Goal: Task Accomplishment & Management: Use online tool/utility

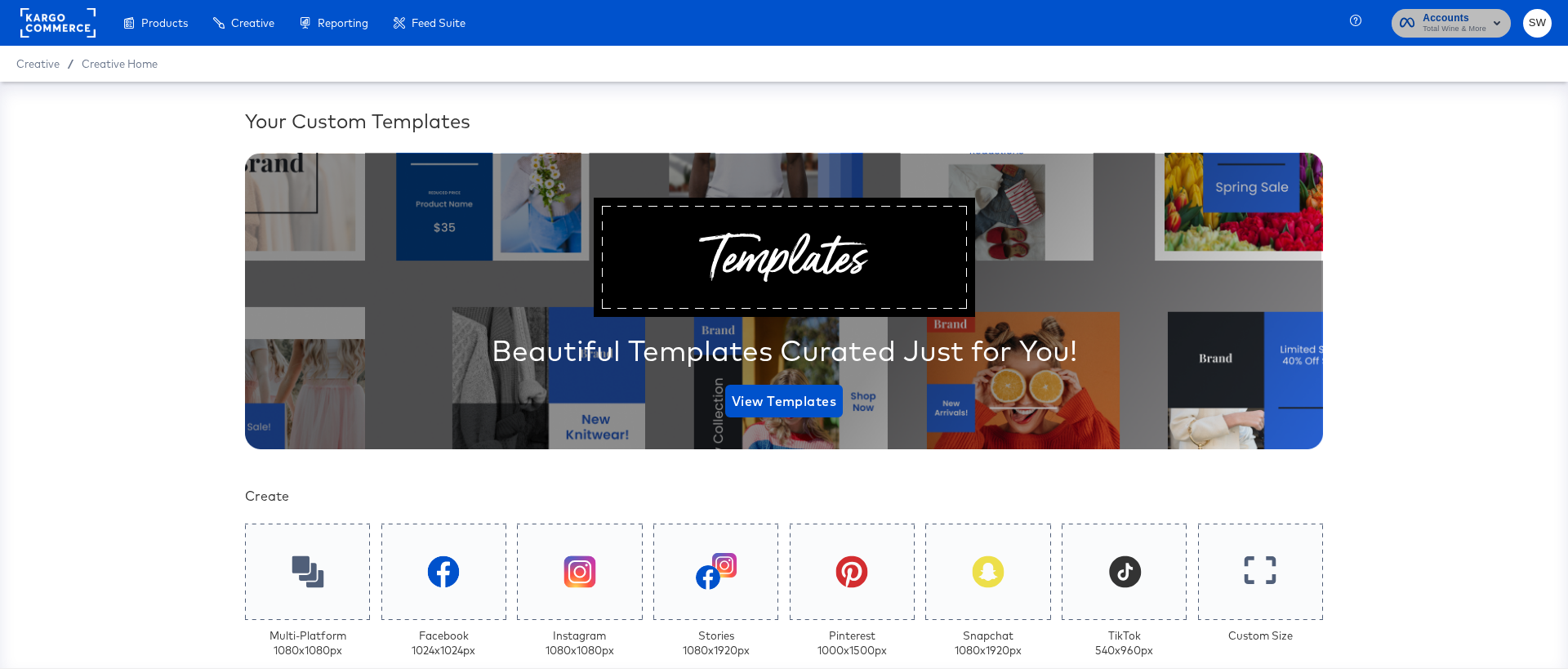
click at [1443, 23] on span "Total Wine & More" at bounding box center [1455, 29] width 64 height 13
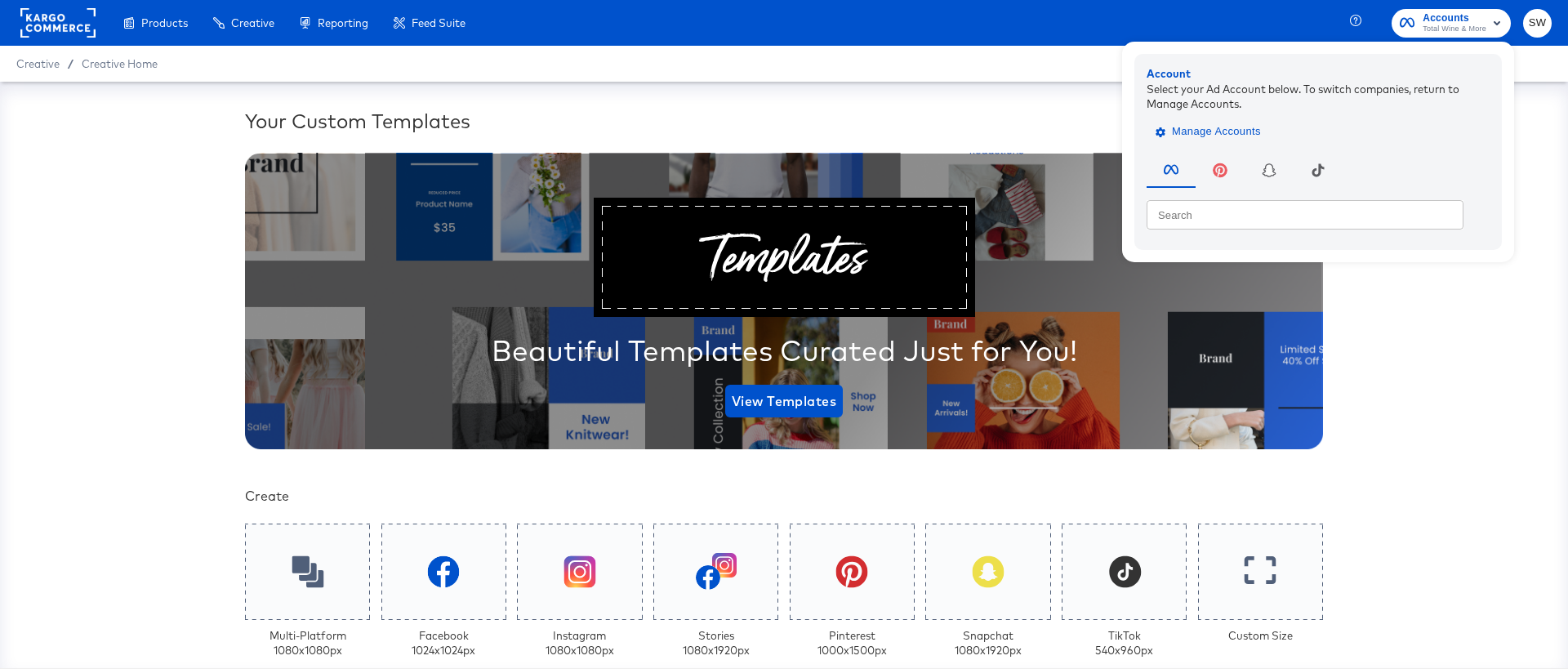
click at [1227, 136] on span "Manage Accounts" at bounding box center [1209, 131] width 102 height 18
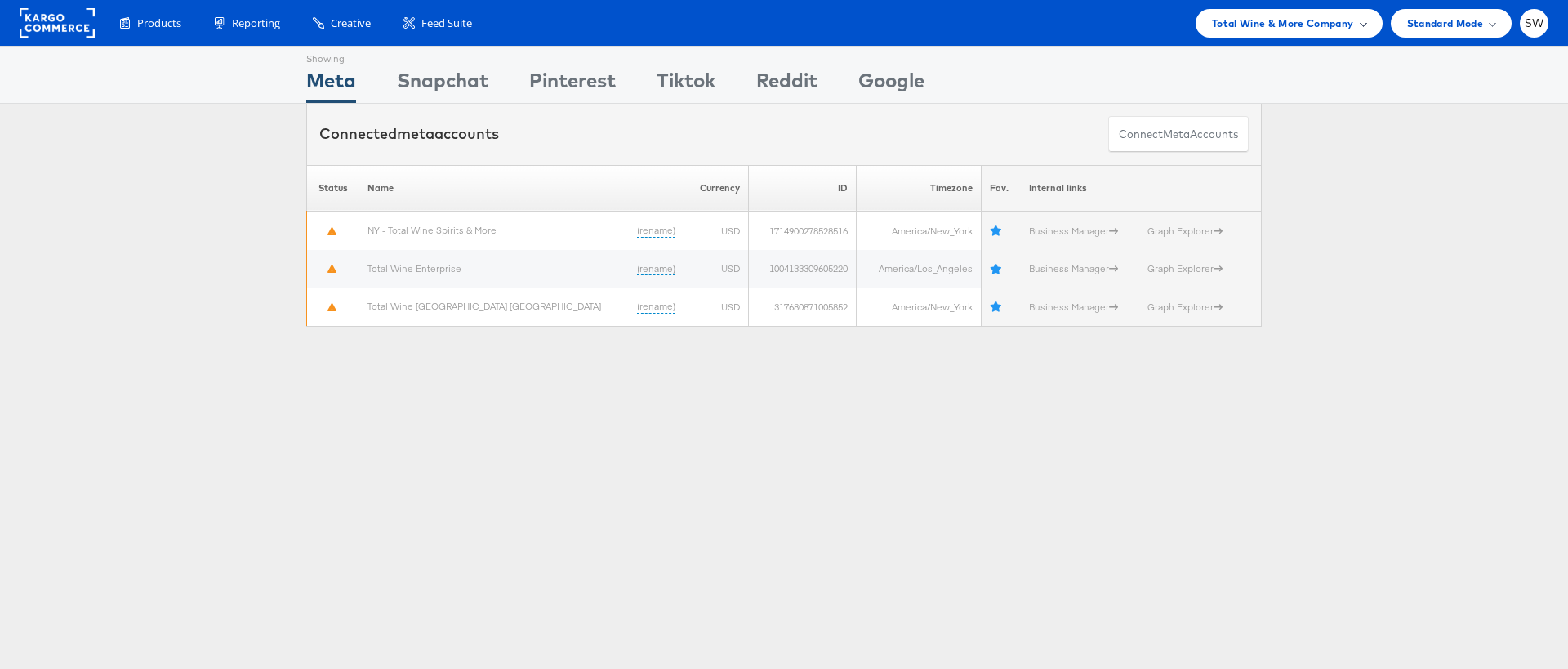
click at [1263, 18] on span "Total Wine & More Company" at bounding box center [1283, 23] width 142 height 18
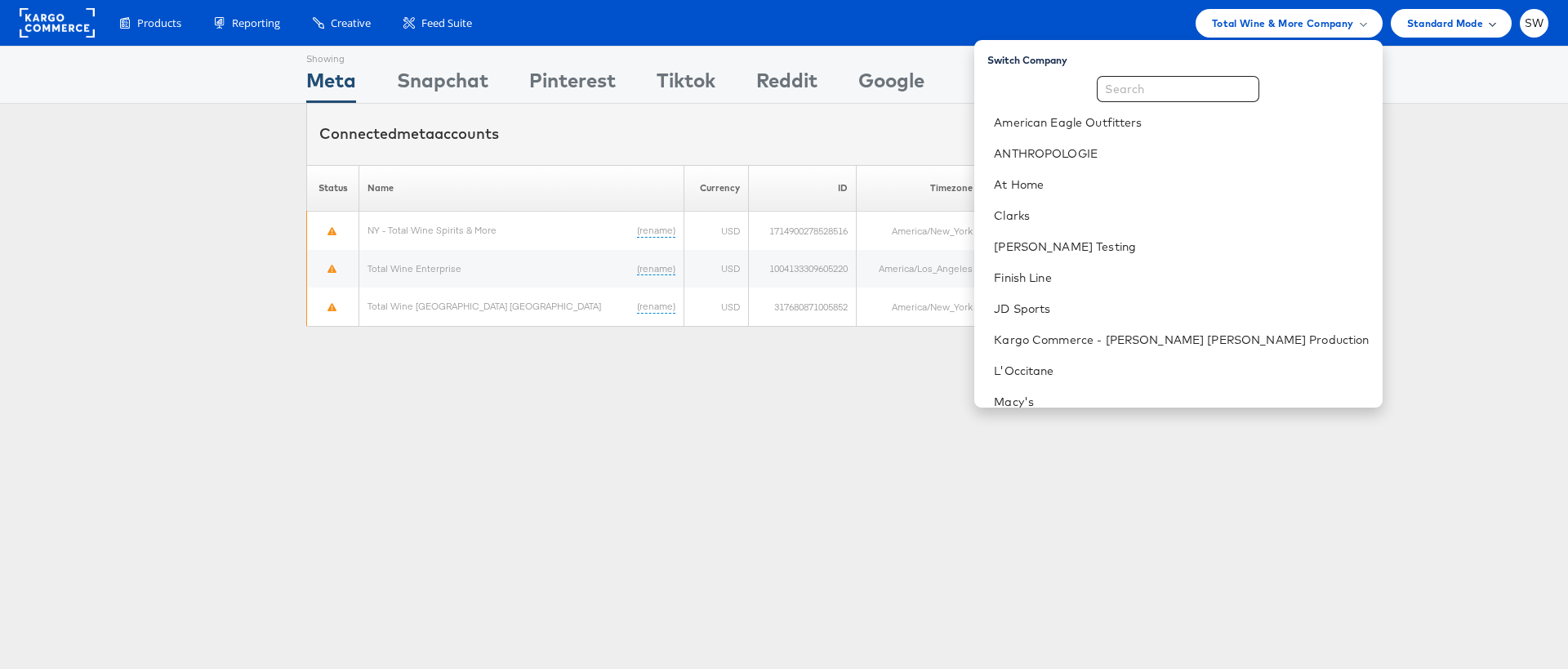
click at [1473, 17] on span "Standard Mode" at bounding box center [1446, 23] width 76 height 18
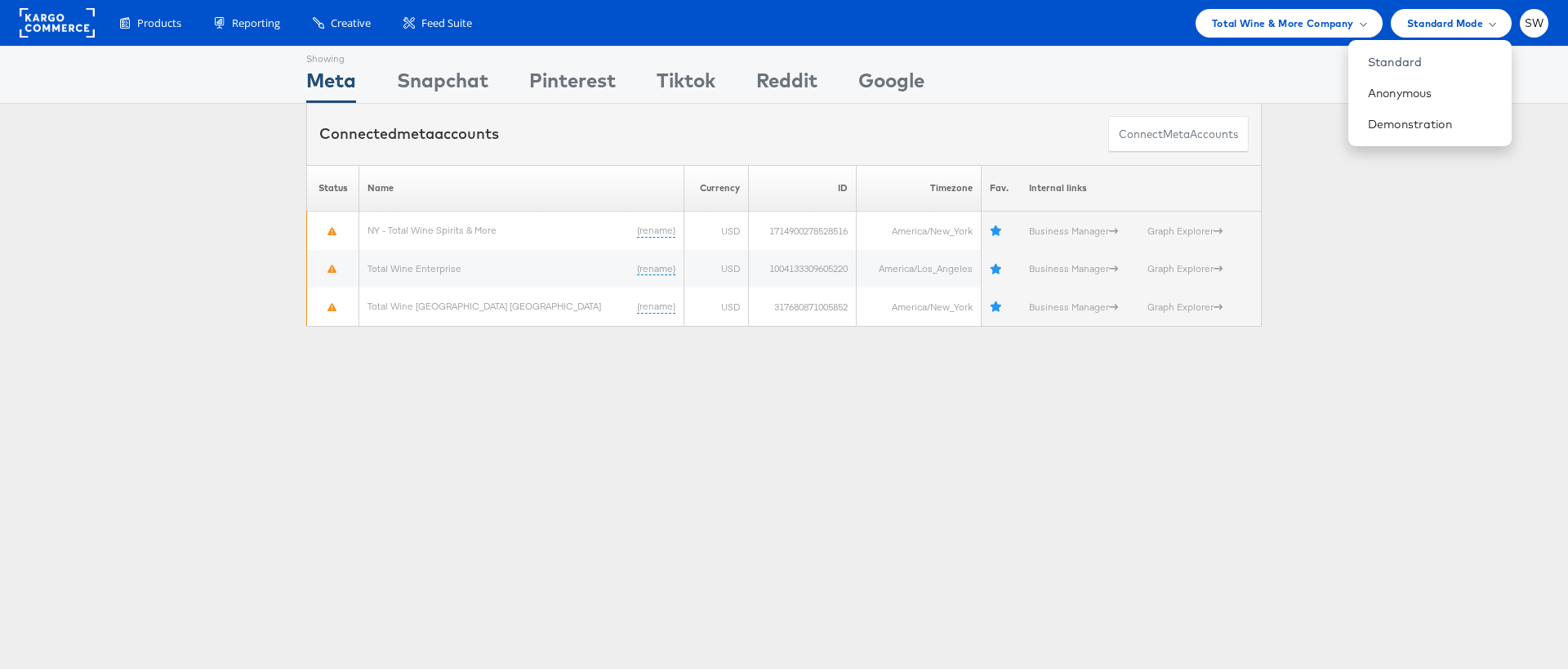
click at [1560, 21] on div "Products Product Catalogs Enhance Your Product Catalog, Map Them to Publishers,…" at bounding box center [784, 22] width 1568 height 46
click at [1541, 23] on span "SW" at bounding box center [1535, 22] width 19 height 11
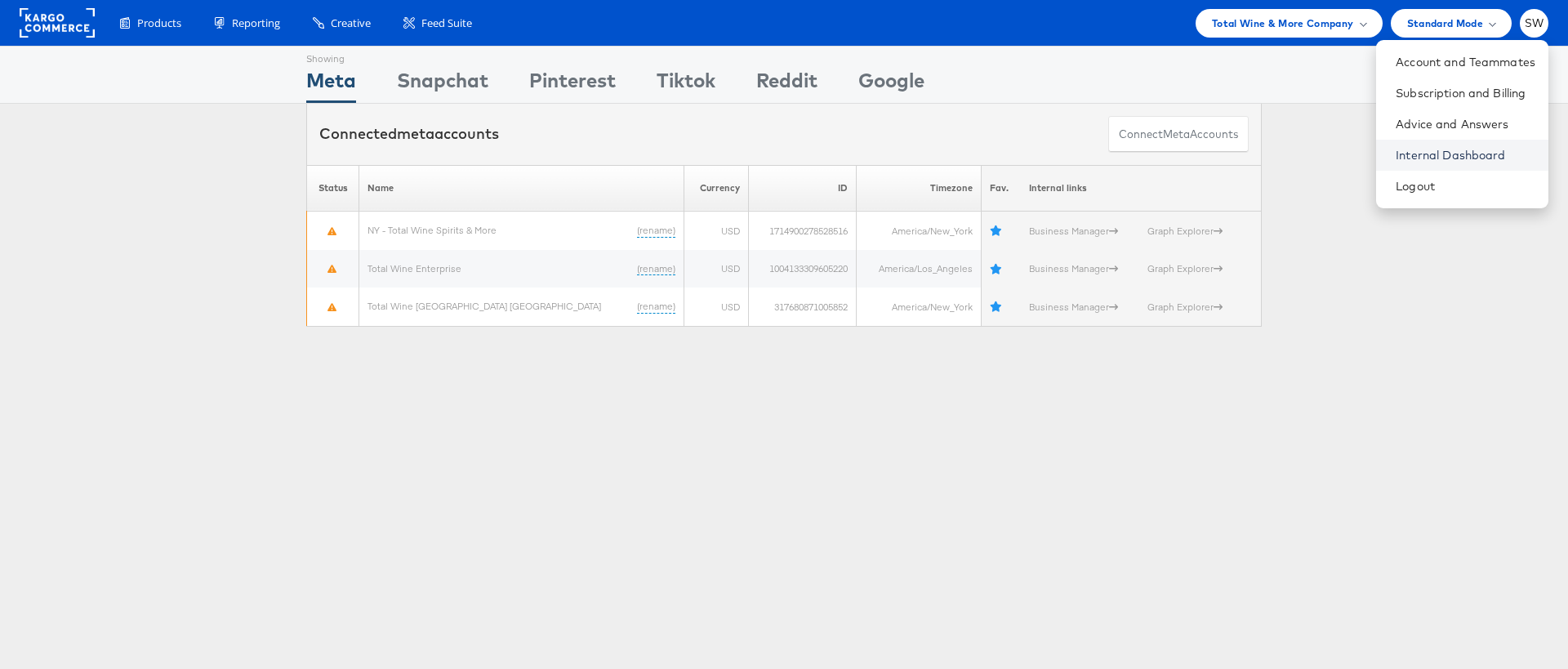
click at [1475, 155] on link "Internal Dashboard" at bounding box center [1466, 155] width 140 height 17
click at [1268, 93] on div "Showing Meta Showing Snapchat Showing Pinterest Showing Tiktok Showing Reddit S…" at bounding box center [784, 75] width 1568 height 58
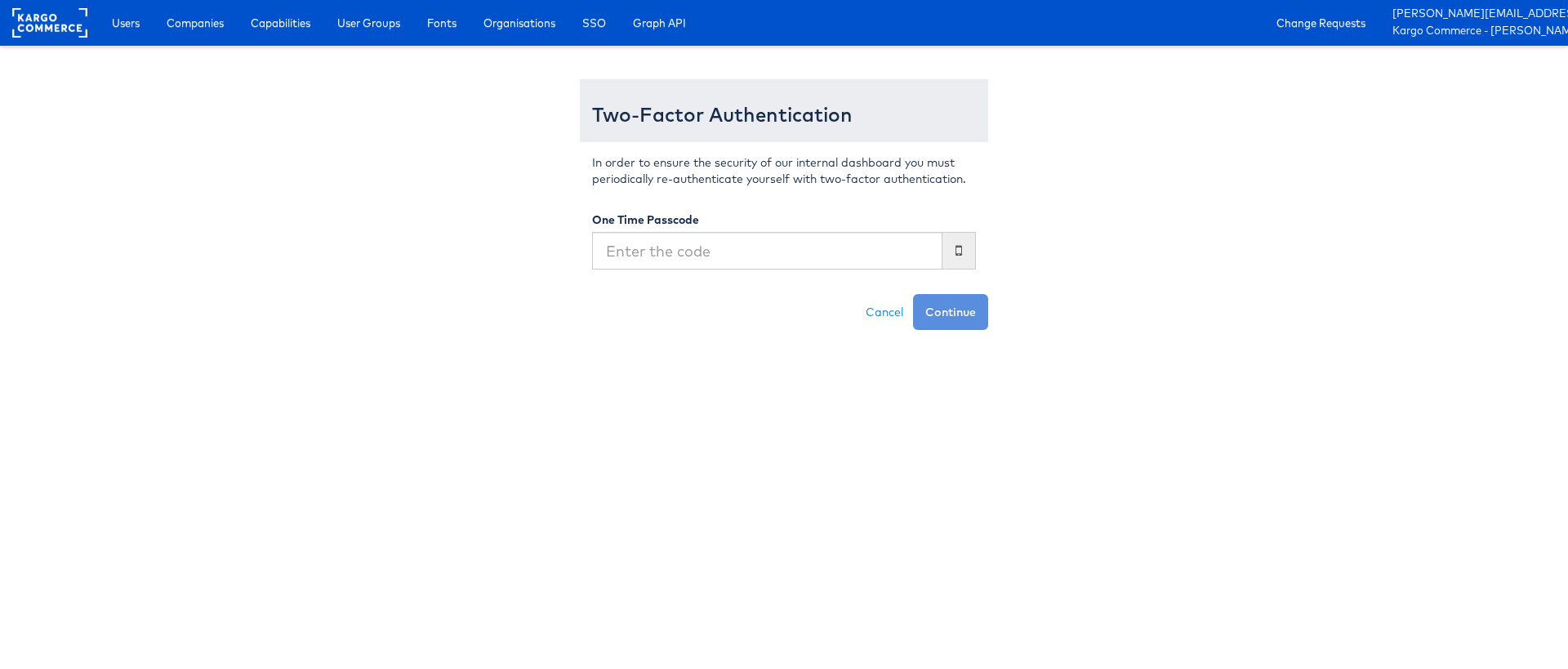
click at [709, 264] on input "text" at bounding box center [767, 251] width 350 height 38
type input "437660"
click at [913, 294] on button "Continue" at bounding box center [950, 311] width 75 height 36
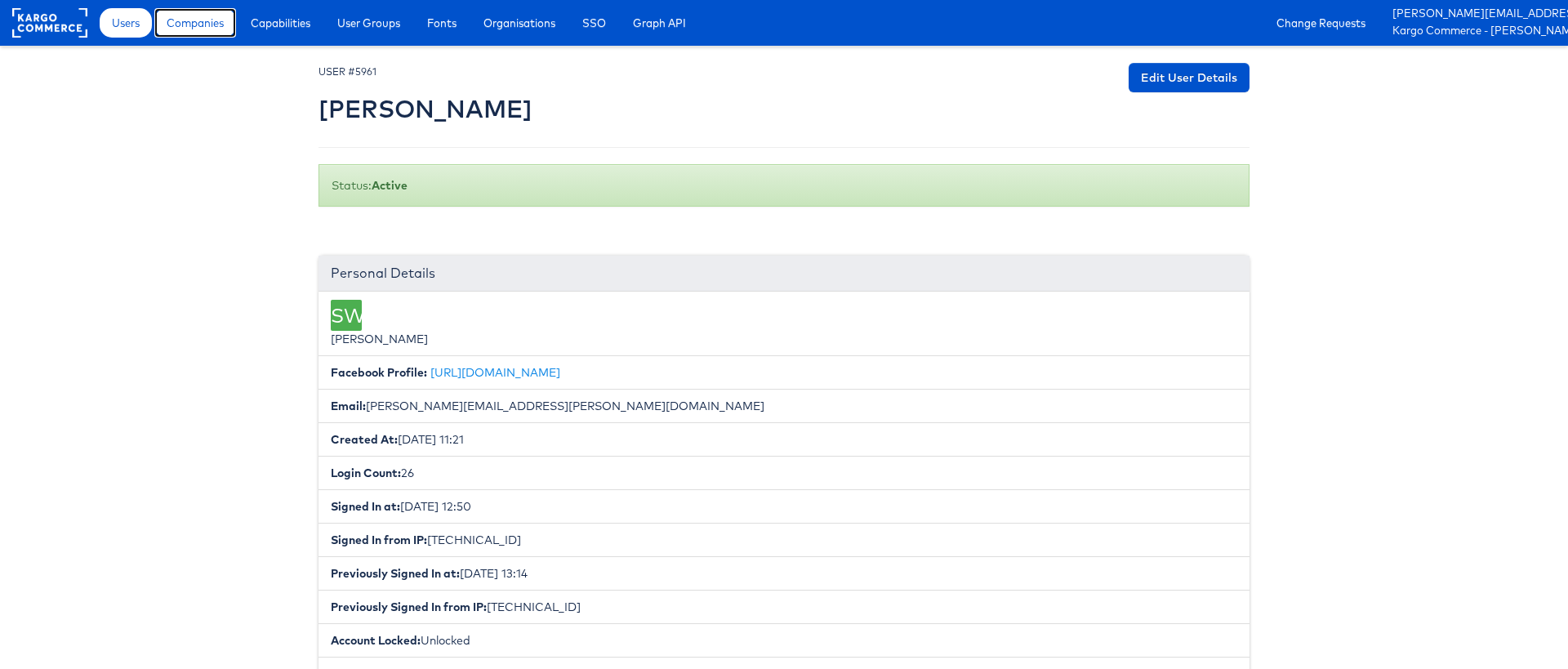
click at [205, 33] on link "Companies" at bounding box center [195, 22] width 82 height 29
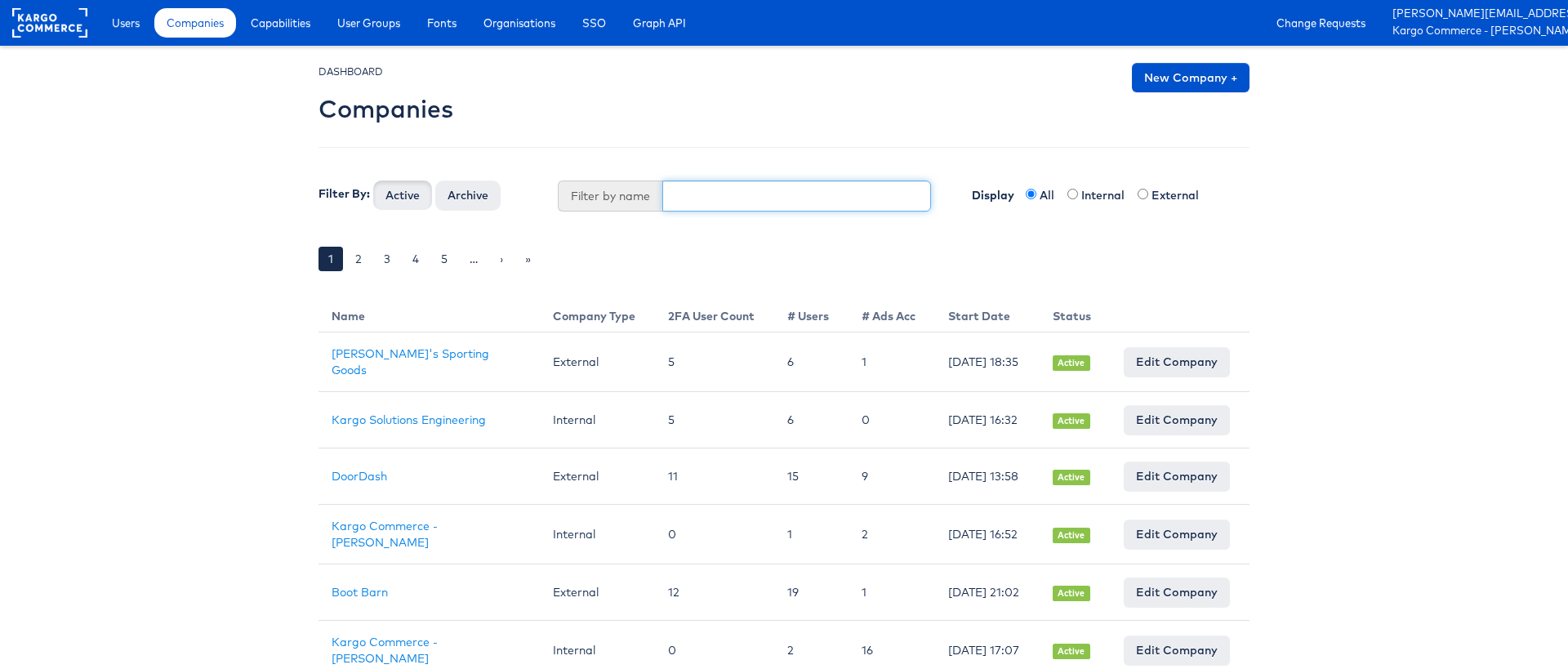
click at [687, 196] on input "text" at bounding box center [796, 196] width 269 height 31
type input "3356"
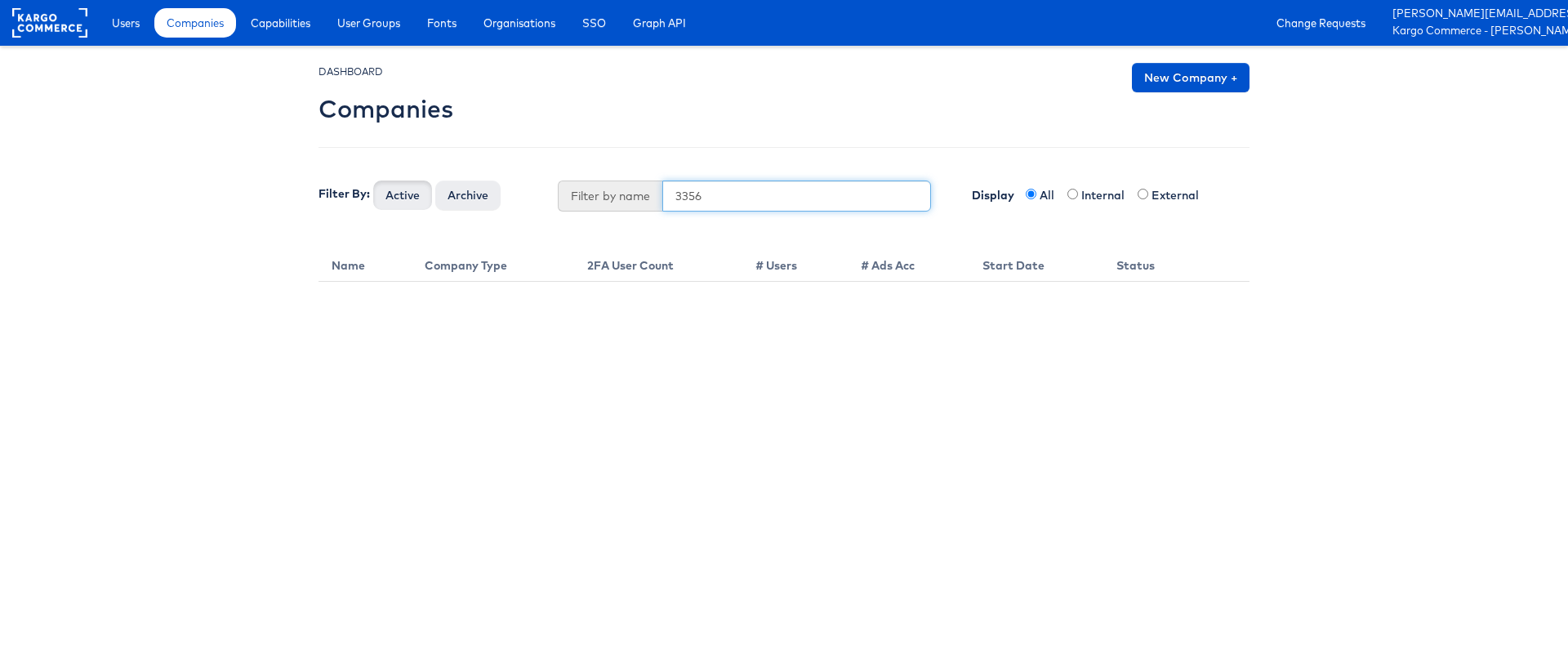
click at [704, 202] on input "3356" at bounding box center [796, 196] width 269 height 31
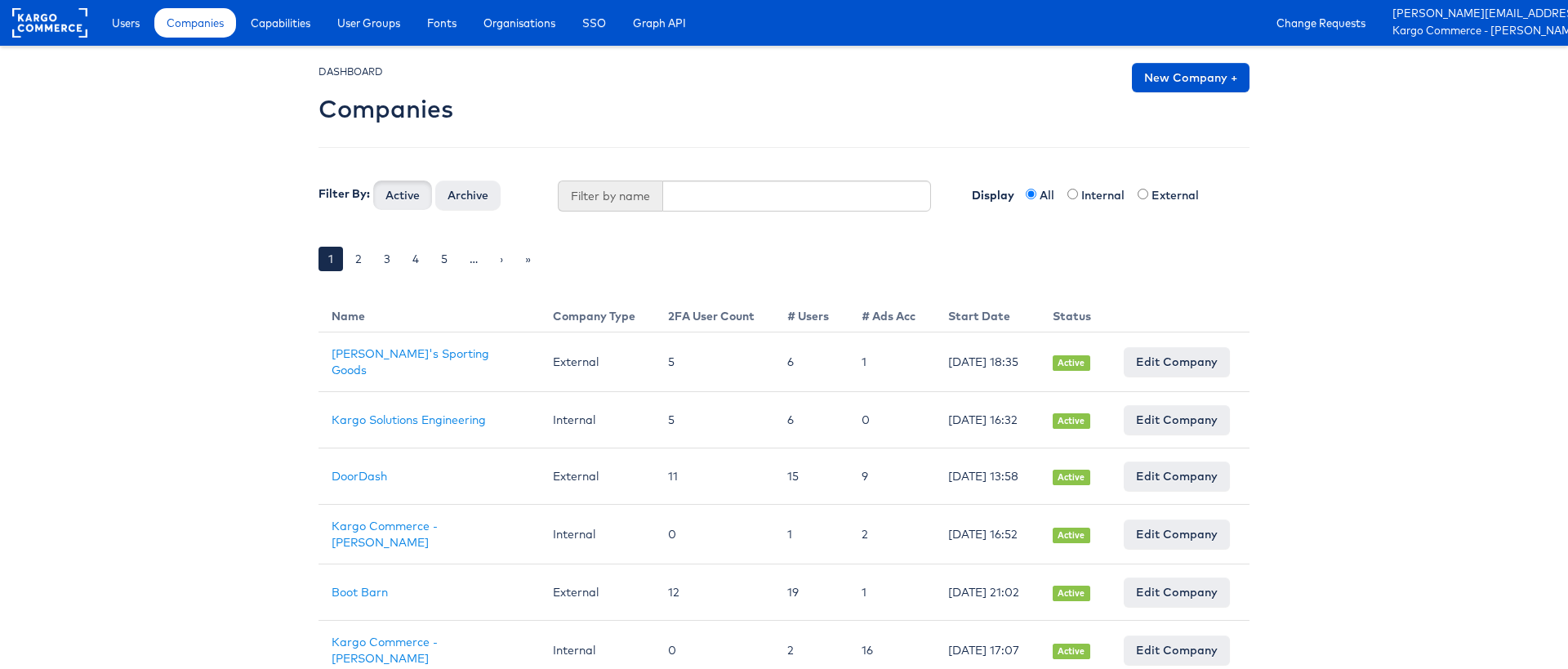
click at [136, 41] on div "Users Companies Capabilities User Groups Fonts Organisations SSO Graph API Chan…" at bounding box center [829, 22] width 1477 height 46
click at [136, 36] on link "Users" at bounding box center [126, 22] width 52 height 29
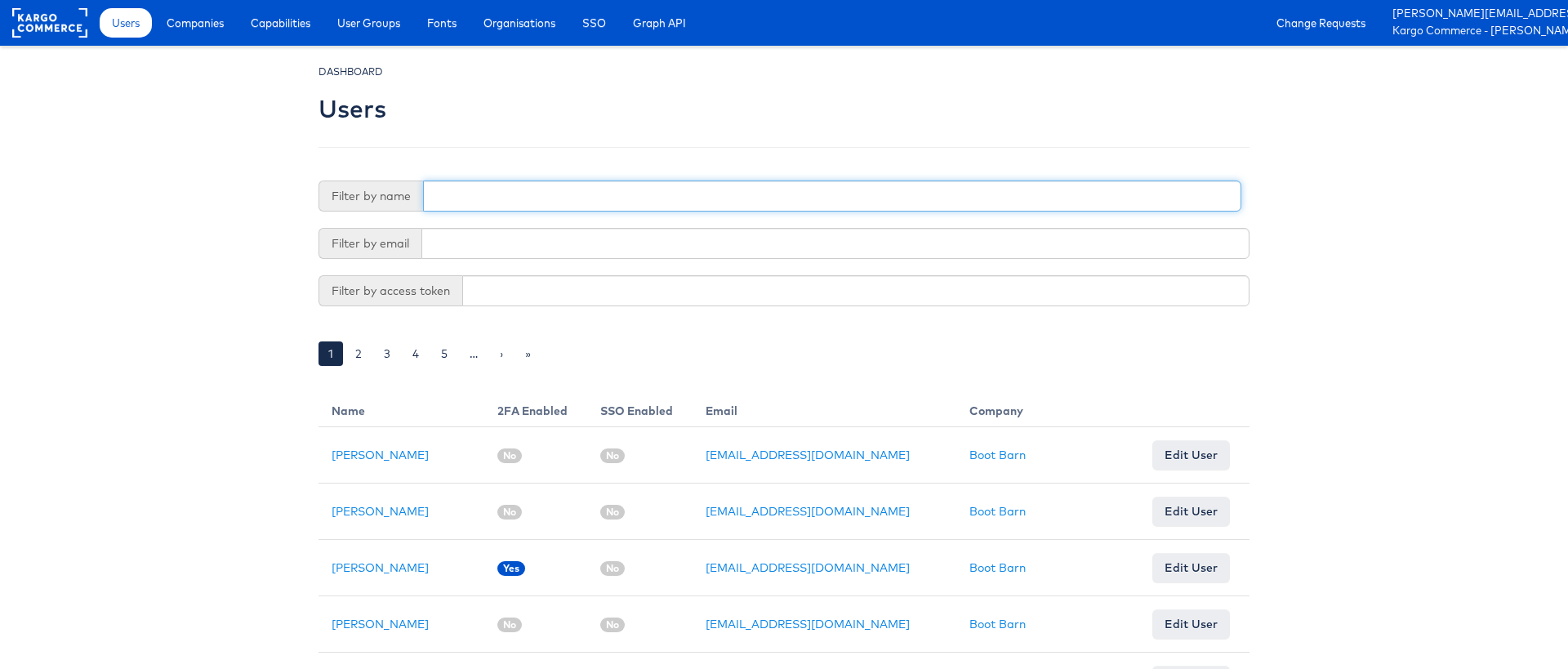
click at [570, 191] on input "text" at bounding box center [832, 196] width 819 height 31
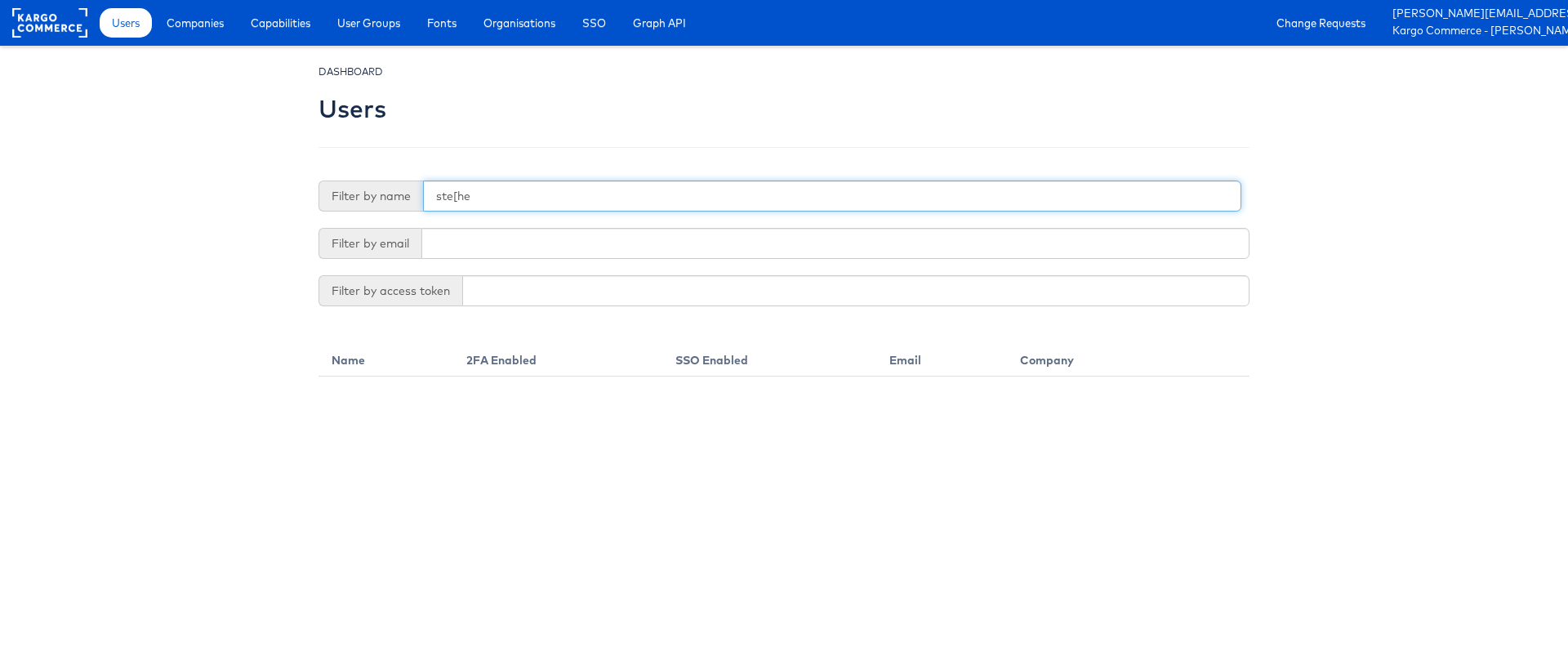
click at [570, 191] on input "ste[he" at bounding box center [832, 196] width 819 height 31
type input "stephen"
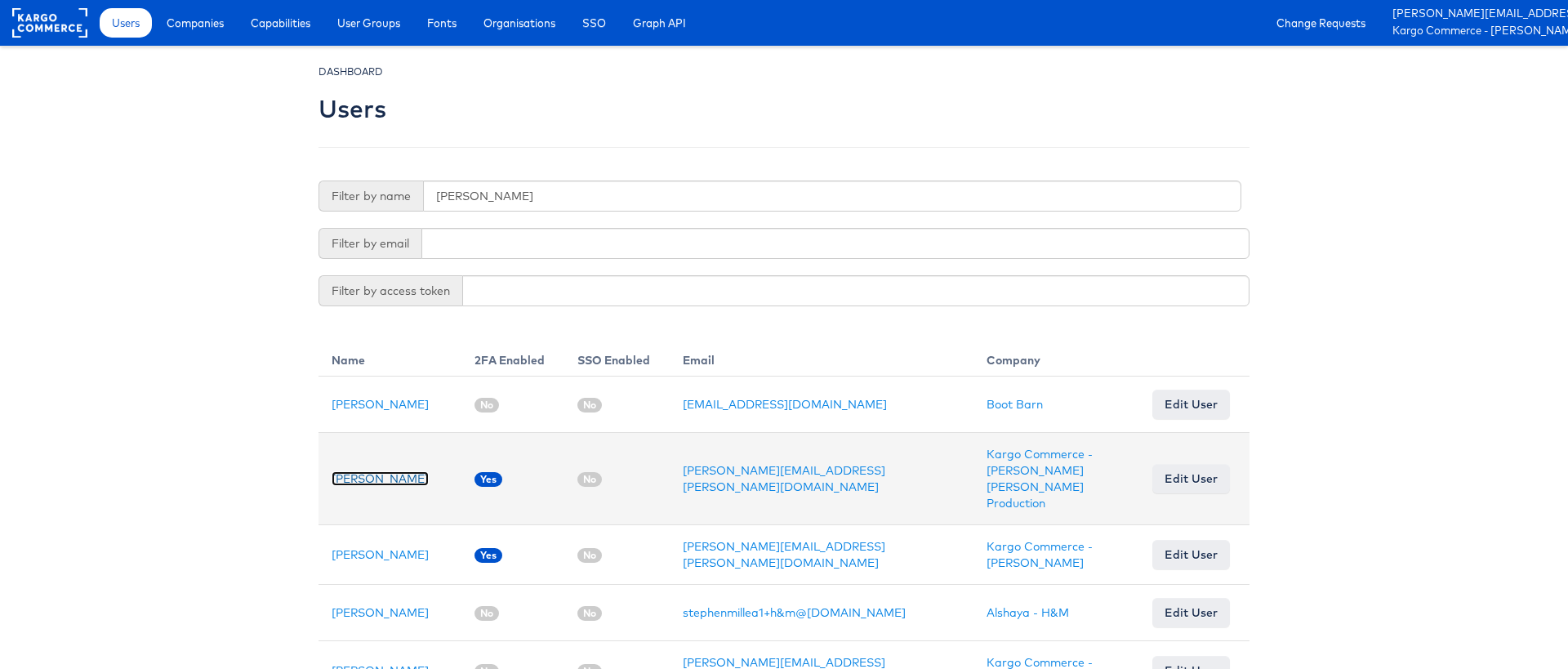
click at [356, 485] on link "Stephen Walsh" at bounding box center [380, 478] width 97 height 15
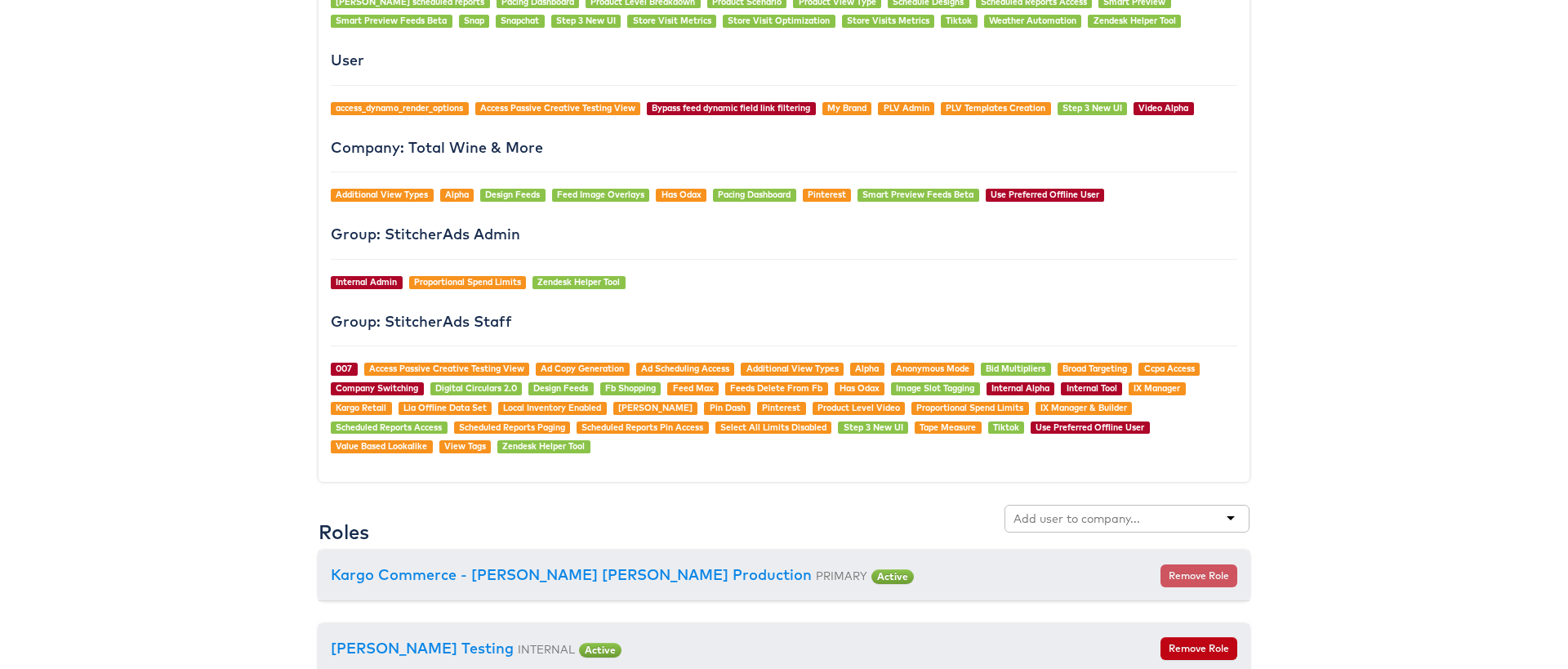
scroll to position [1562, 0]
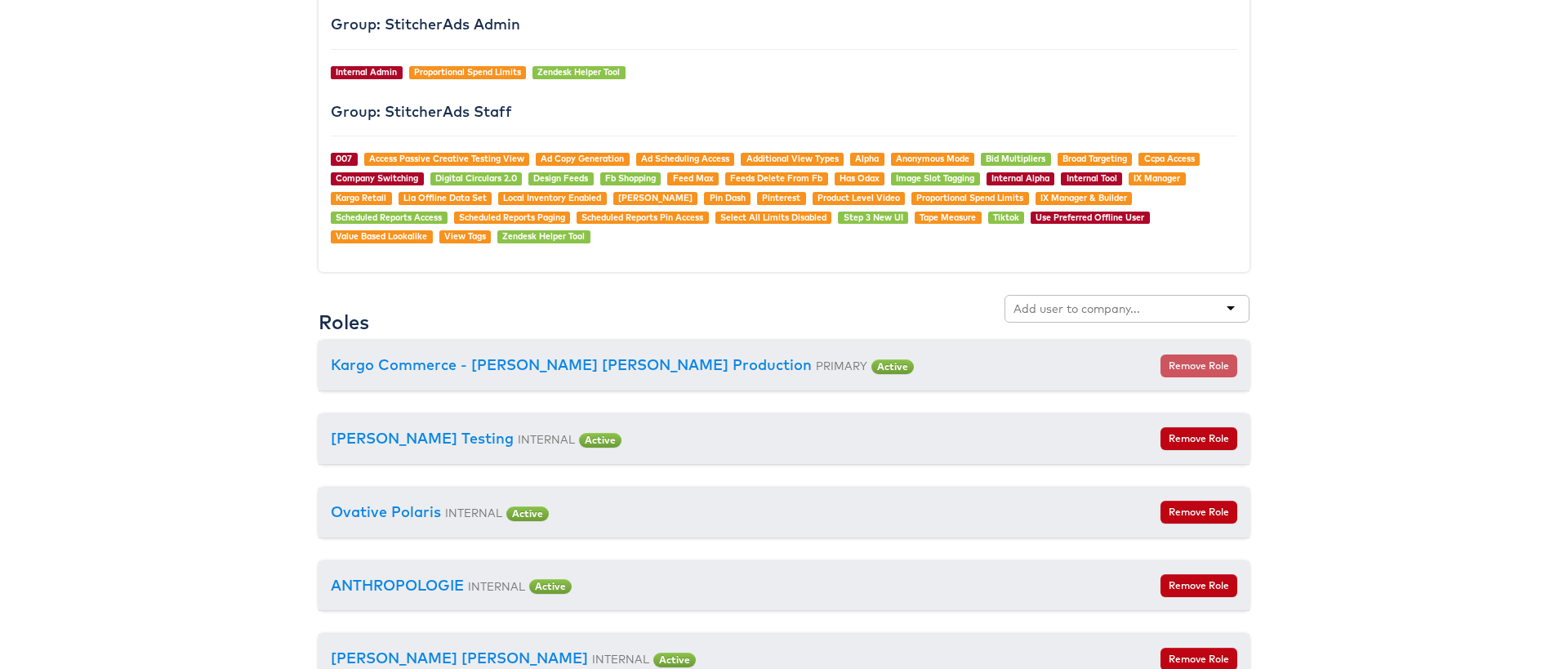
click at [1087, 313] on input "text" at bounding box center [1078, 308] width 129 height 17
type input "b"
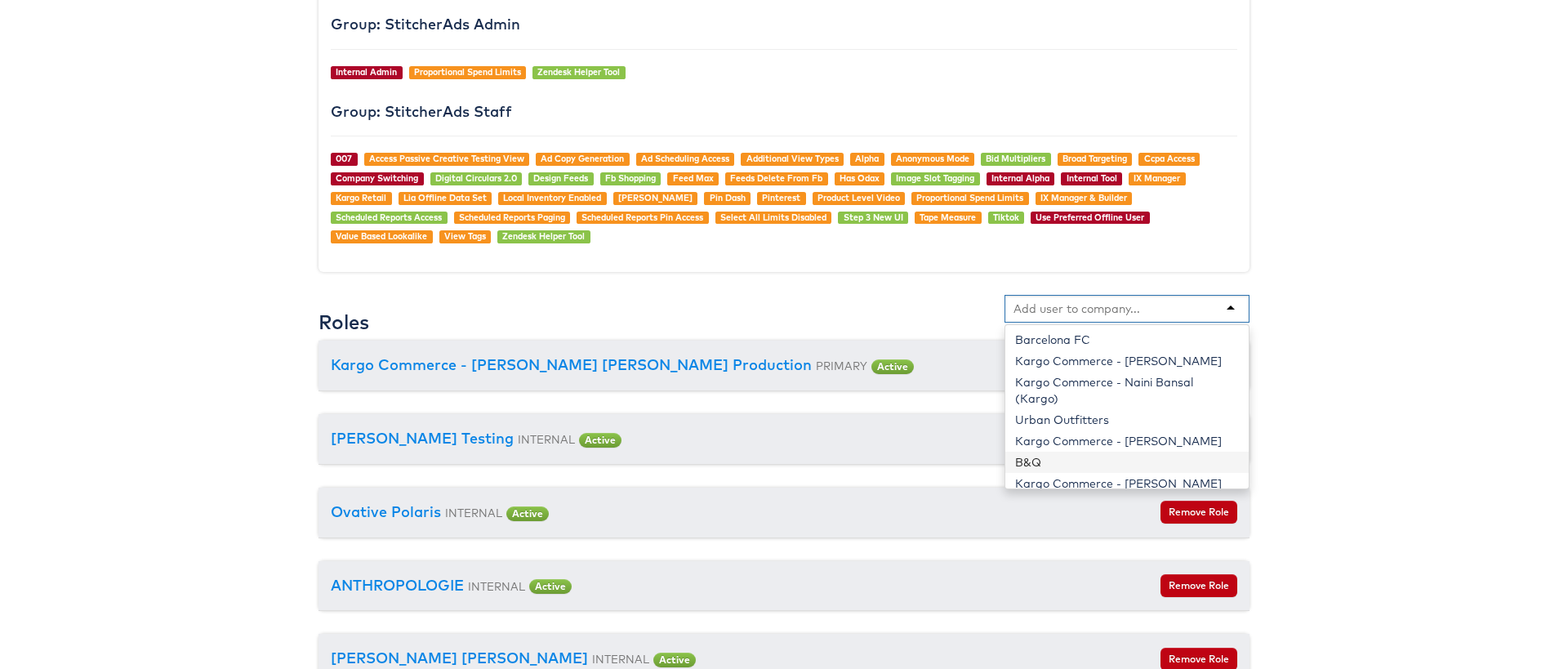
paste input "3356"
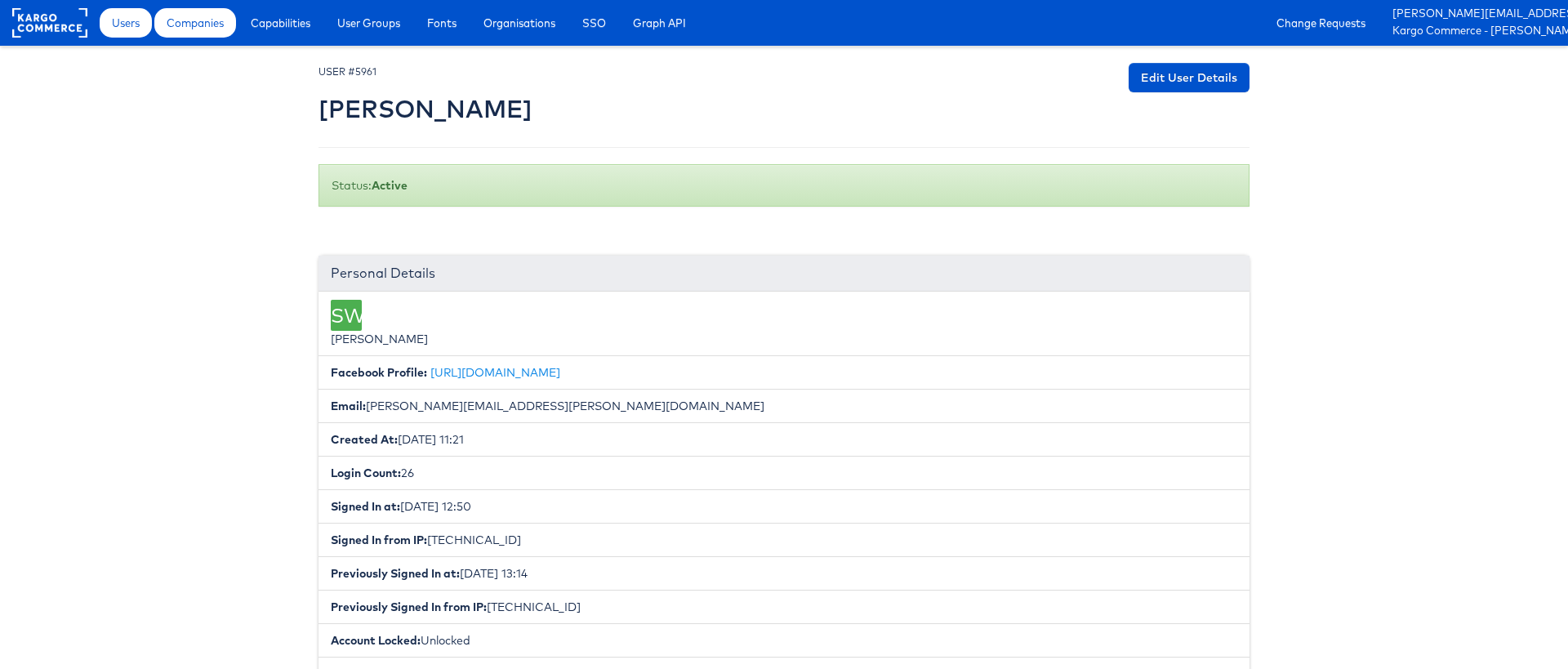
type input "3356"
click at [184, 26] on span "Companies" at bounding box center [194, 22] width 57 height 17
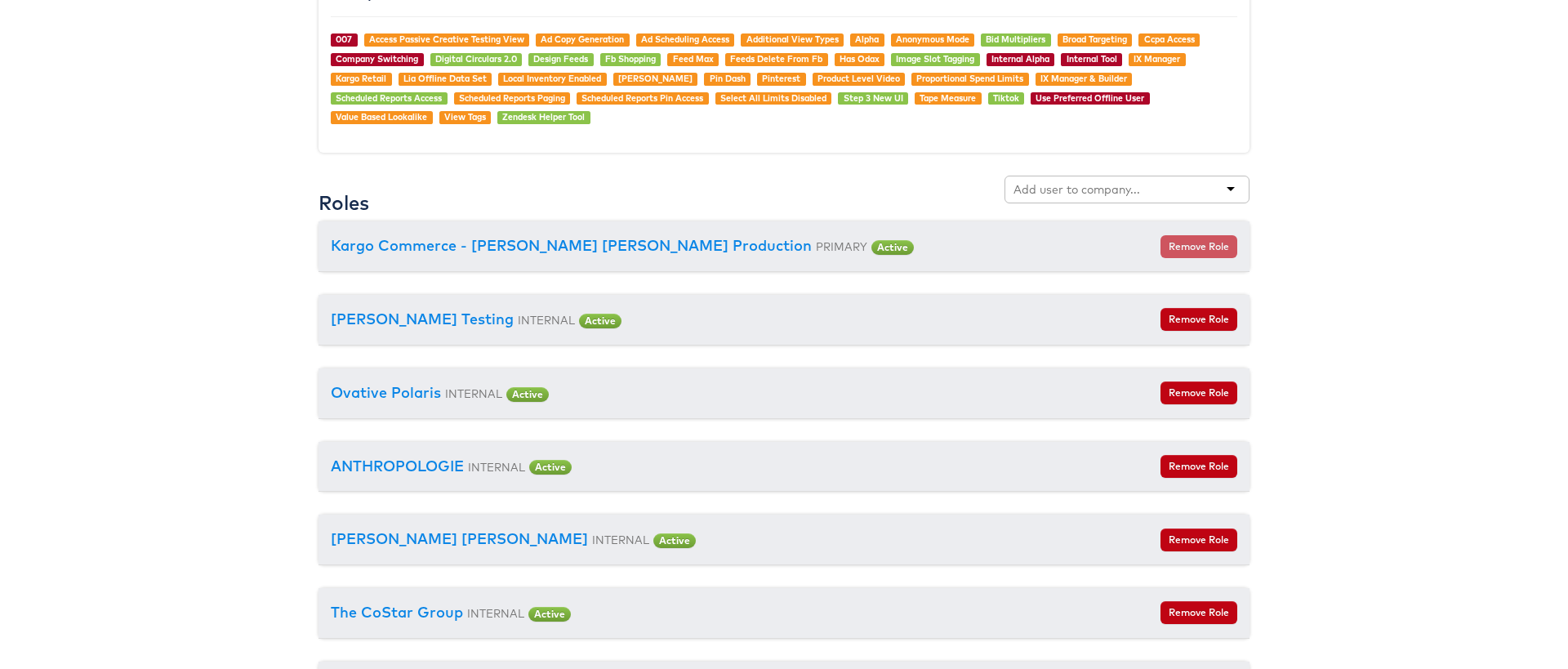
scroll to position [1679, 0]
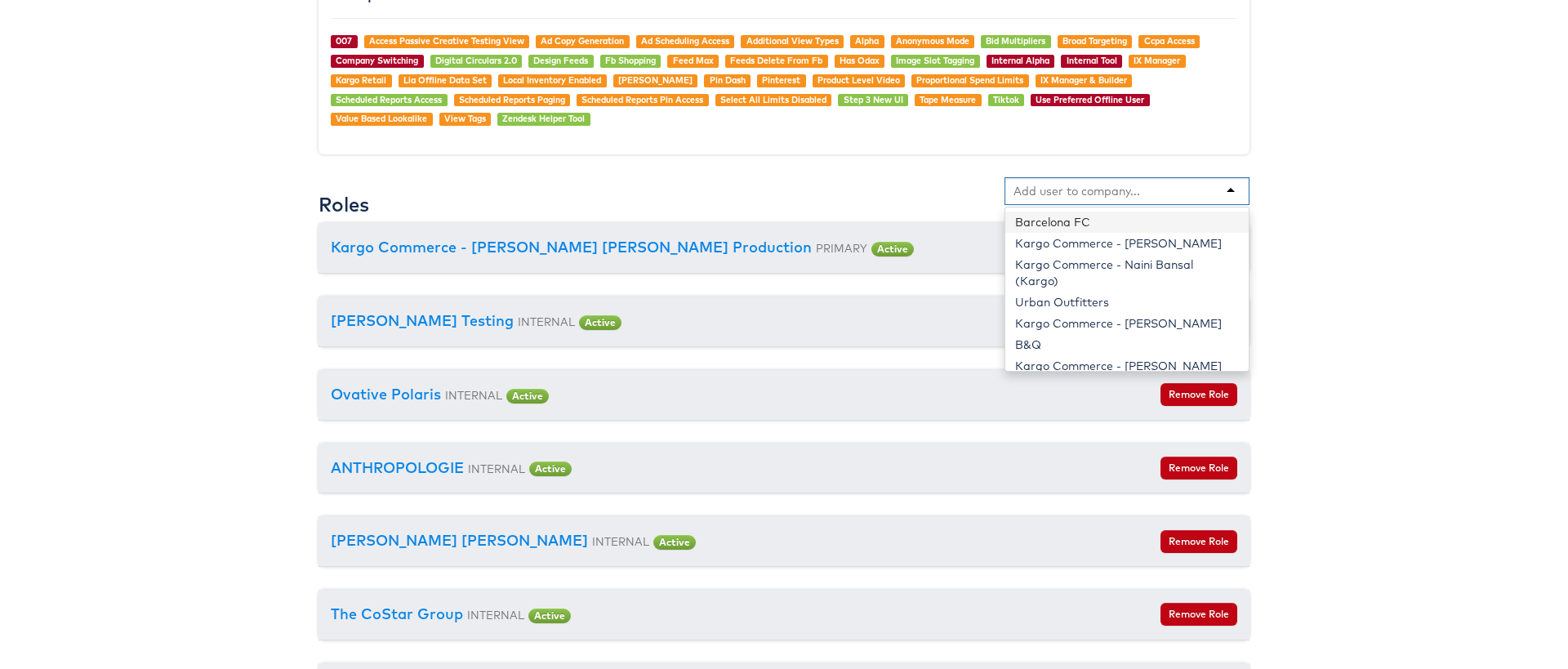
click at [1066, 186] on input "text" at bounding box center [1078, 191] width 129 height 17
paste input "B&Q"
type input "B&Q"
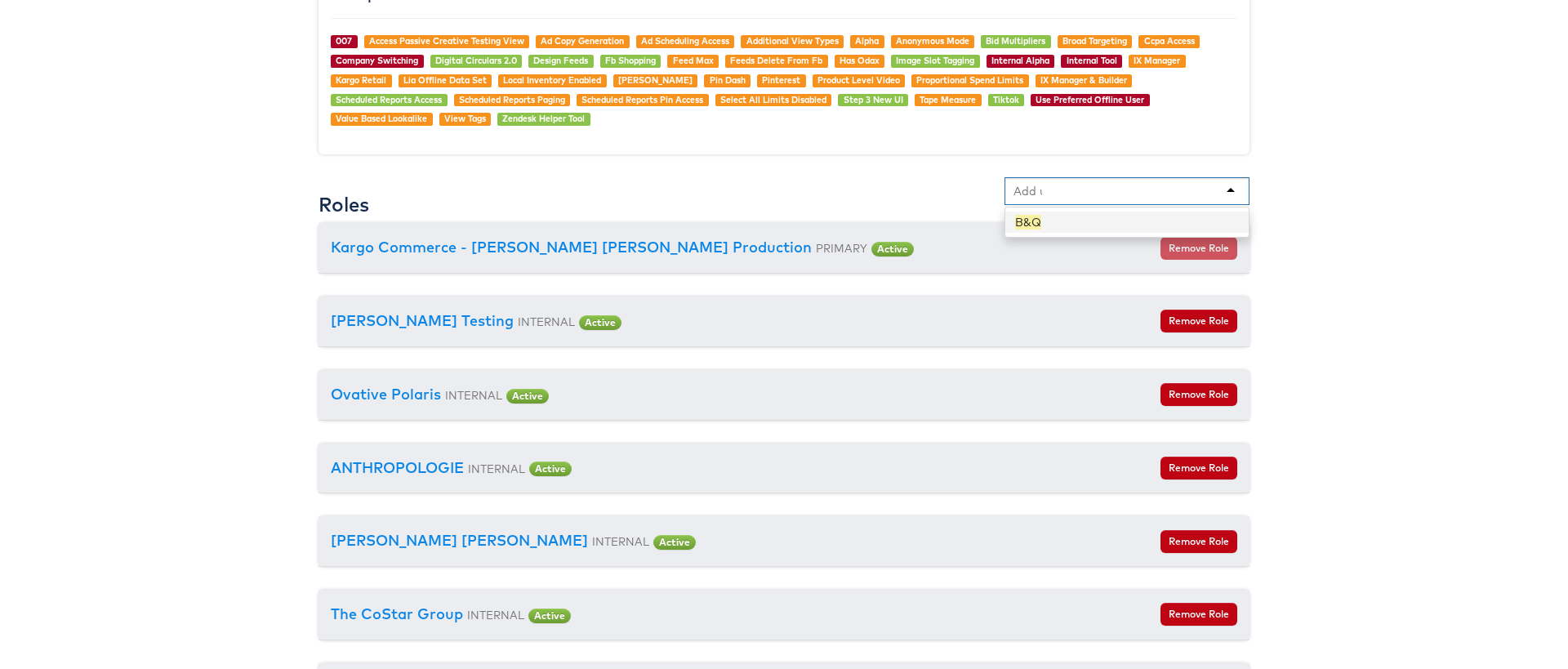
scroll to position [2752, 67]
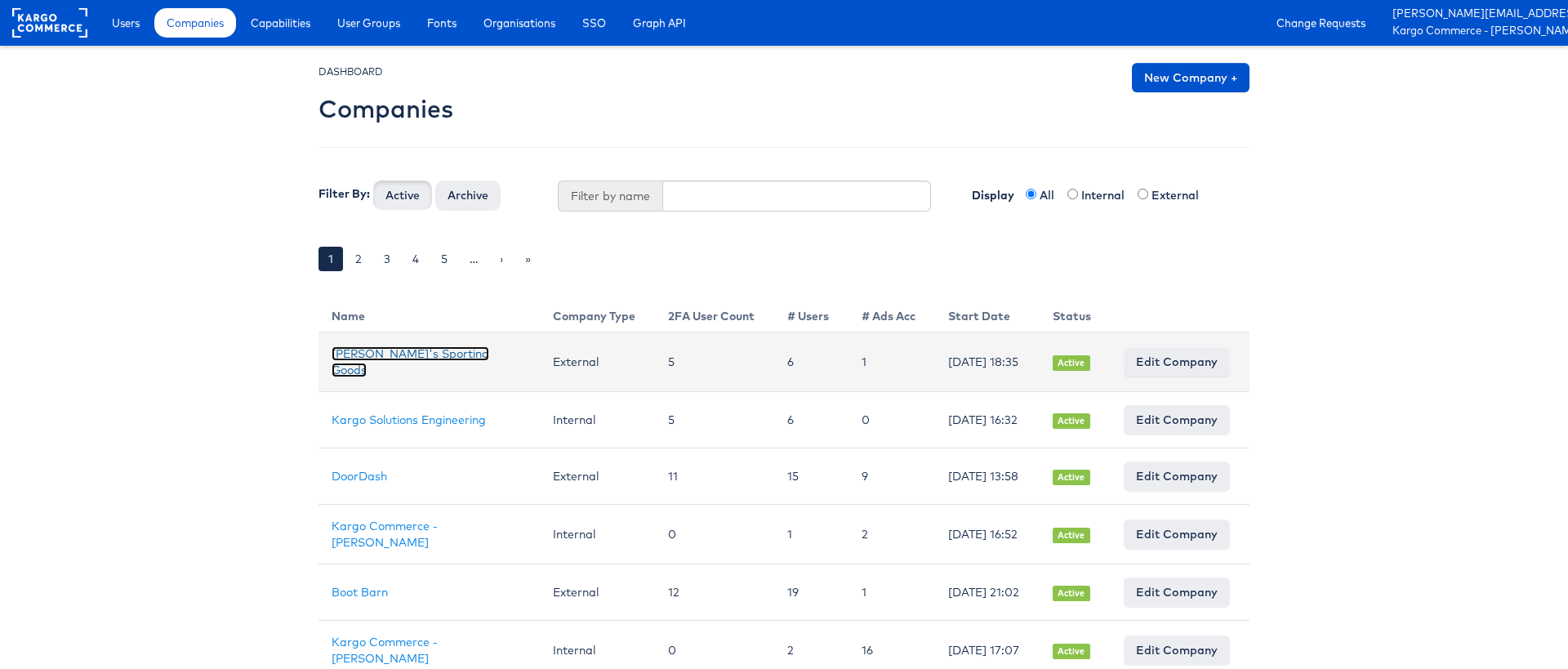
click at [407, 369] on link "[PERSON_NAME]'s Sporting Goods" at bounding box center [410, 362] width 157 height 31
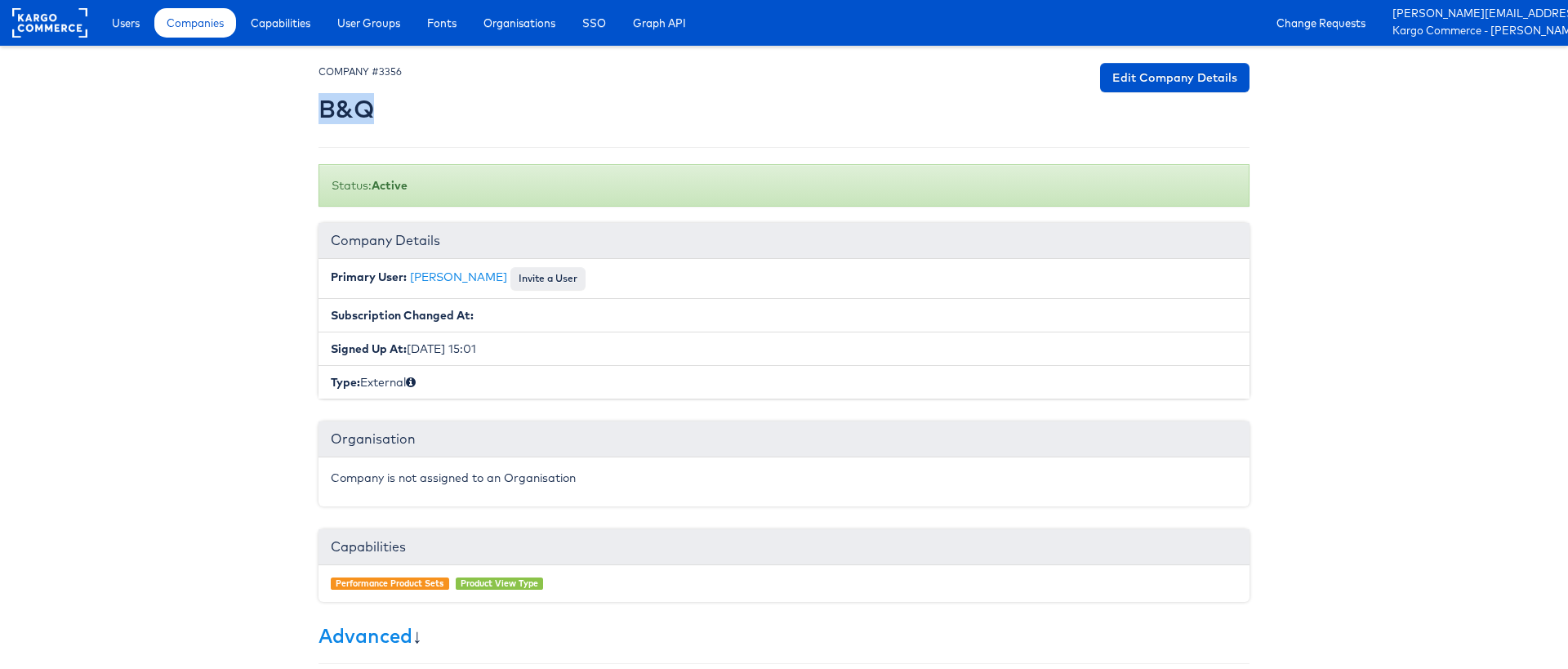
drag, startPoint x: 321, startPoint y: 112, endPoint x: 404, endPoint y: 110, distance: 83.0
click at [404, 110] on div "COMPANY #3356 B&Q Edit Company Details" at bounding box center [784, 97] width 931 height 68
copy div "B&Q Edit Company Details"
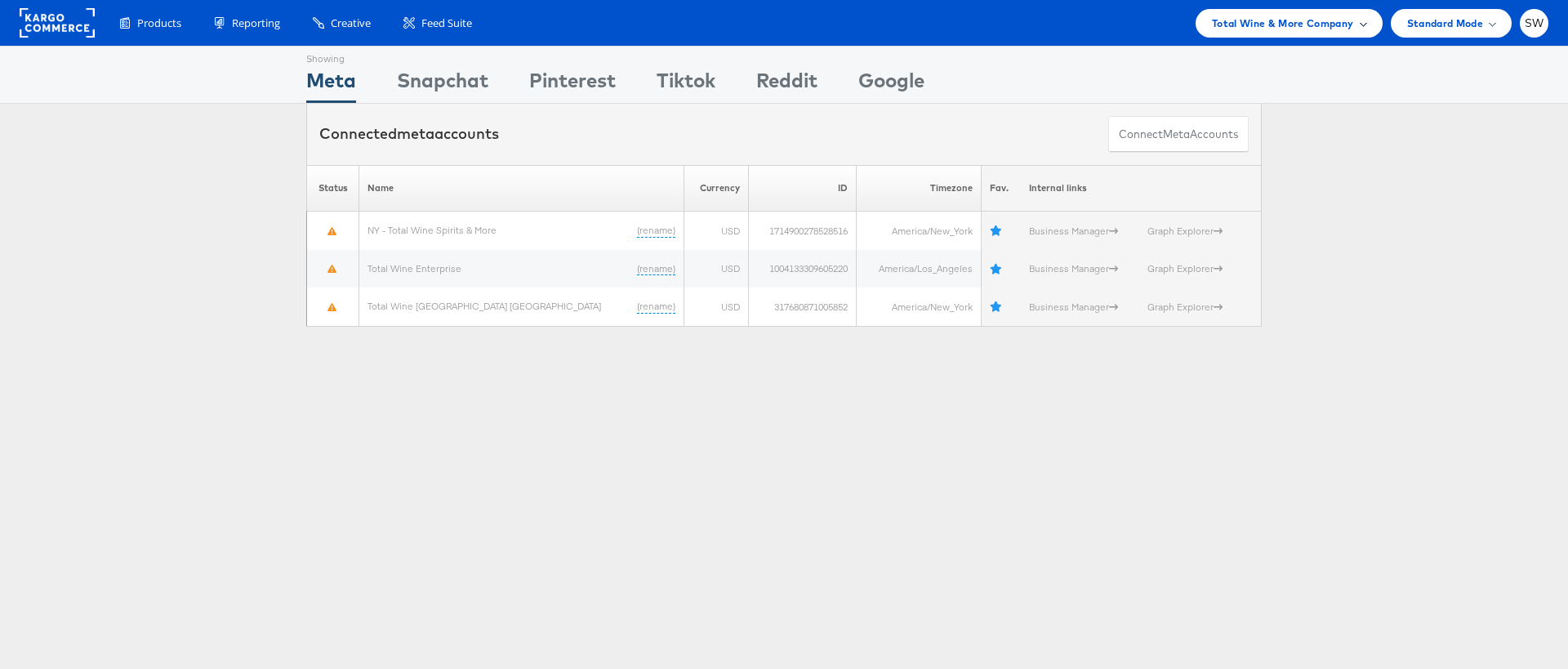
click at [1272, 21] on span "Total Wine & More Company" at bounding box center [1283, 23] width 142 height 18
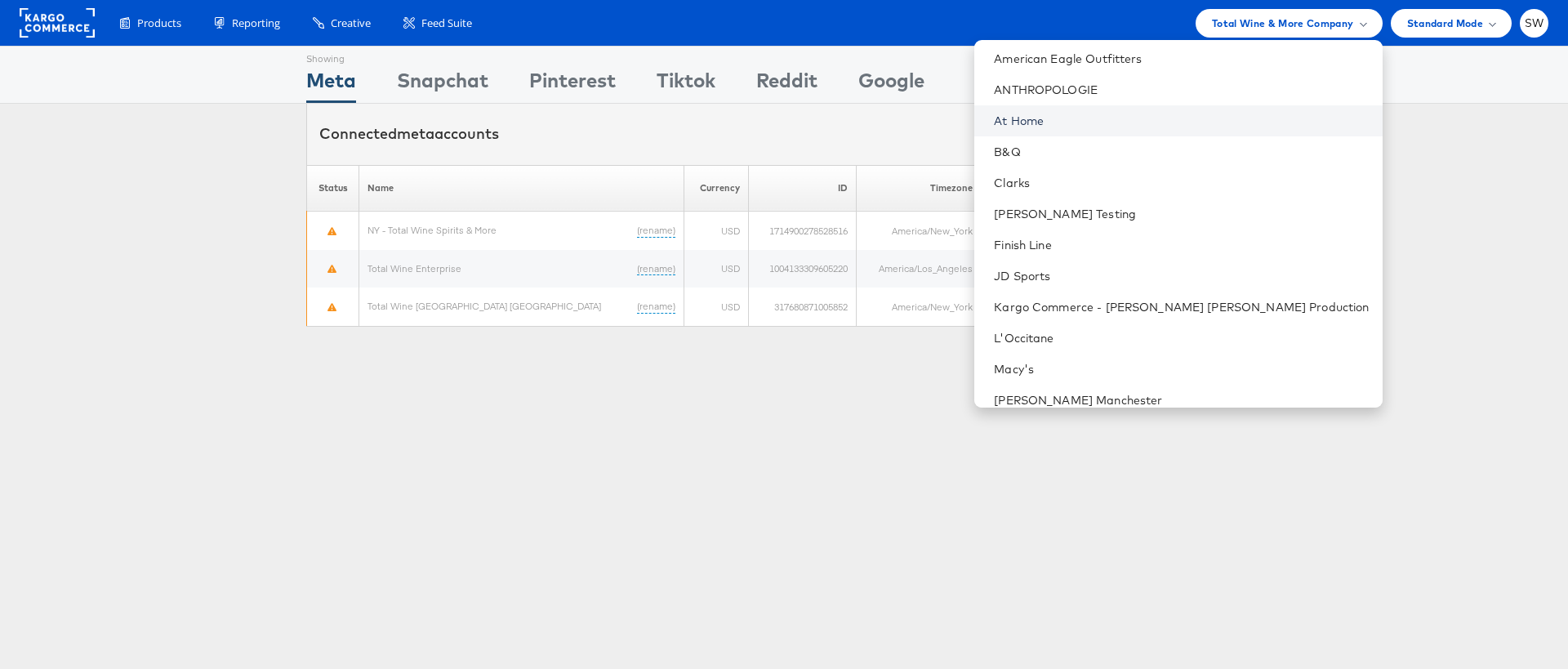
scroll to position [53, 0]
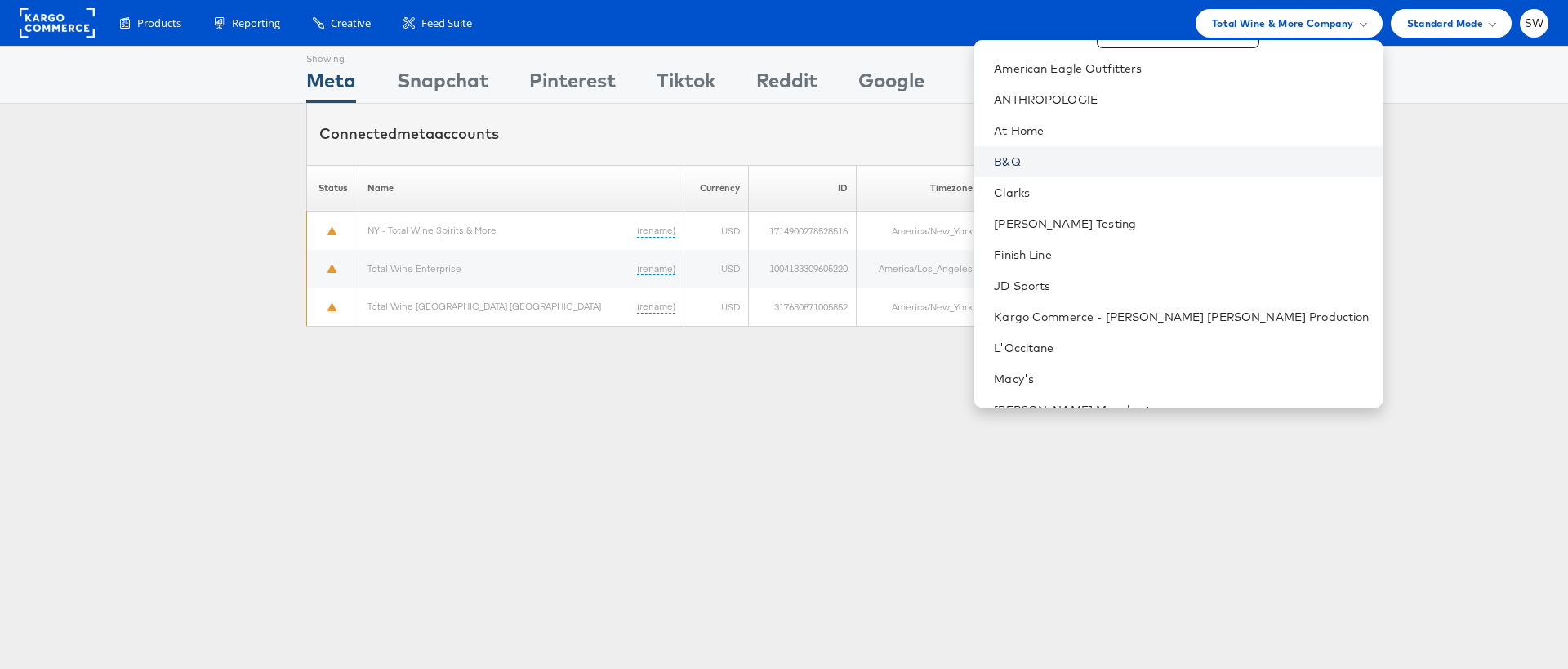
click at [1186, 161] on link "B&Q" at bounding box center [1182, 161] width 375 height 17
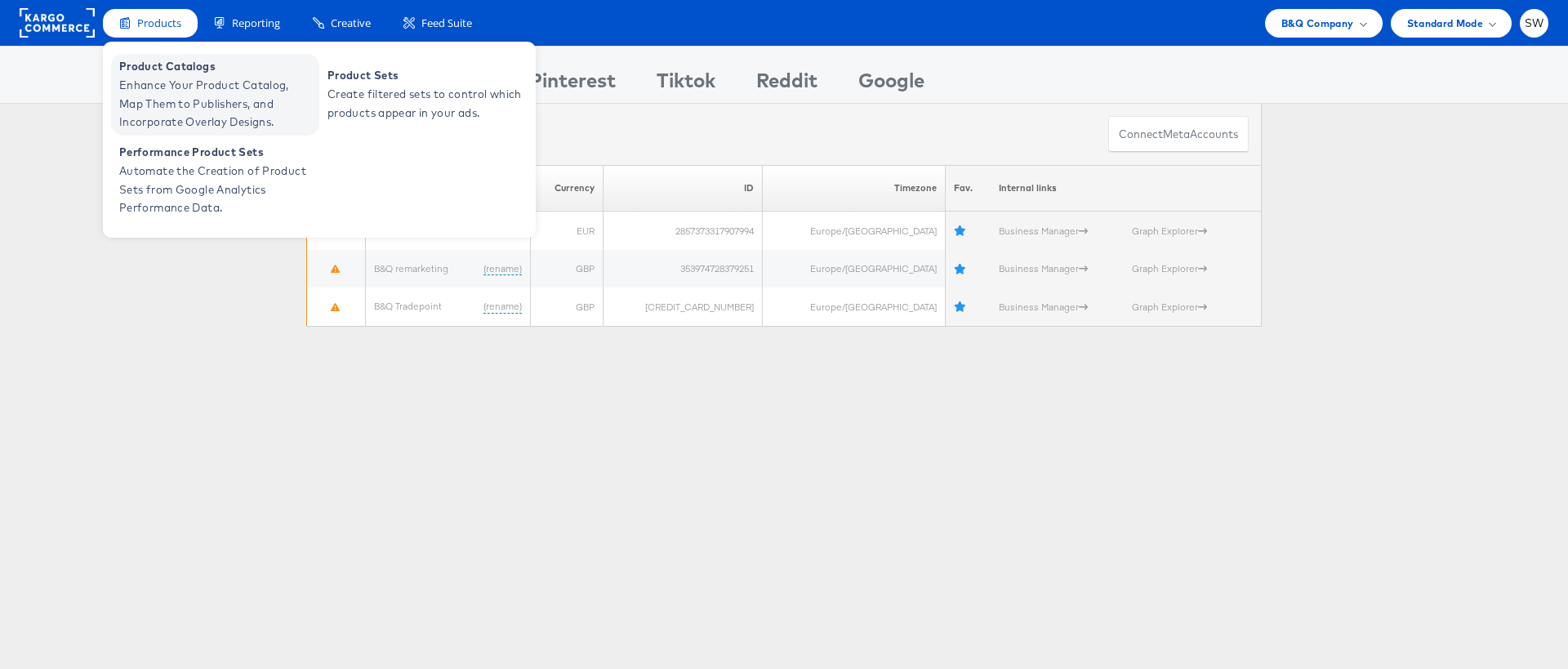
click at [192, 74] on span "Product Catalogs" at bounding box center [218, 66] width 196 height 18
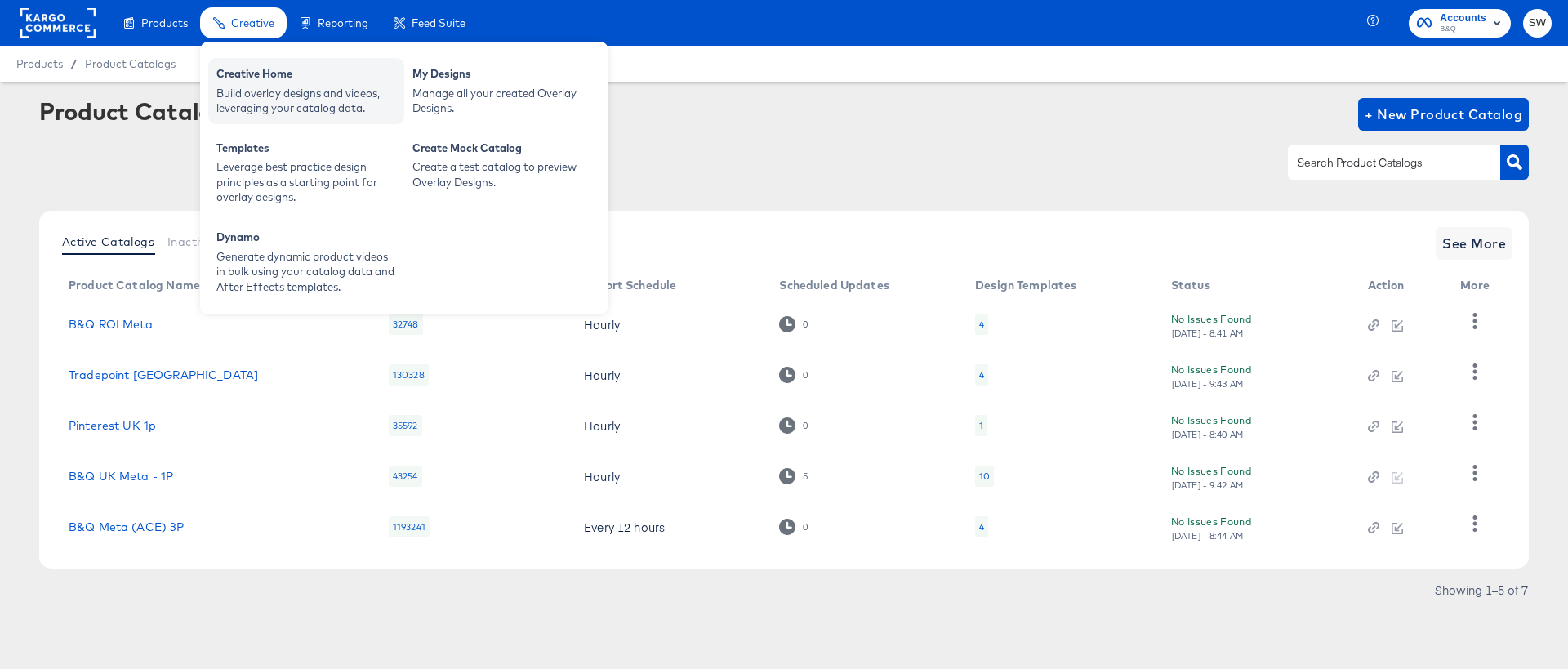
click at [244, 74] on div "Creative Home" at bounding box center [306, 76] width 180 height 19
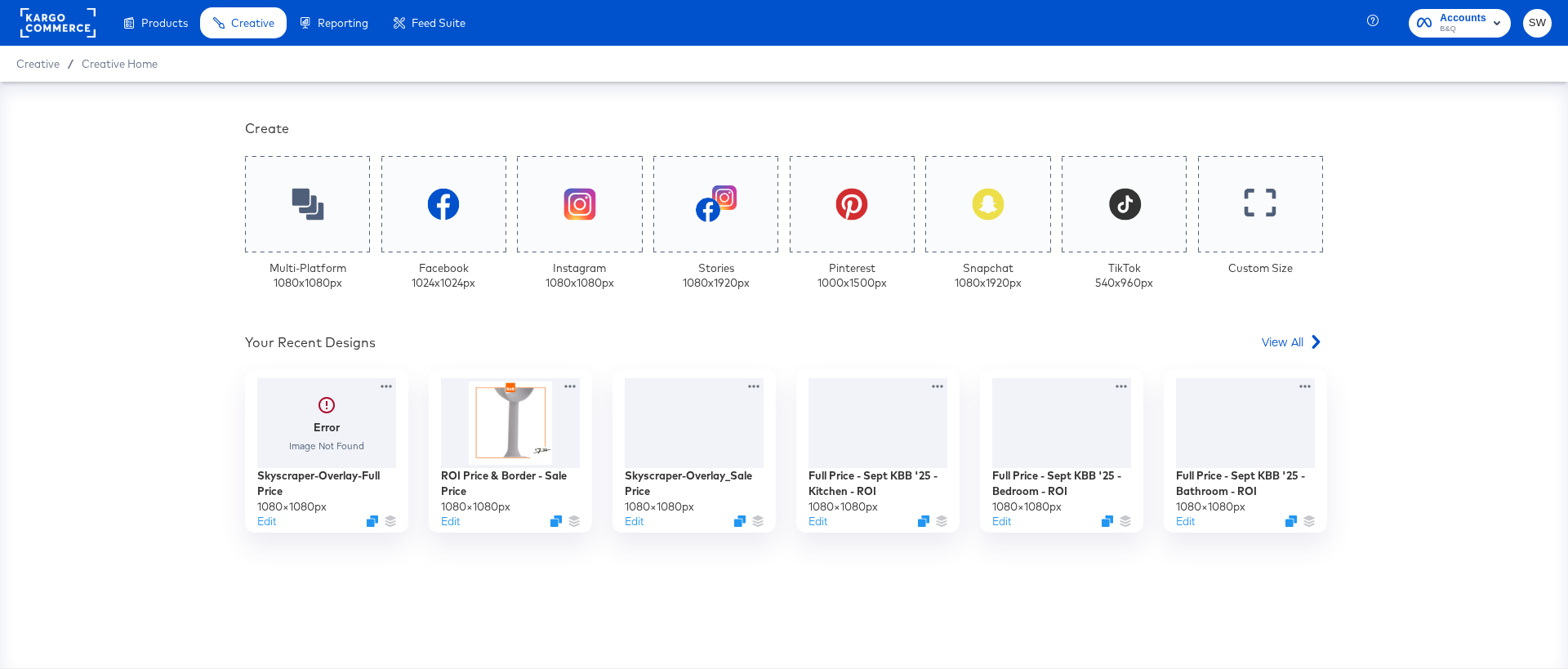
scroll to position [409, 0]
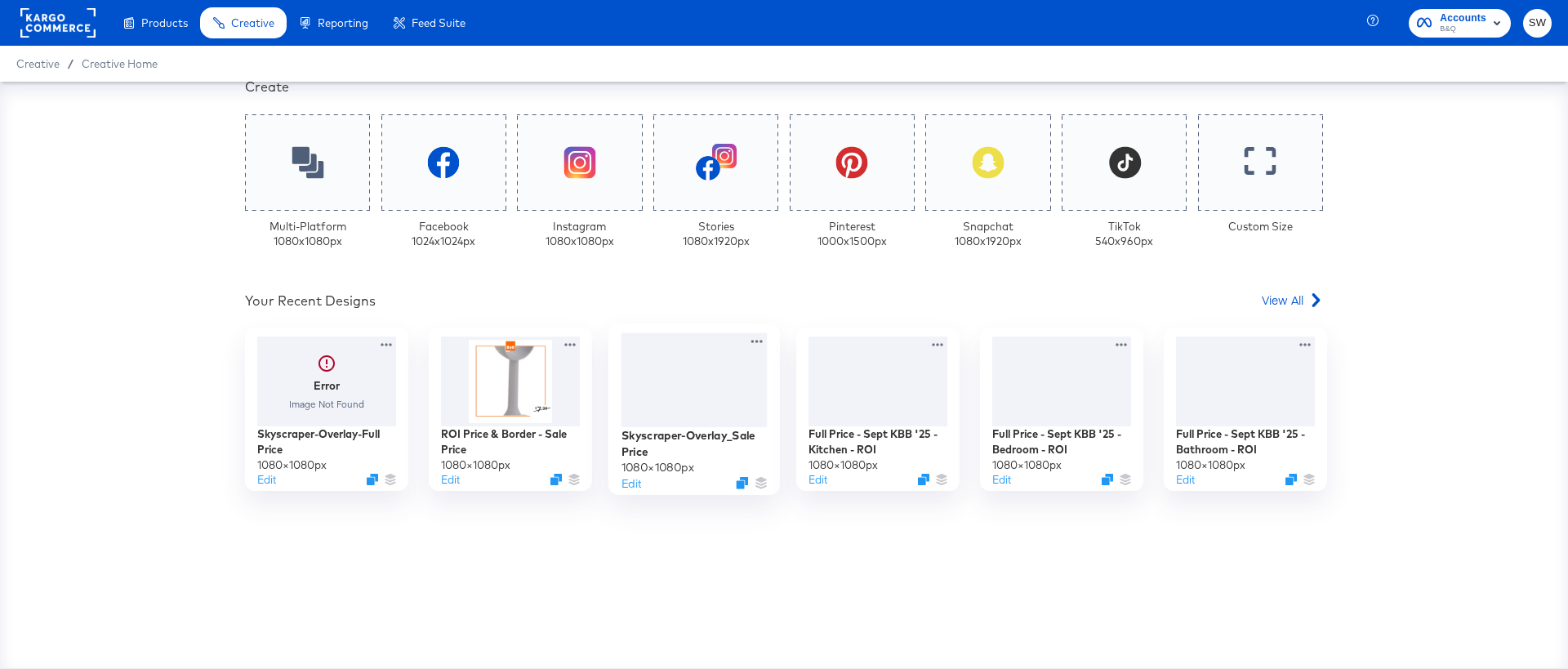
click at [644, 398] on div at bounding box center [694, 380] width 146 height 94
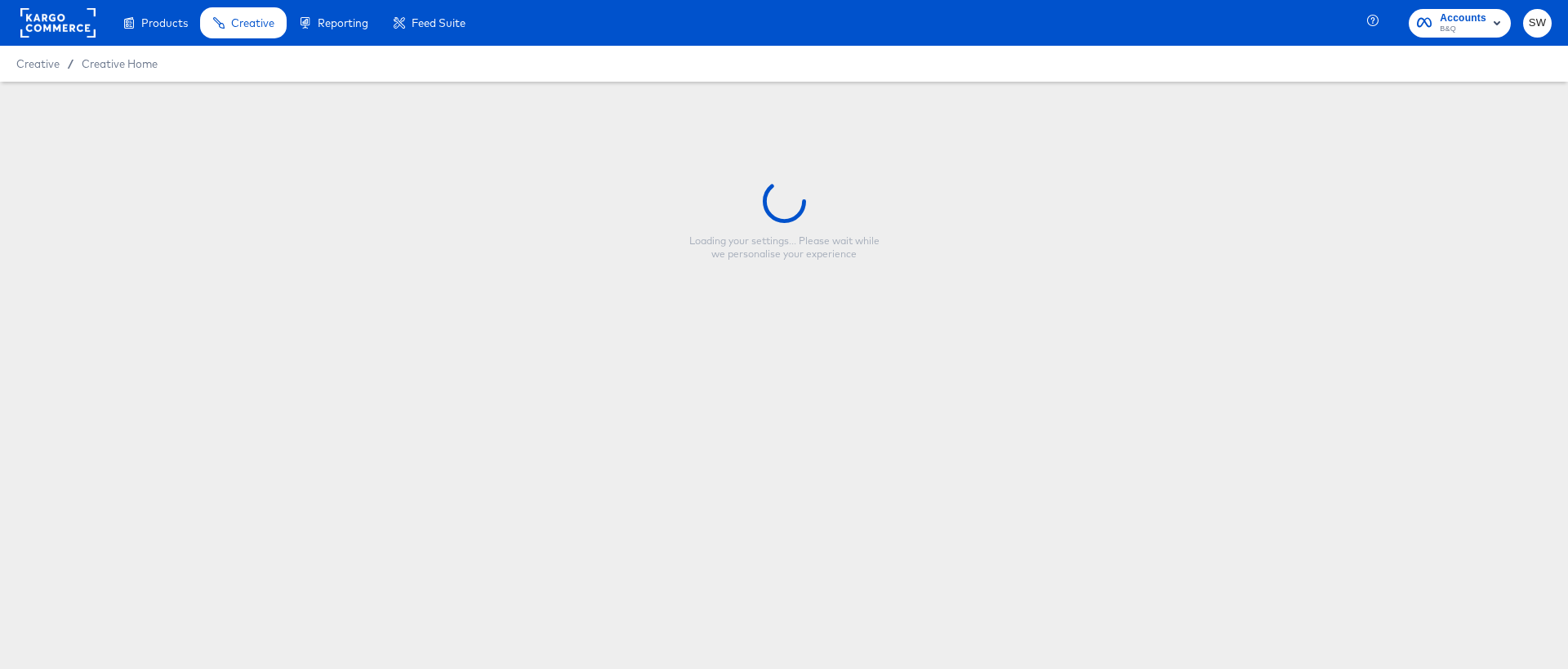
type input "Skyscraper-Overlay_Sale Price"
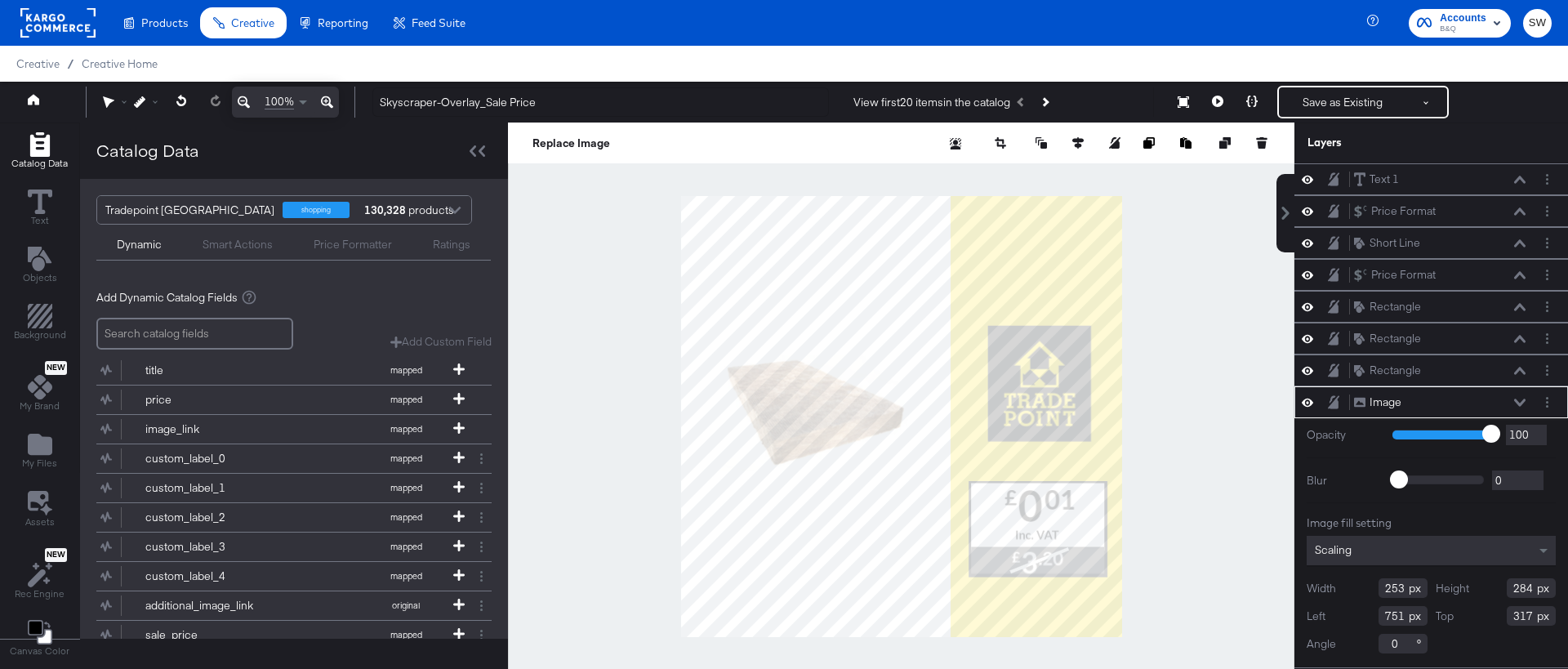
click at [643, 397] on div at bounding box center [901, 416] width 786 height 588
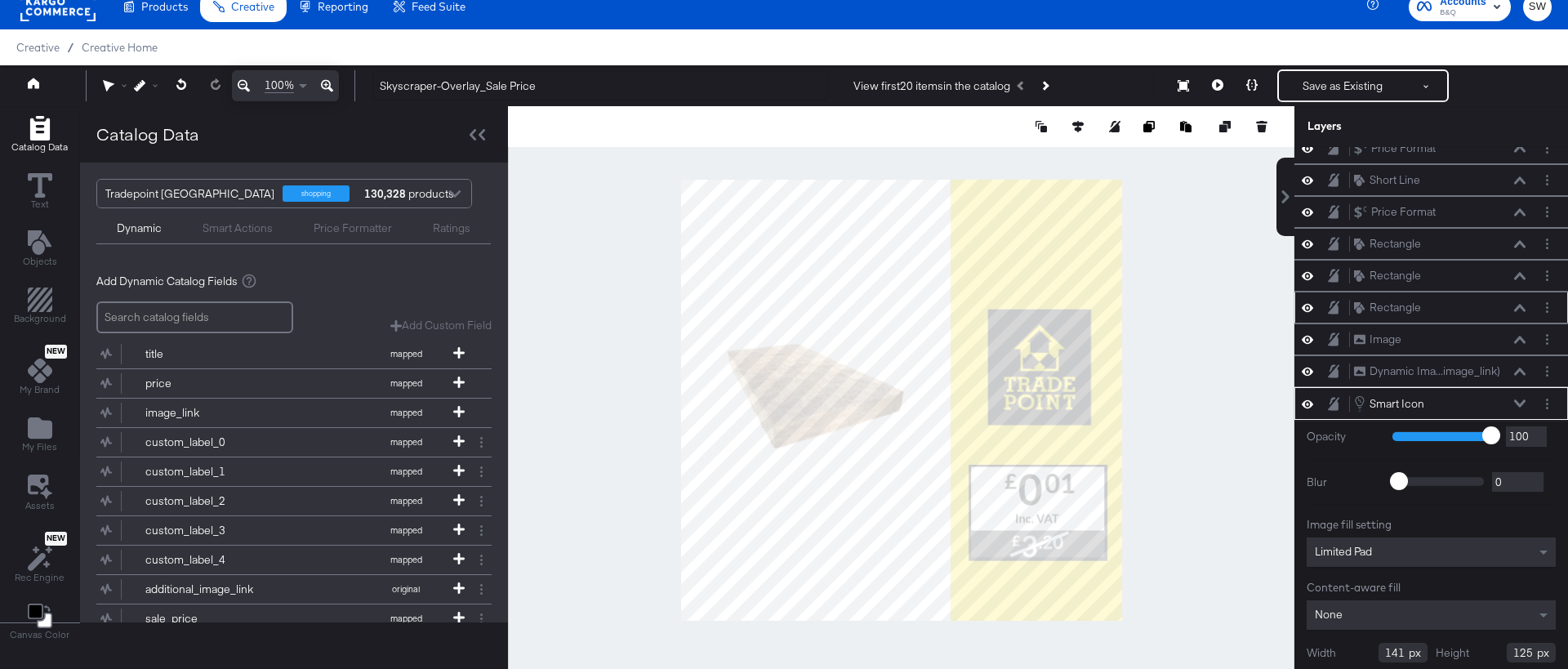
scroll to position [46, 0]
click at [1459, 306] on div "Rectangle Rectangle" at bounding box center [1440, 308] width 173 height 18
click at [1518, 301] on div "Rectangle Rectangle" at bounding box center [1440, 308] width 173 height 18
click at [1519, 310] on icon at bounding box center [1520, 308] width 12 height 8
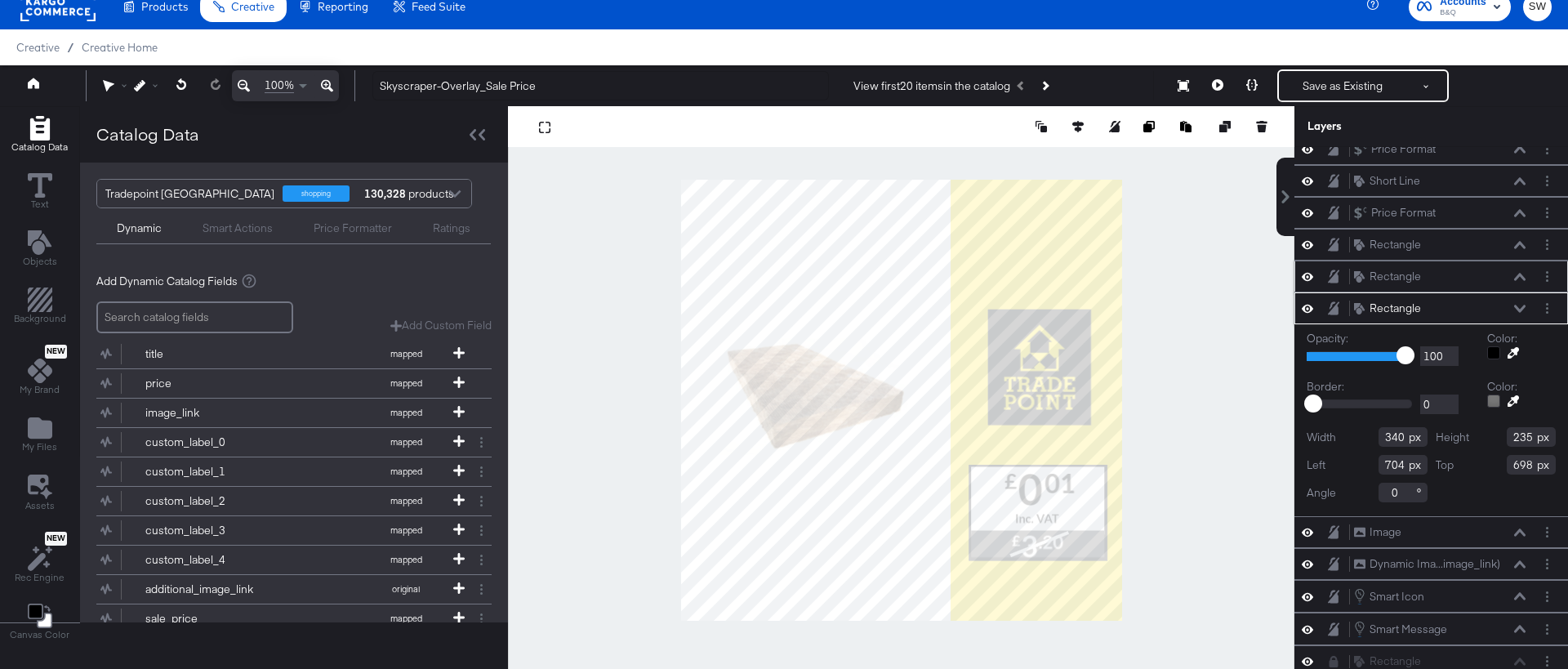
click at [1519, 279] on icon at bounding box center [1520, 277] width 12 height 8
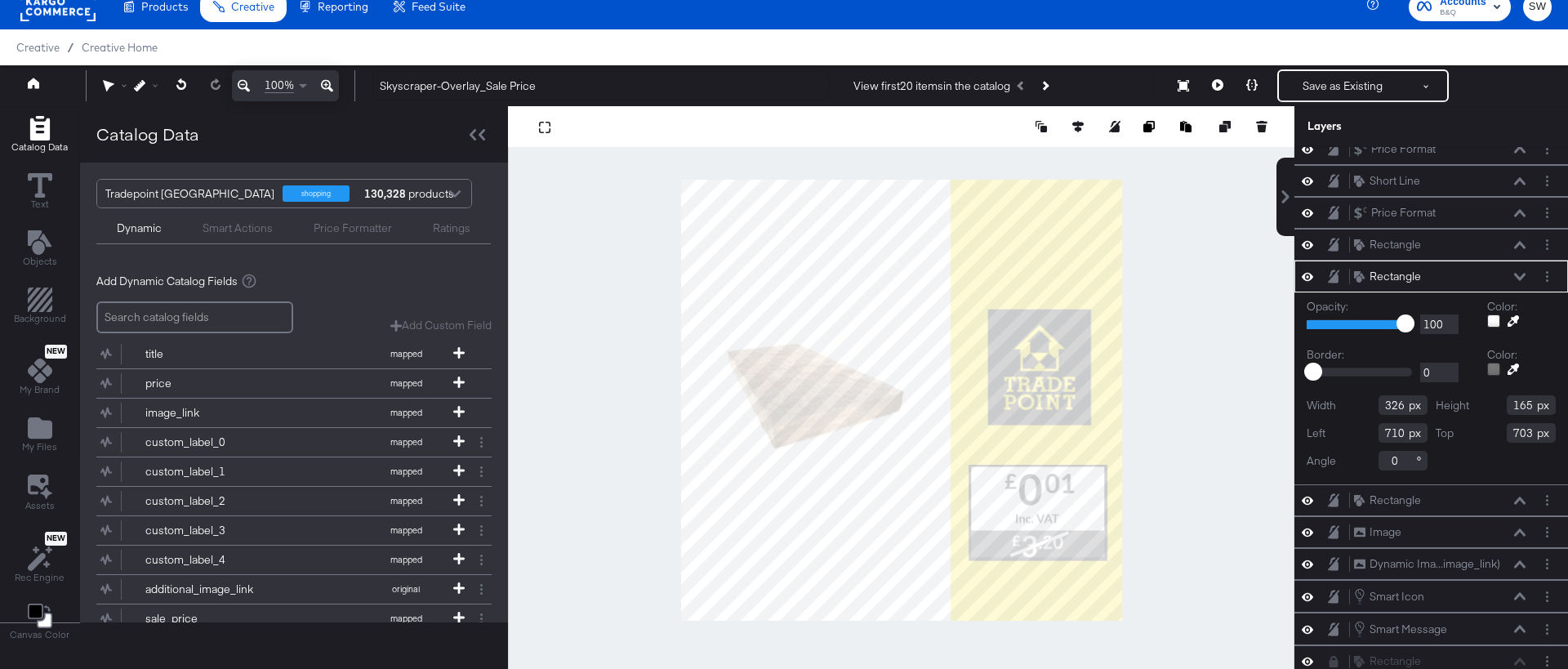
click at [631, 330] on div at bounding box center [901, 400] width 786 height 588
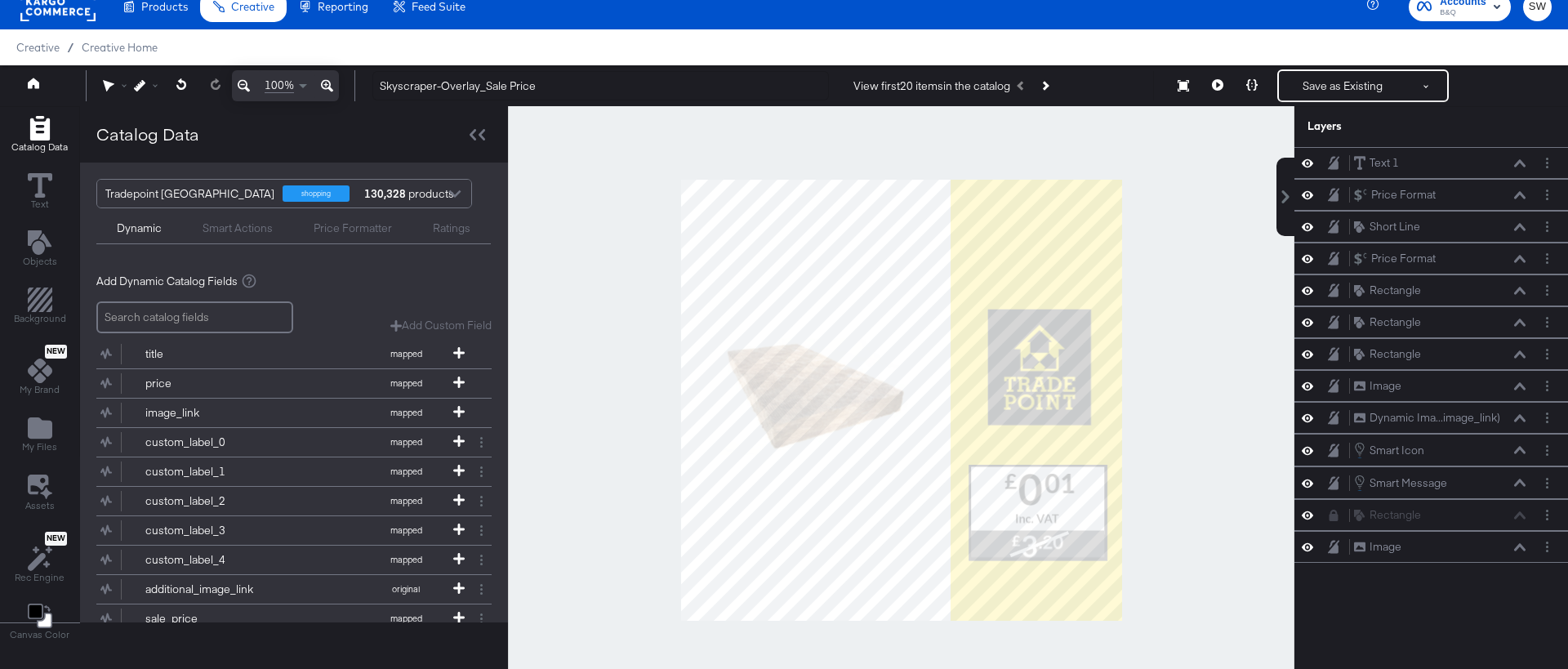
scroll to position [42, 0]
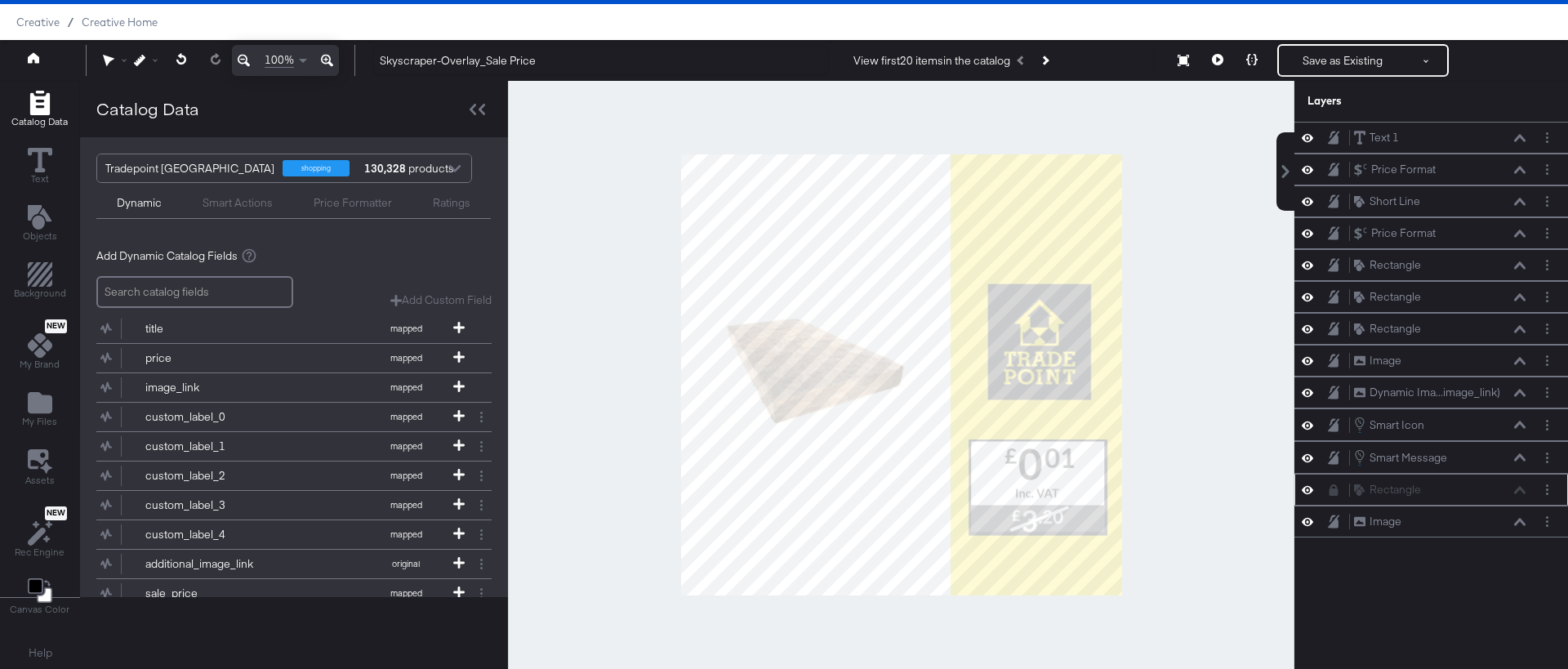
click at [1518, 493] on div "Rectangle Rectangle" at bounding box center [1440, 490] width 173 height 18
click at [1309, 492] on icon at bounding box center [1307, 490] width 12 height 14
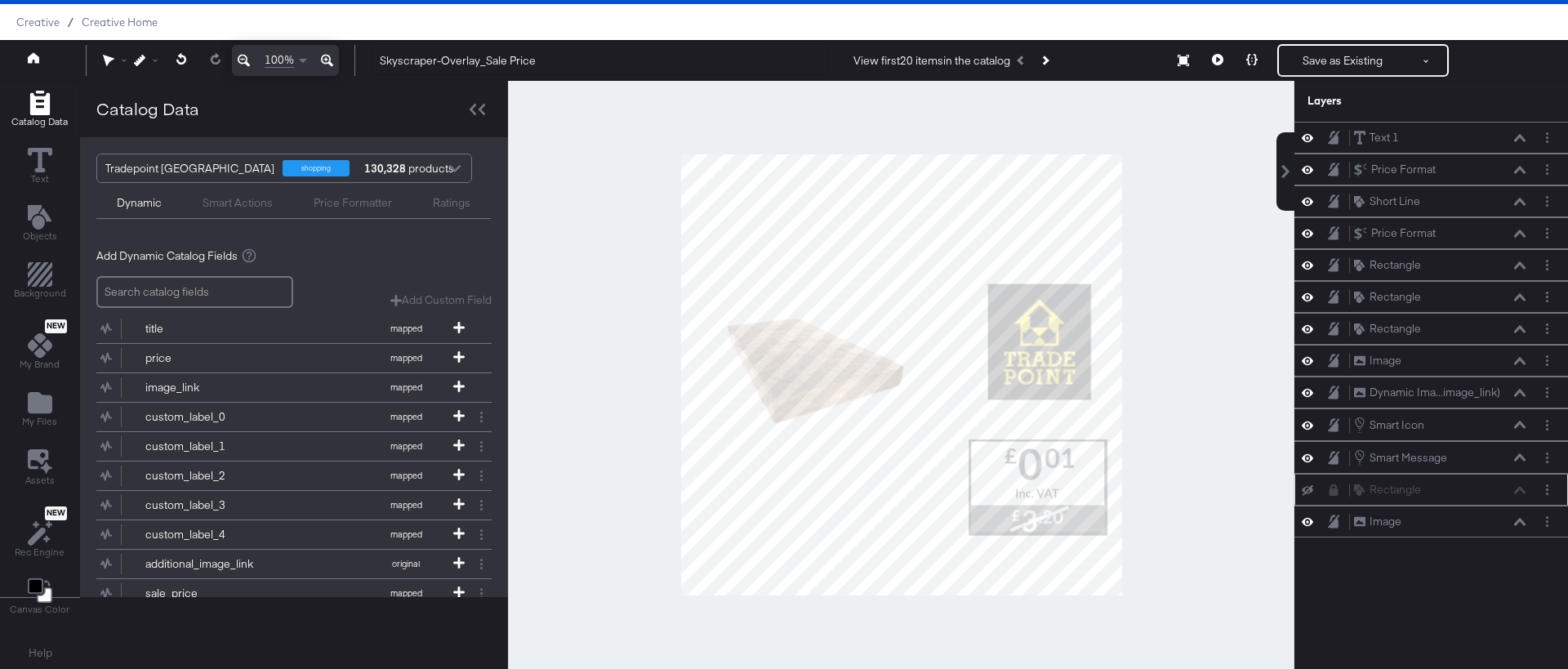
click at [1309, 492] on icon at bounding box center [1307, 490] width 12 height 11
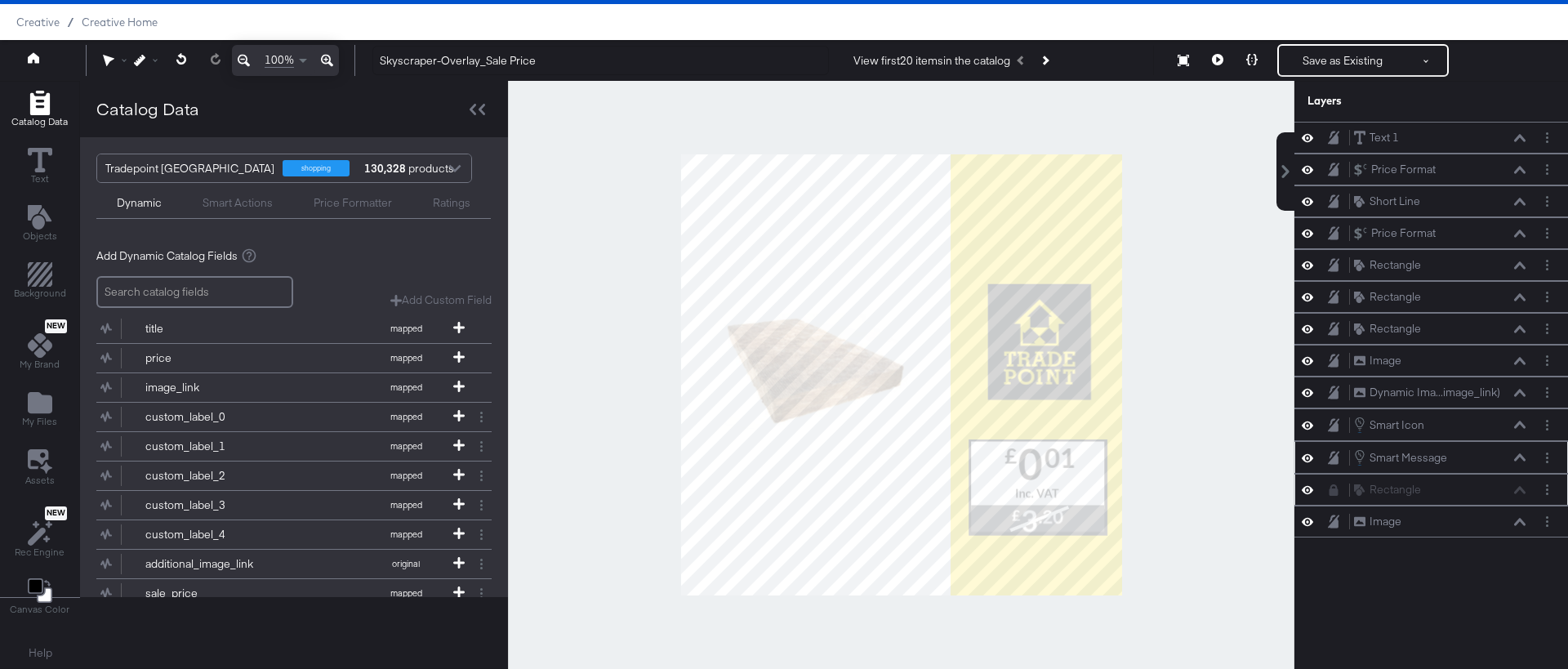
click at [1307, 458] on icon at bounding box center [1307, 457] width 12 height 8
click at [1307, 458] on icon at bounding box center [1307, 457] width 12 height 11
click at [1307, 427] on icon at bounding box center [1307, 425] width 12 height 14
click at [1307, 427] on icon at bounding box center [1307, 425] width 12 height 11
click at [1307, 392] on icon at bounding box center [1307, 393] width 12 height 14
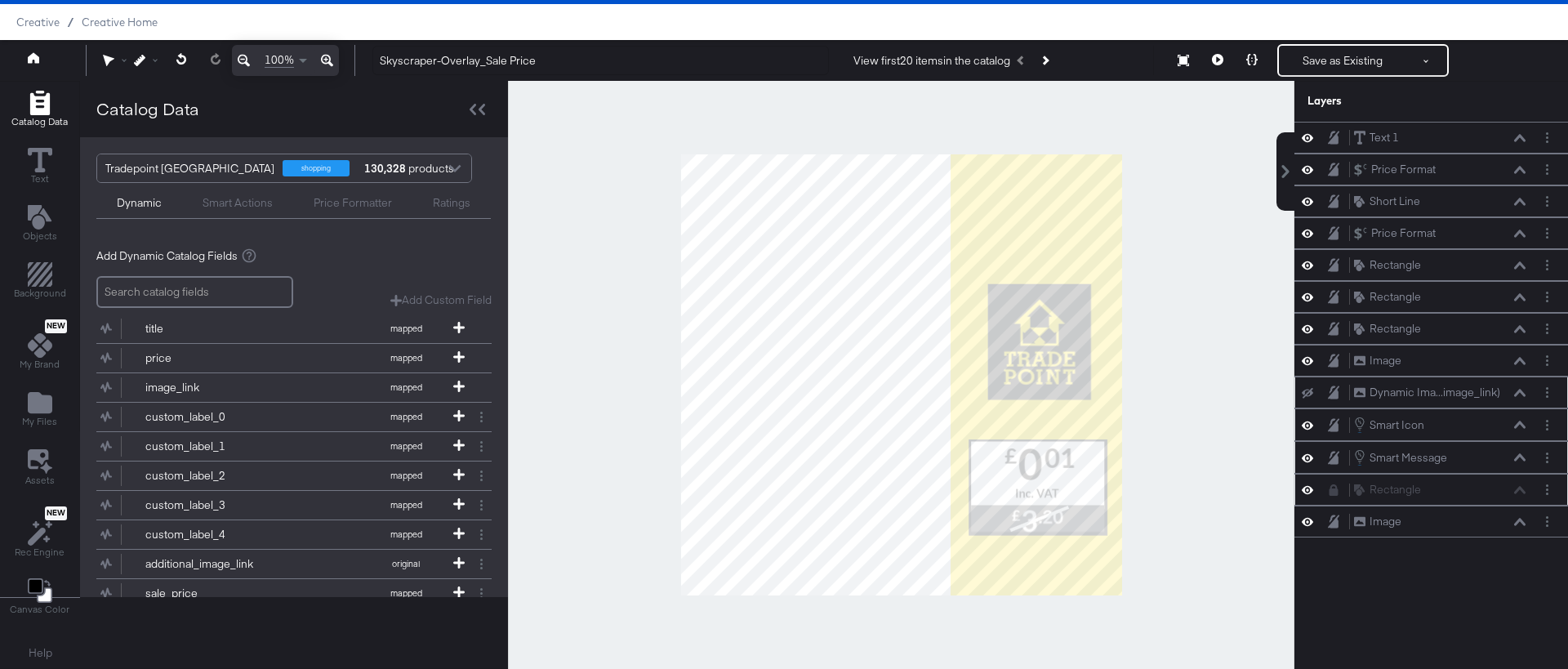
click at [1307, 392] on icon at bounding box center [1307, 393] width 12 height 11
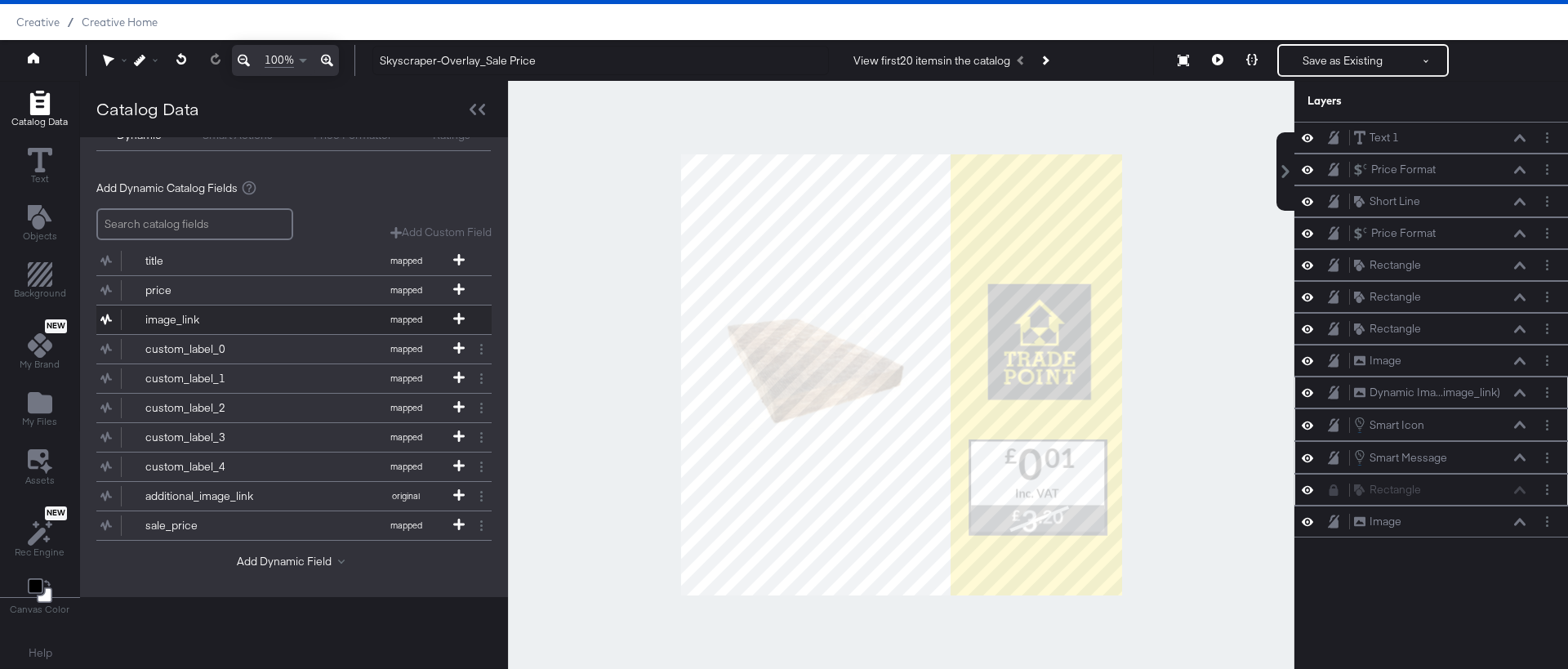
scroll to position [0, 0]
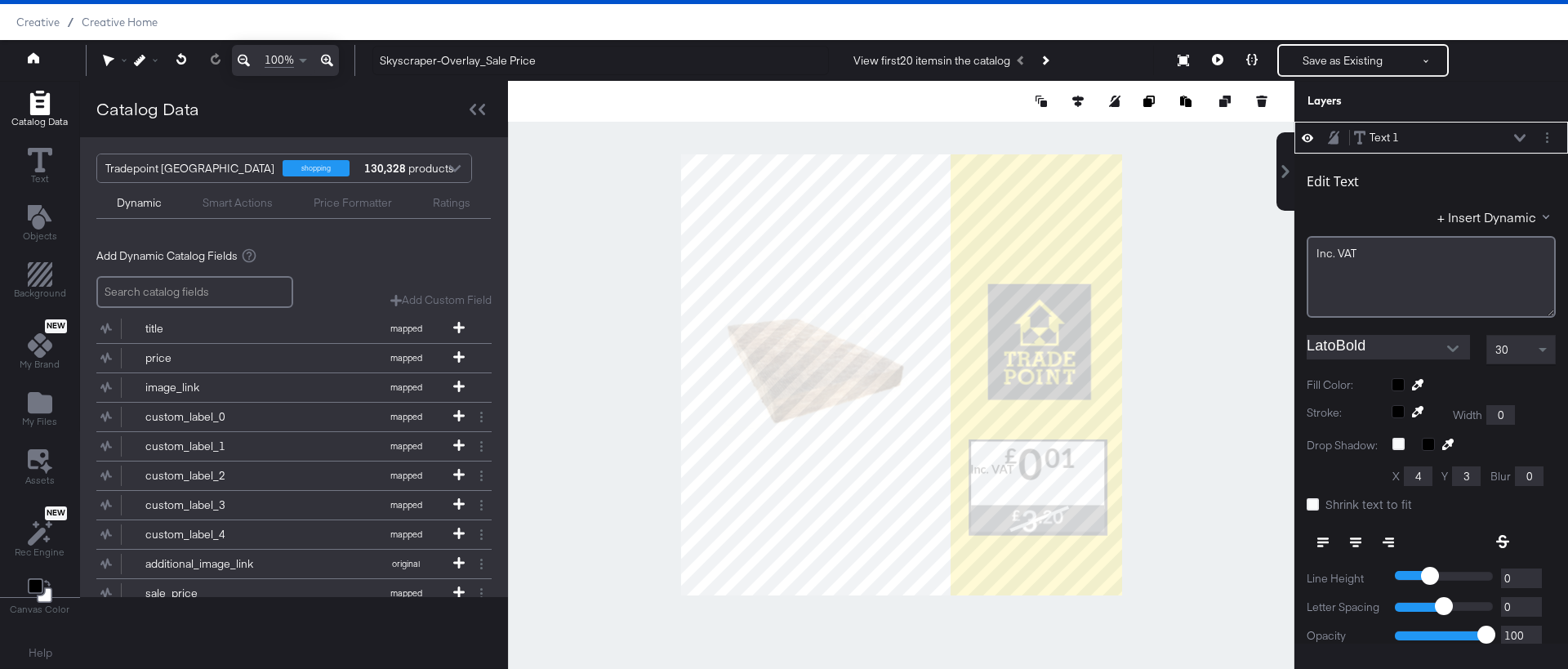
type input "710"
type input "760"
type input "814"
type input "633"
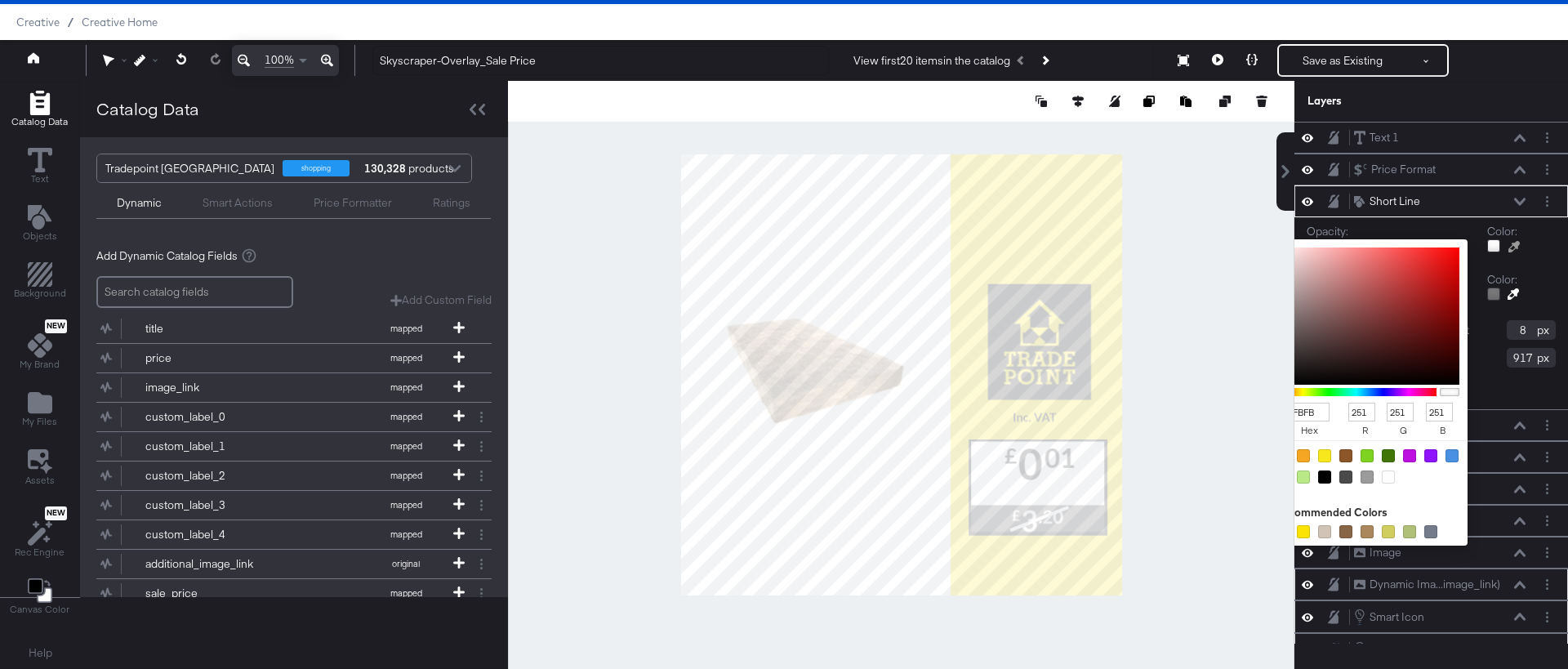
click at [1494, 244] on div at bounding box center [1493, 245] width 13 height 13
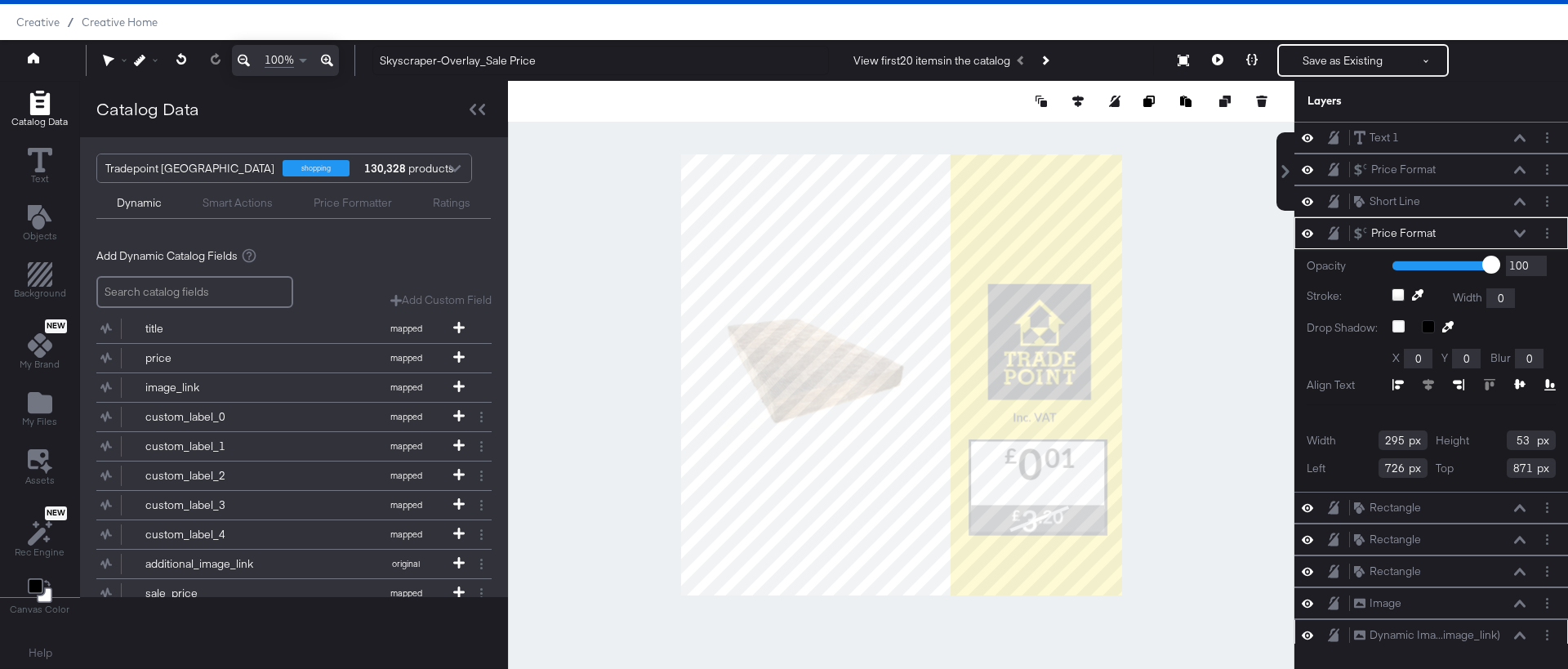
type input "519"
type input "847"
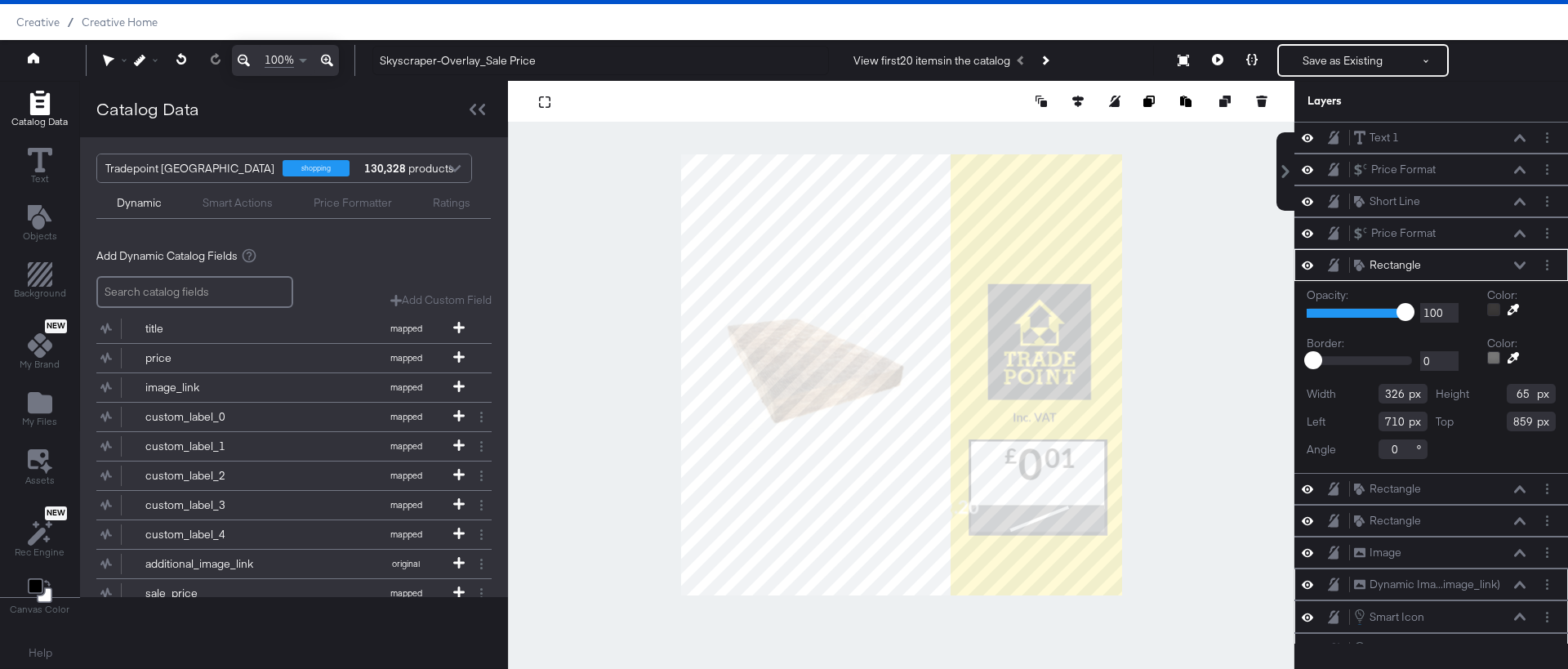
click at [1496, 303] on div at bounding box center [1493, 309] width 13 height 13
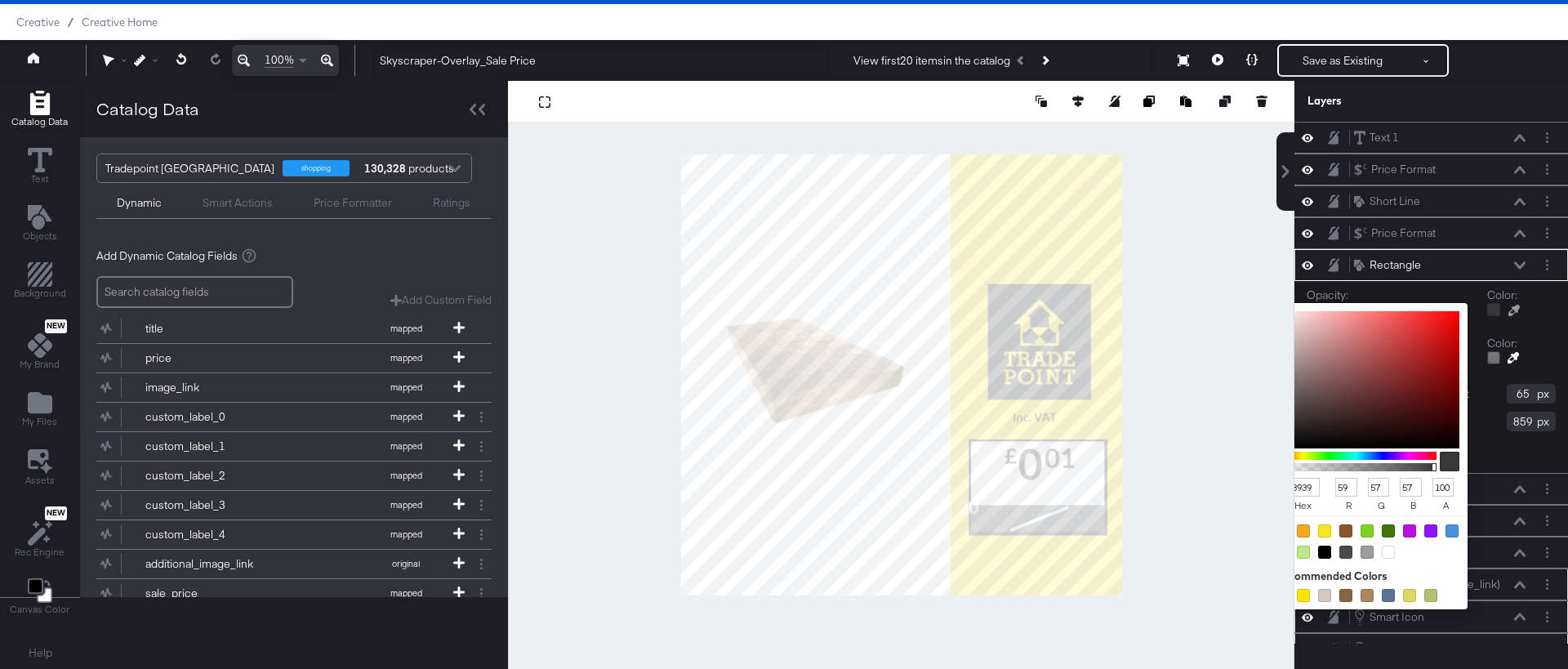
type input "FFE500"
type input "255"
type input "229"
type input "0"
click at [1022, 593] on div at bounding box center [900, 374] width 784 height 588
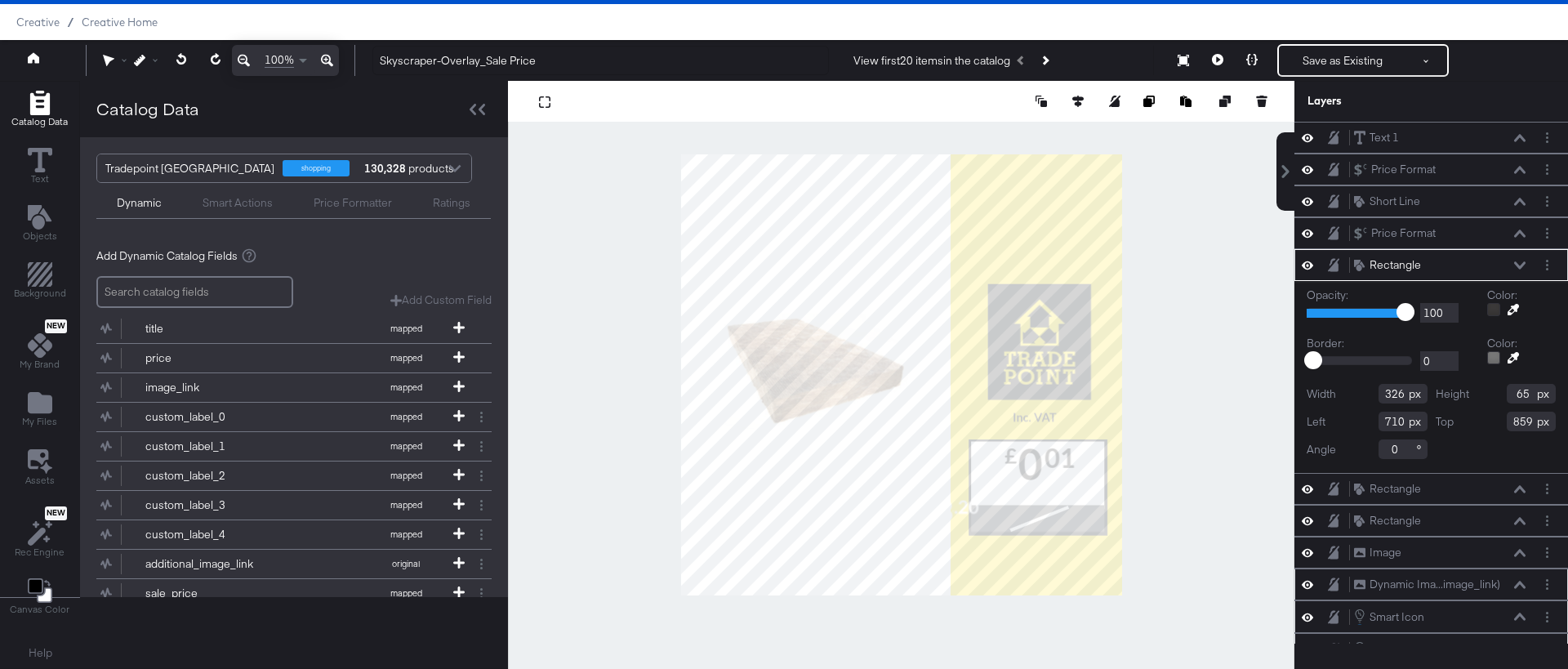
type input "519"
type input "973"
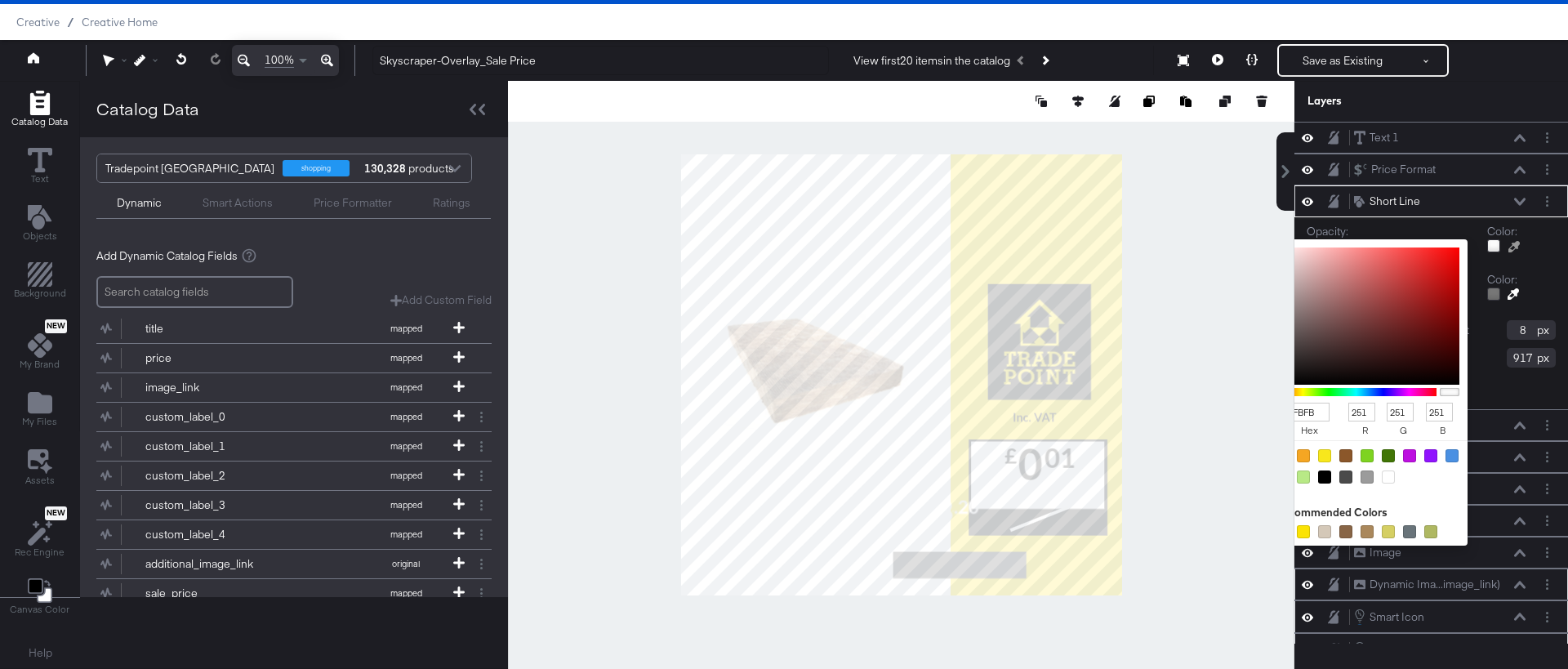
click at [1495, 242] on div at bounding box center [1493, 245] width 13 height 13
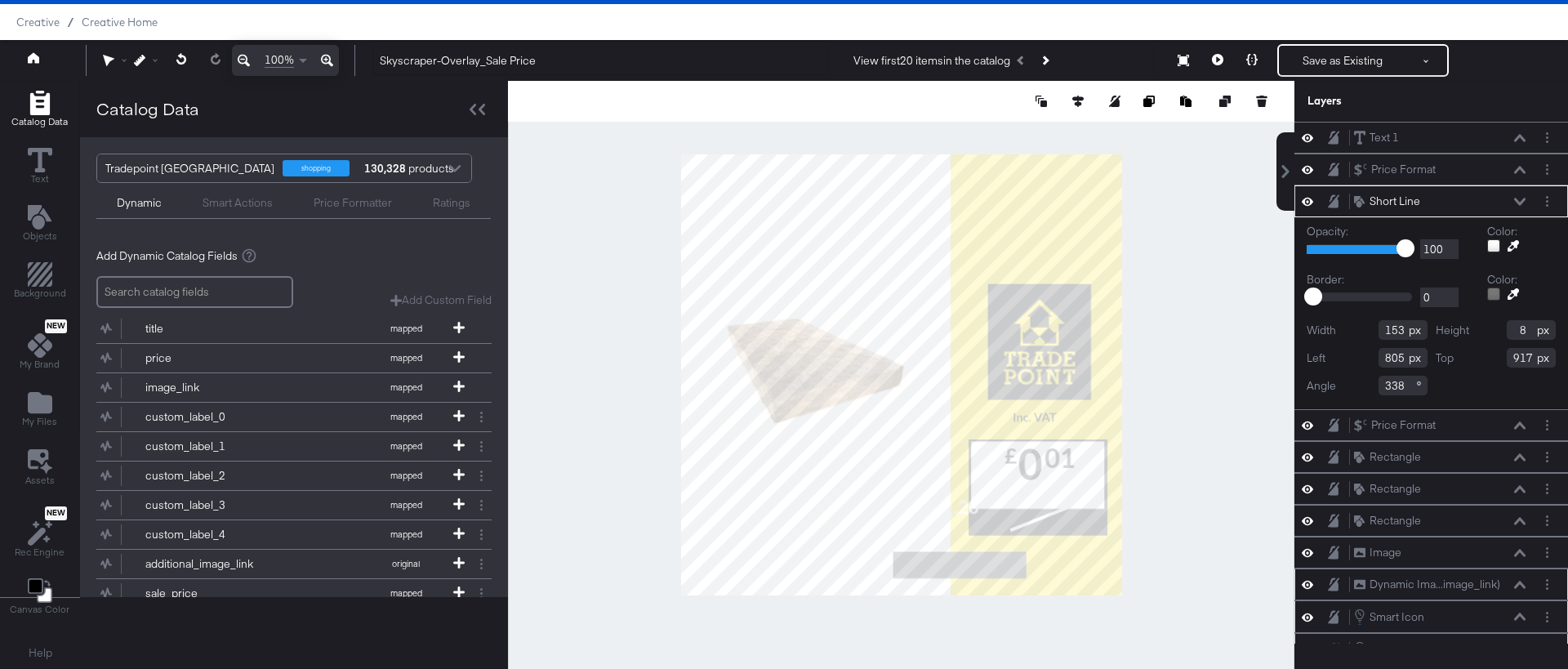
type input "291"
type input "957"
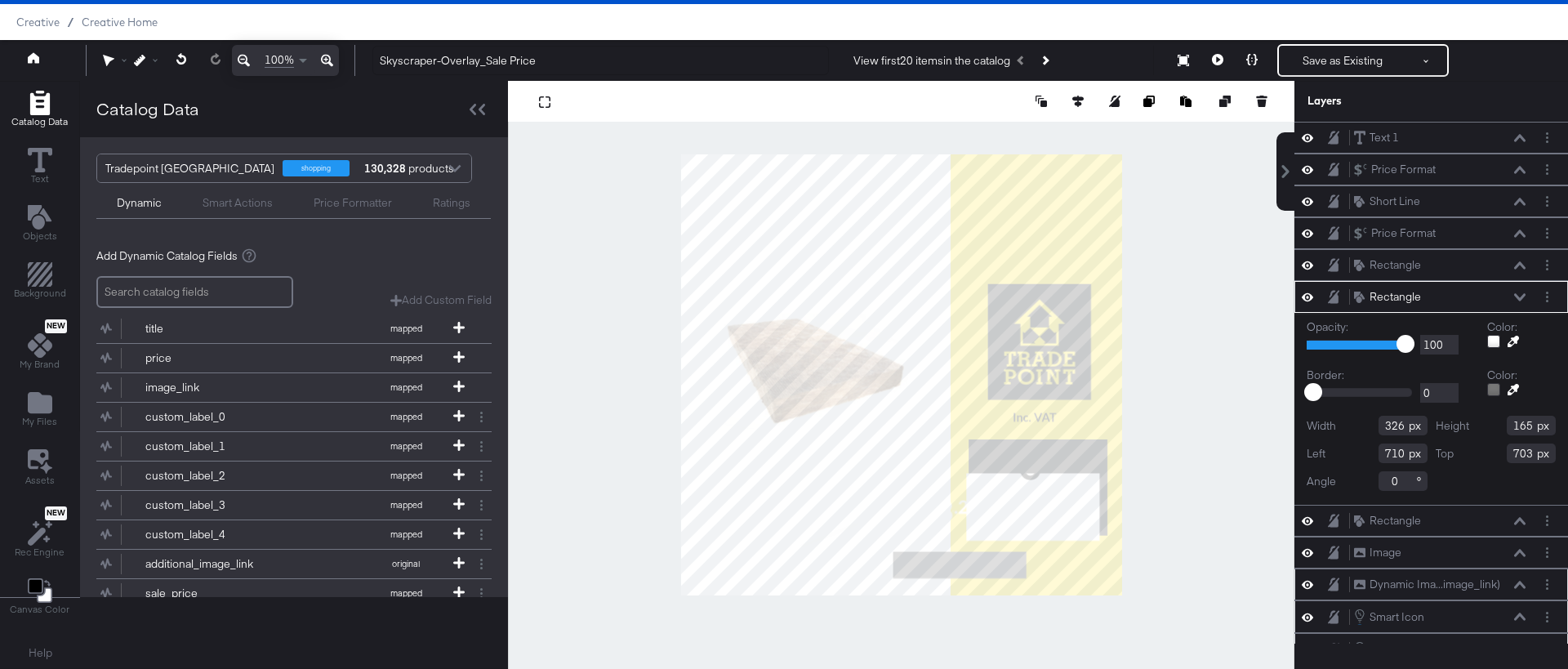
type input "699"
type input "781"
click at [1494, 339] on div at bounding box center [1493, 340] width 13 height 13
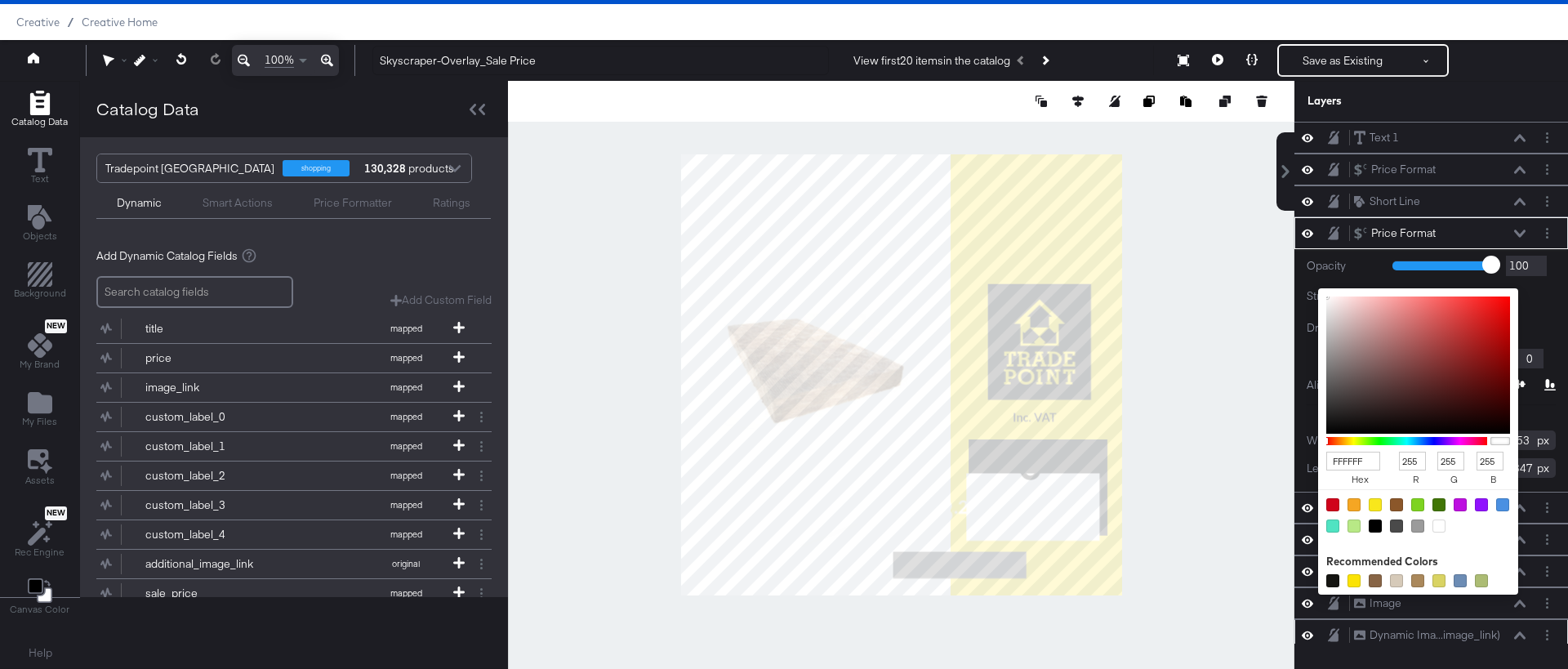
click at [1400, 294] on div "FFFFFF hex 255 r 255 g 255 b 100 a Recommended Colors" at bounding box center [1416, 299] width 49 height 19
click at [1364, 279] on div "Opacity 1 100 100 Stroke: FFFFFF hex 255 r 255 g 255 b 100 a Recommended Colors…" at bounding box center [1431, 324] width 249 height 136
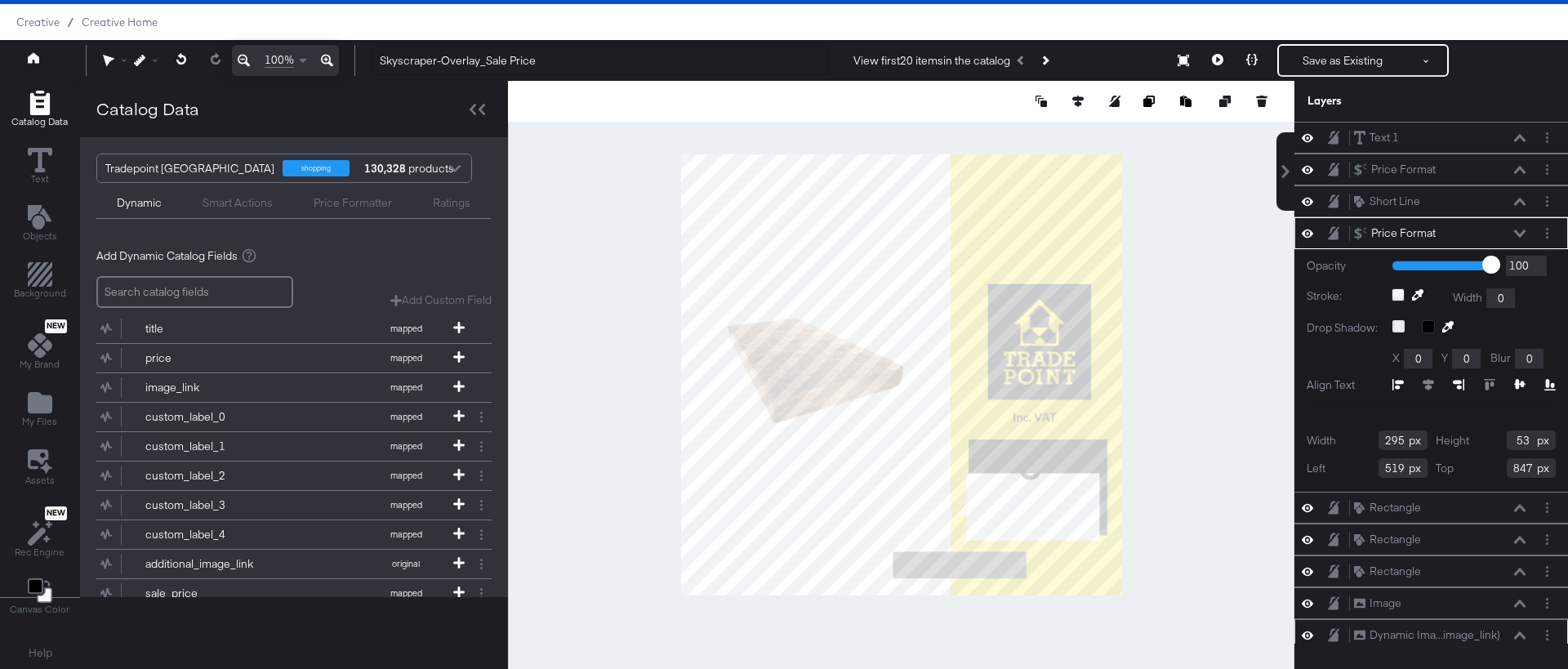
click at [1397, 328] on icon at bounding box center [1399, 326] width 13 height 13
click at [0, 0] on input "checkbox" at bounding box center [0, 0] width 0 height 0
click at [1397, 328] on icon at bounding box center [1399, 326] width 13 height 13
click at [0, 0] on input "checkbox" at bounding box center [0, 0] width 0 height 0
type input "681"
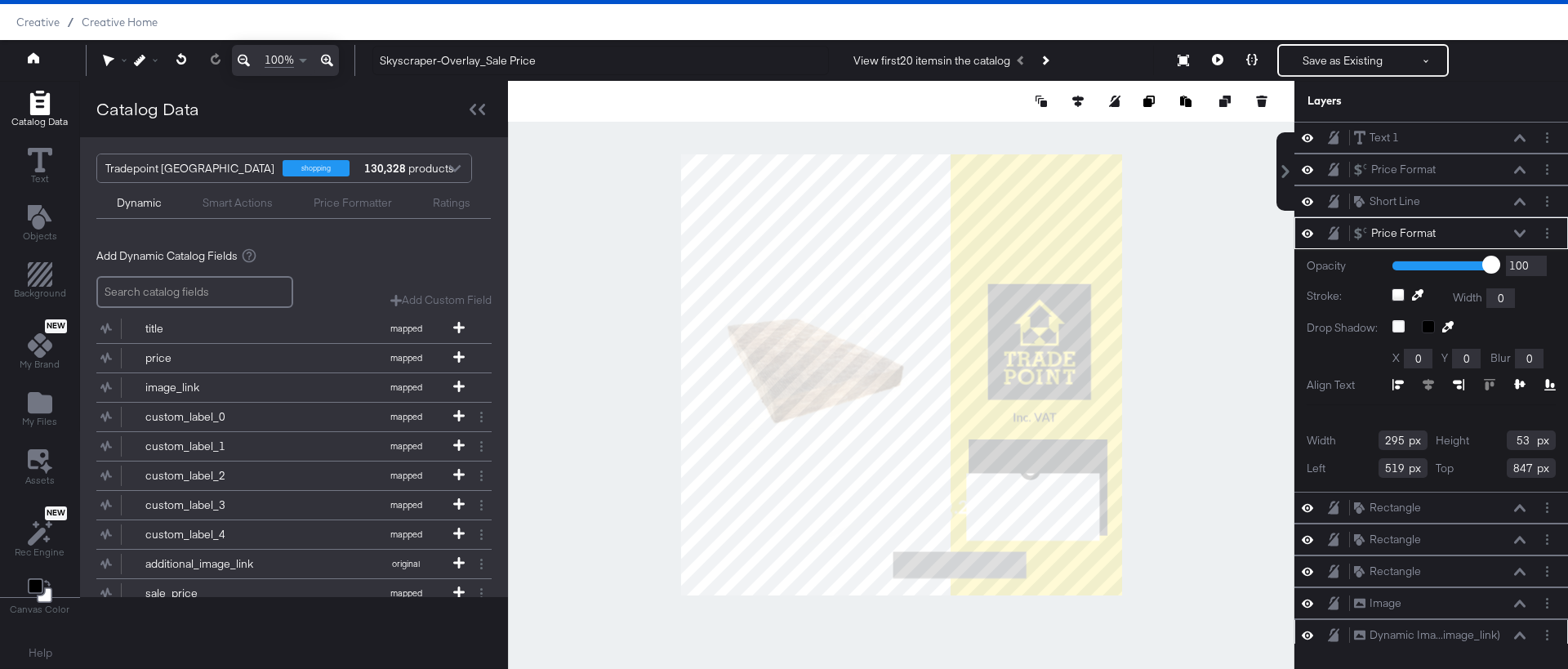
type input "633"
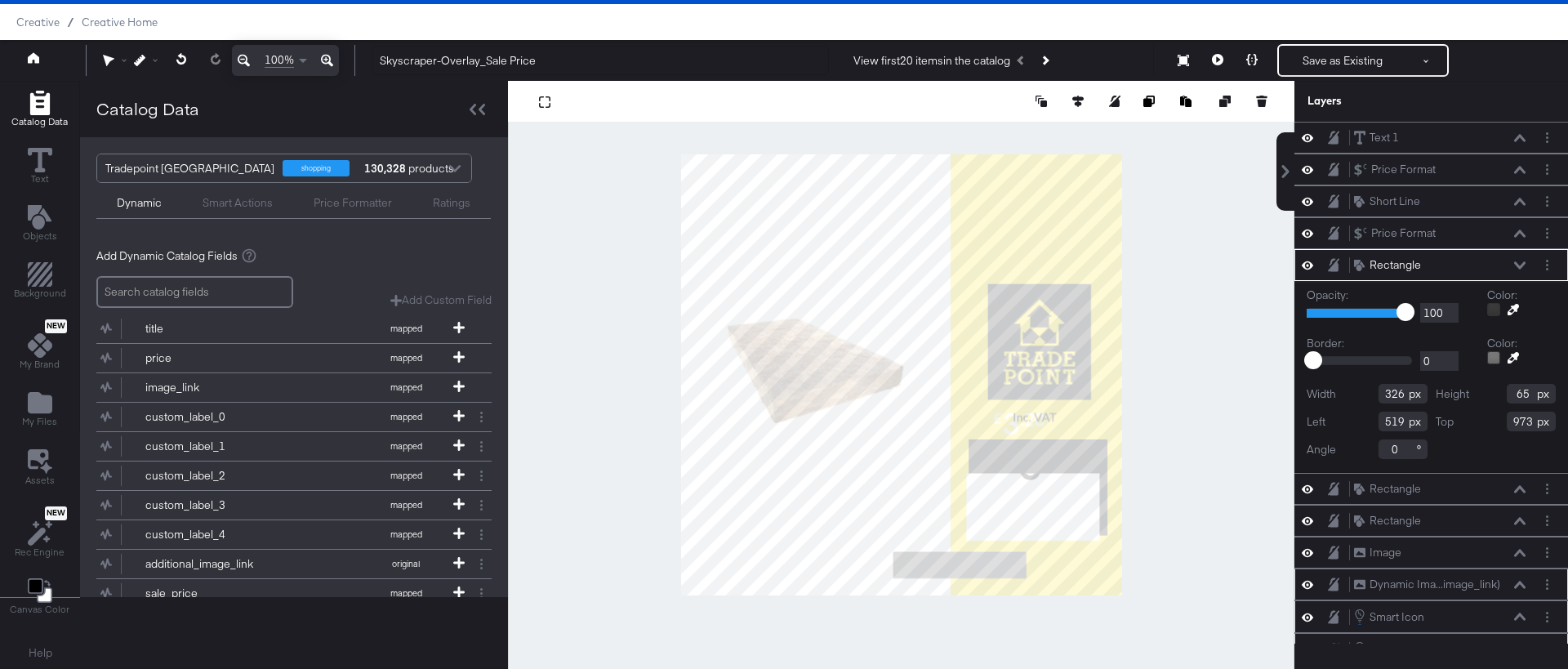
type input "683"
type input "899"
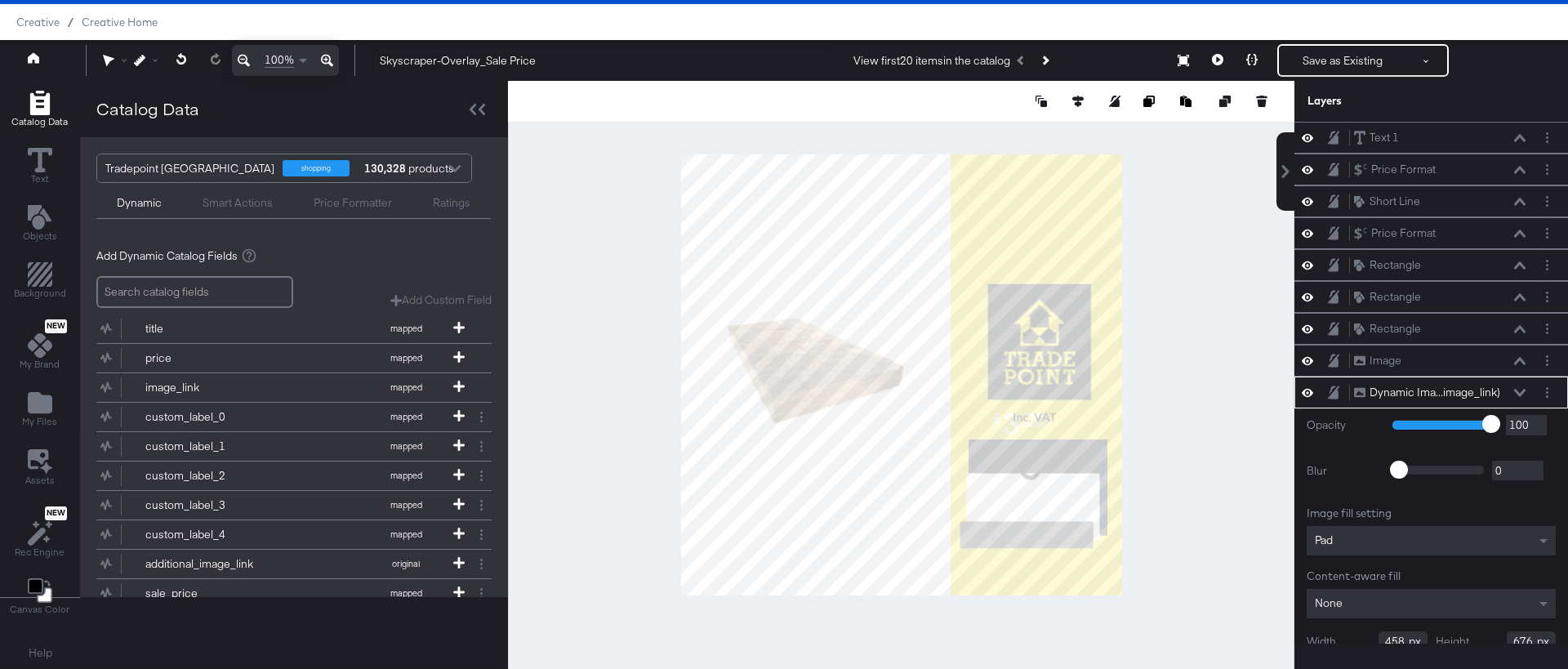
scroll to position [77, 0]
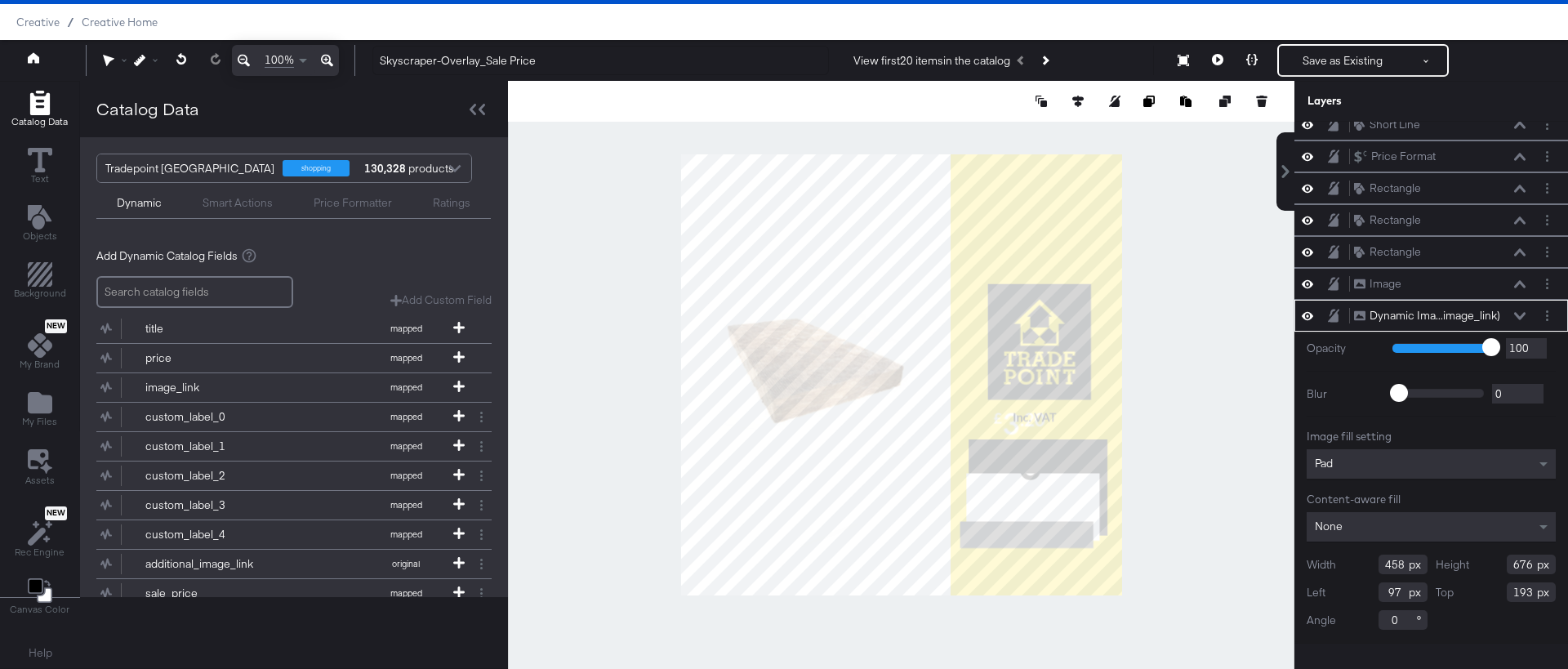
type input "161"
type input "-169"
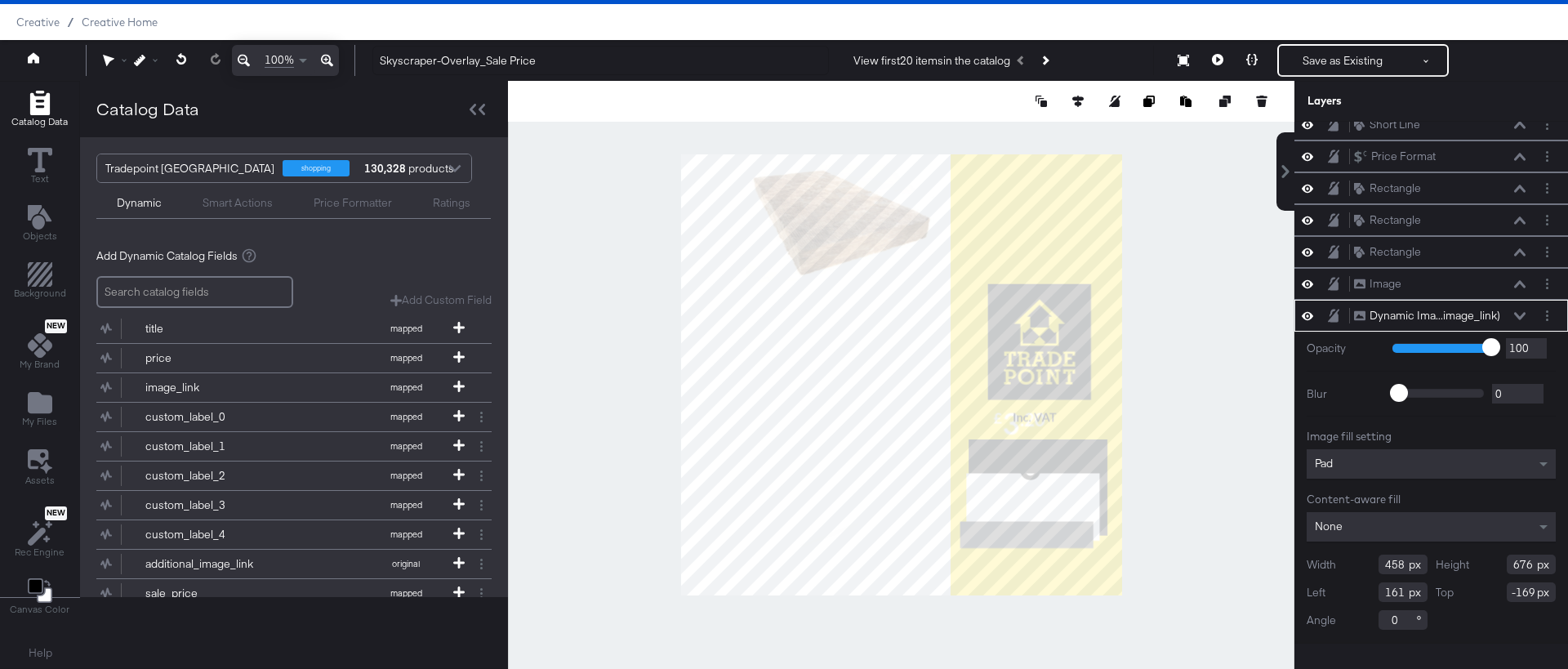
scroll to position [0, 0]
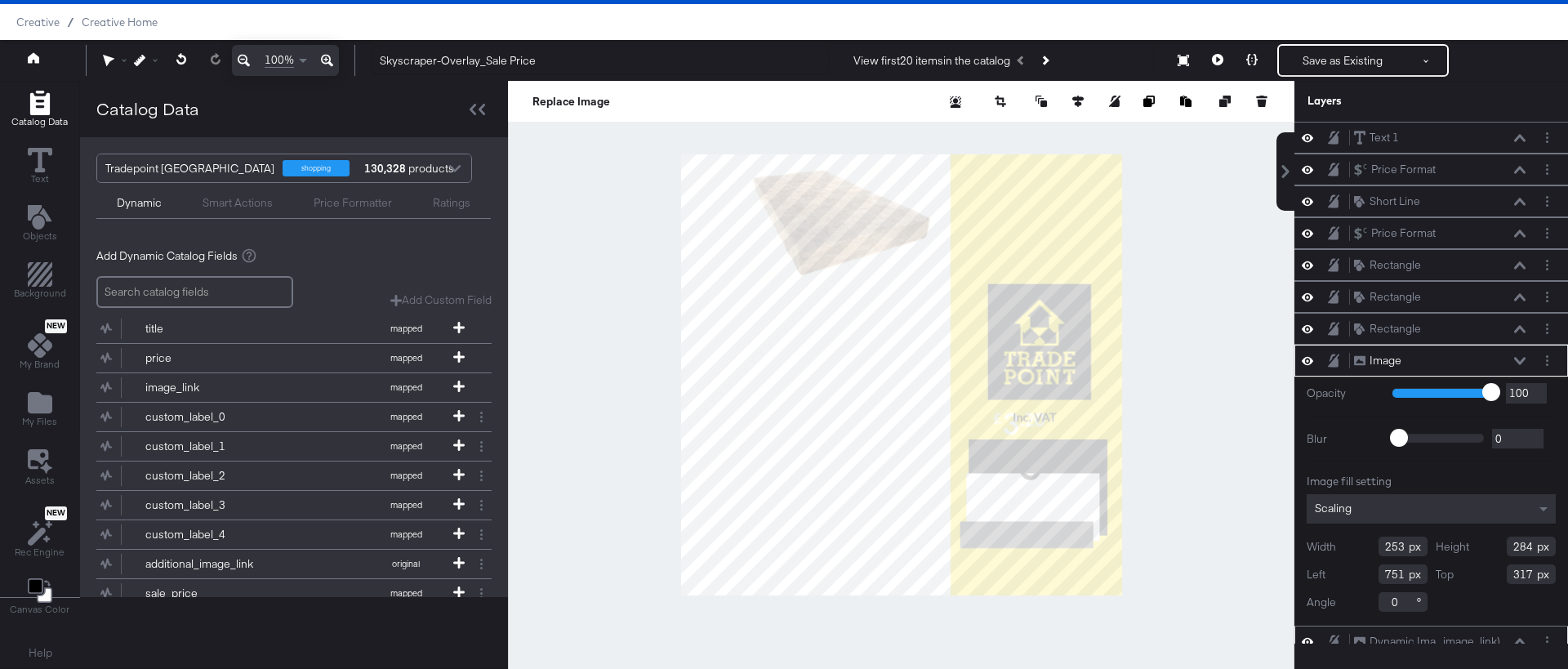
type input "381"
type input "350"
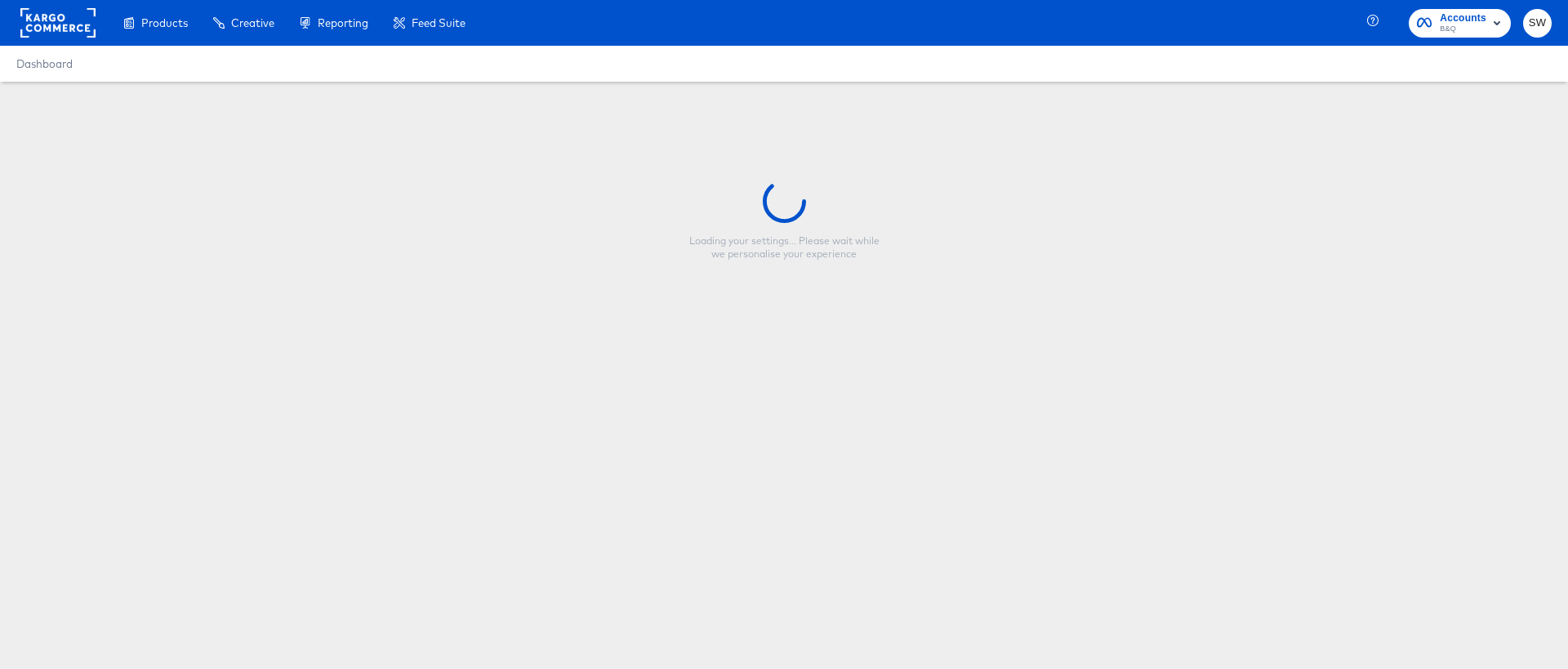
type input "Skyscraper-Overlay_Sale Price"
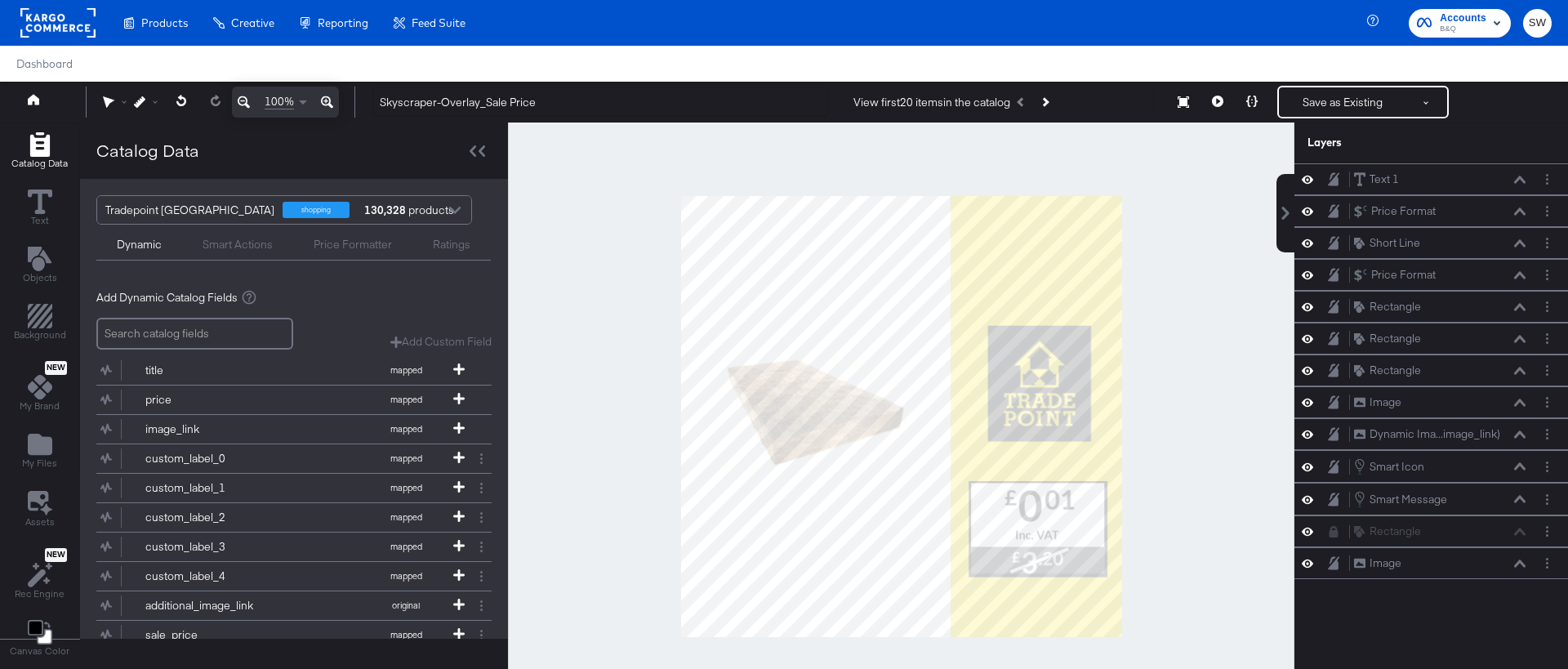
click at [1173, 471] on div at bounding box center [901, 416] width 786 height 588
click at [1310, 177] on icon at bounding box center [1307, 180] width 12 height 8
click at [1310, 177] on icon at bounding box center [1307, 180] width 12 height 11
click at [1313, 211] on button at bounding box center [1307, 211] width 13 height 16
click at [1313, 211] on button at bounding box center [1307, 211] width 13 height 13
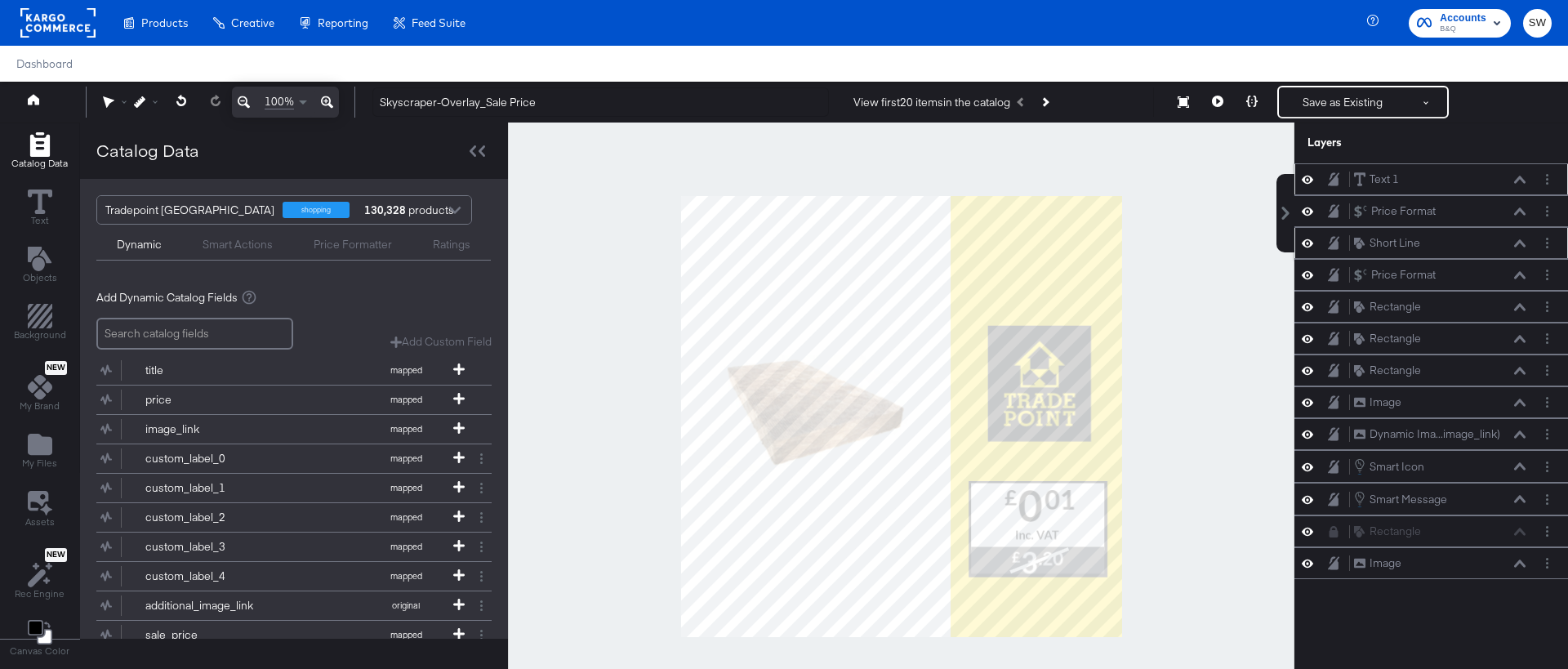
click at [1311, 244] on icon at bounding box center [1307, 243] width 12 height 8
click at [1311, 244] on icon at bounding box center [1307, 242] width 12 height 11
click at [1517, 239] on icon at bounding box center [1520, 243] width 12 height 8
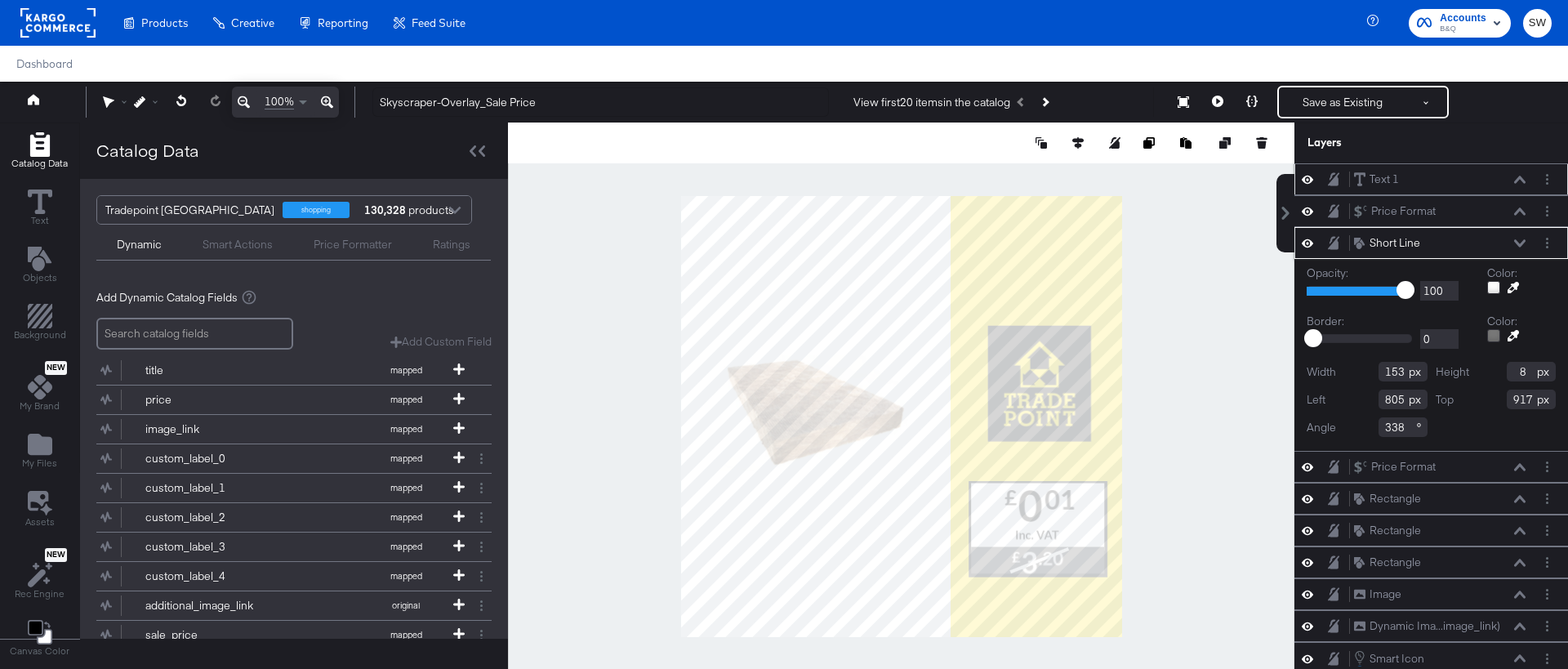
click at [1517, 239] on icon at bounding box center [1520, 243] width 12 height 8
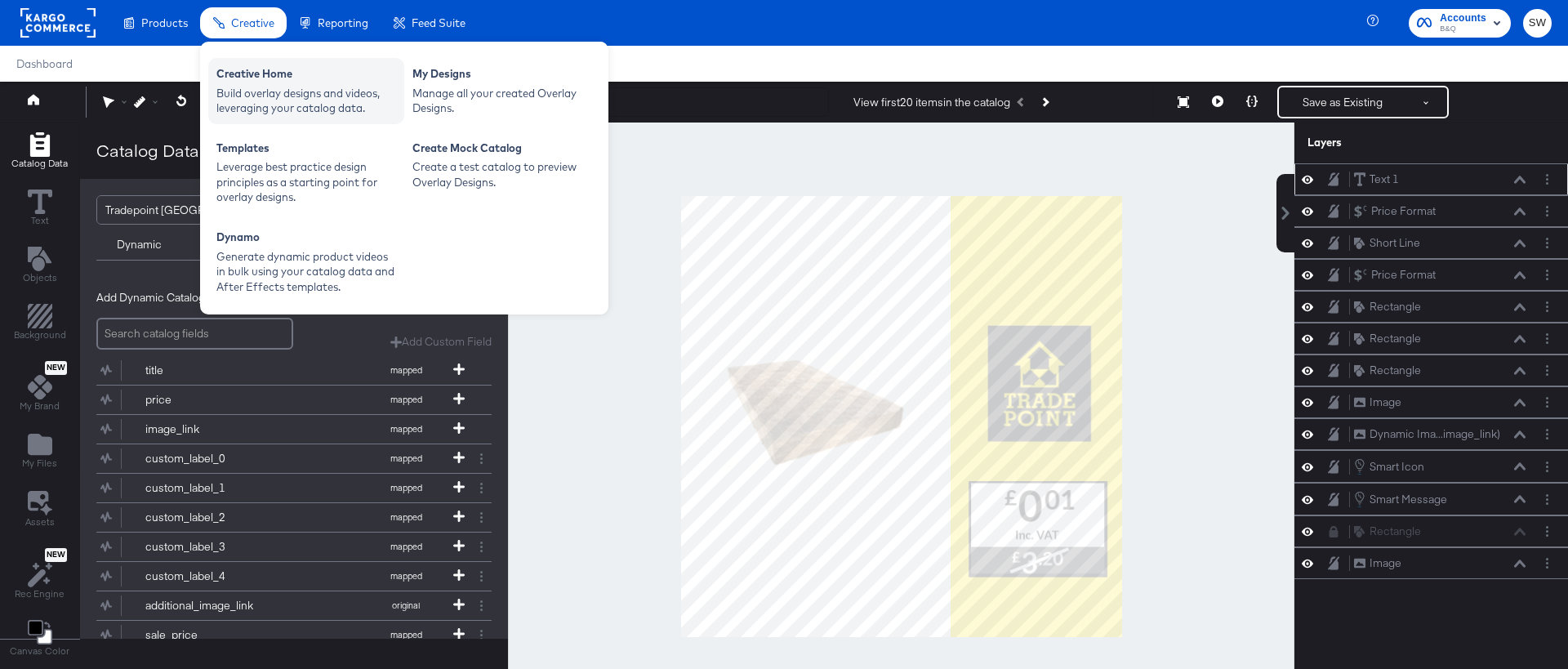
click at [260, 90] on div "Build overlay designs and videos, leveraging your catalog data." at bounding box center [306, 100] width 180 height 30
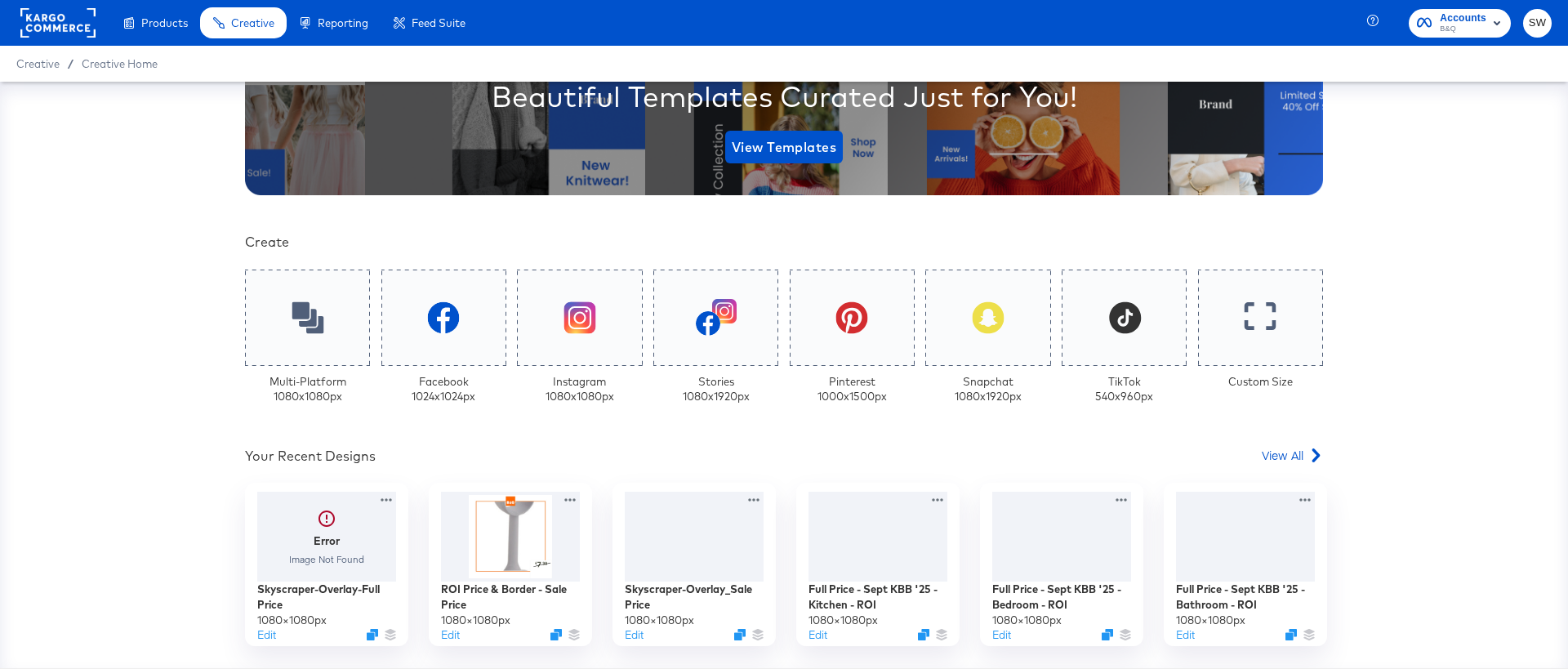
scroll to position [227, 0]
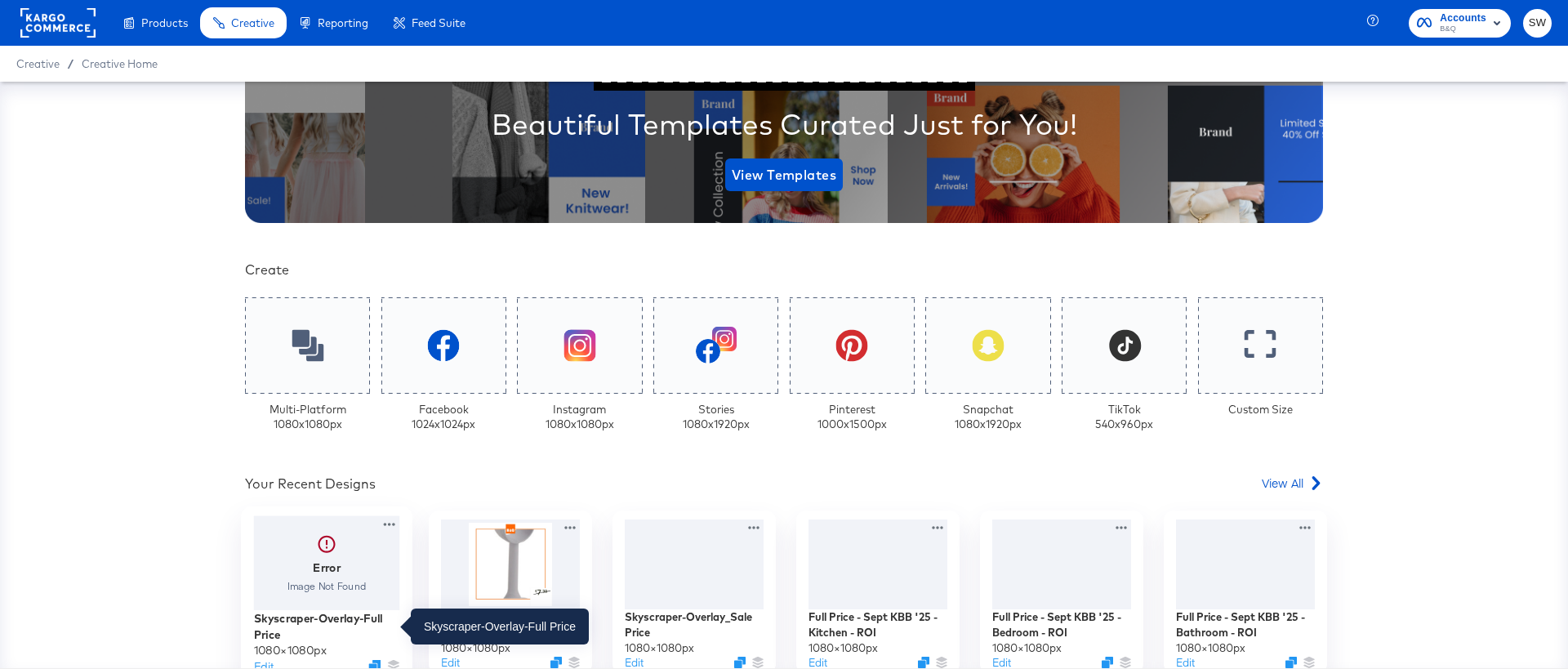
click at [314, 611] on div "Skyscraper-Overlay-Full Price" at bounding box center [327, 626] width 146 height 32
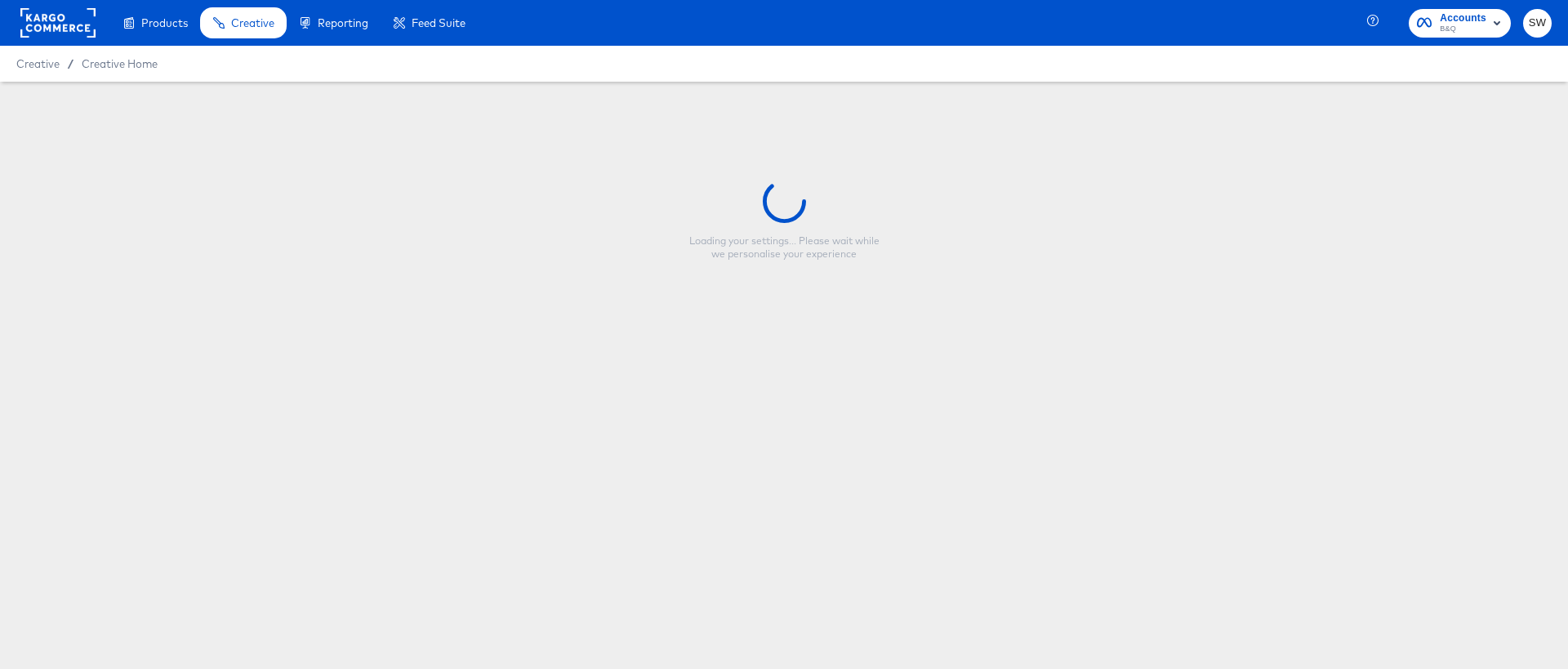
type input "Skyscraper-Overlay-Full Price"
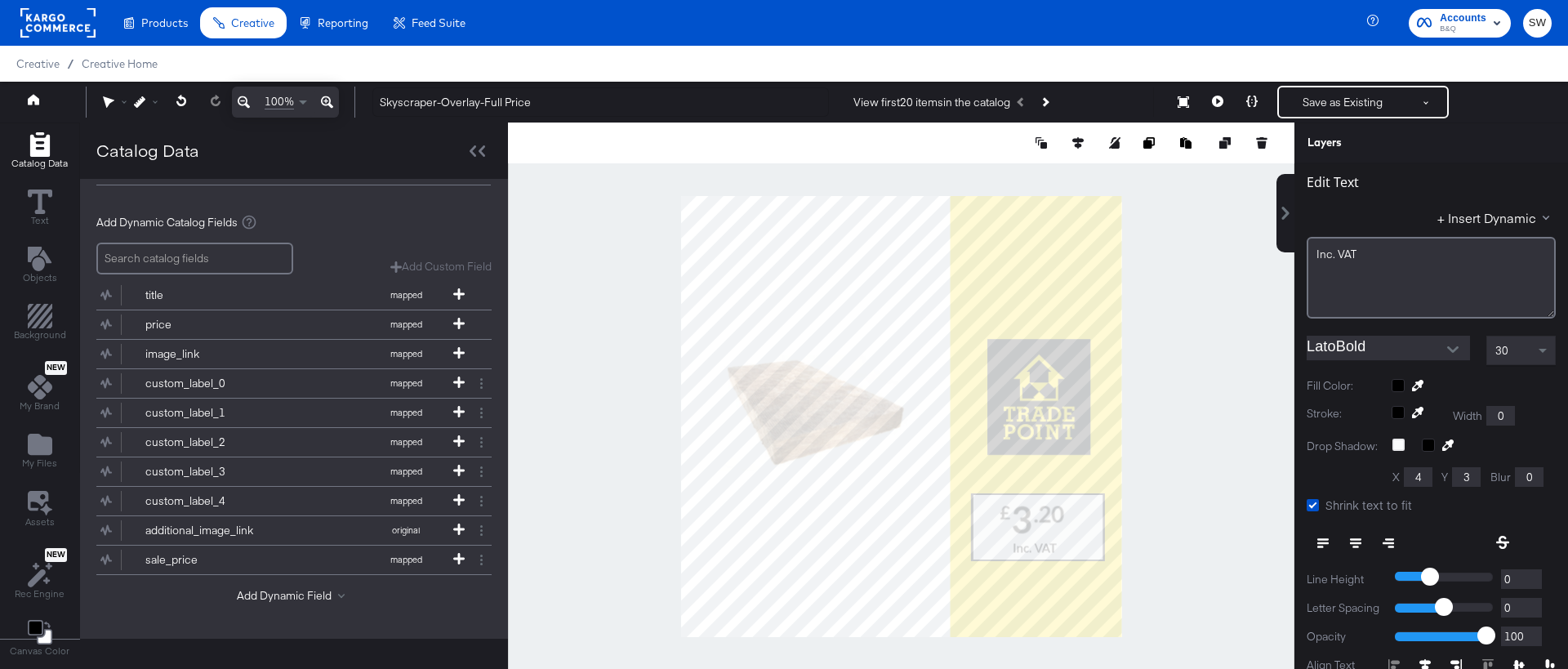
scroll to position [17, 0]
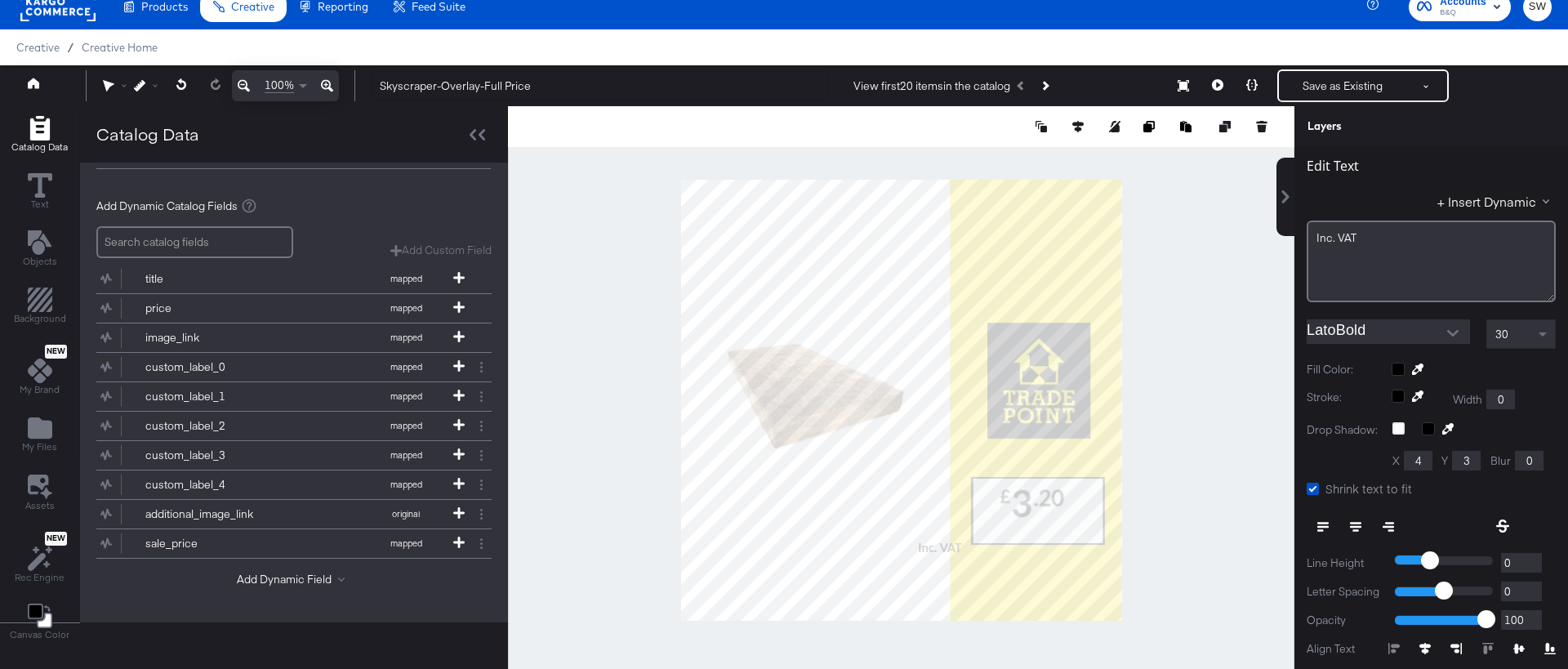
click at [960, 649] on div at bounding box center [901, 400] width 786 height 588
type input "492"
type input "1080"
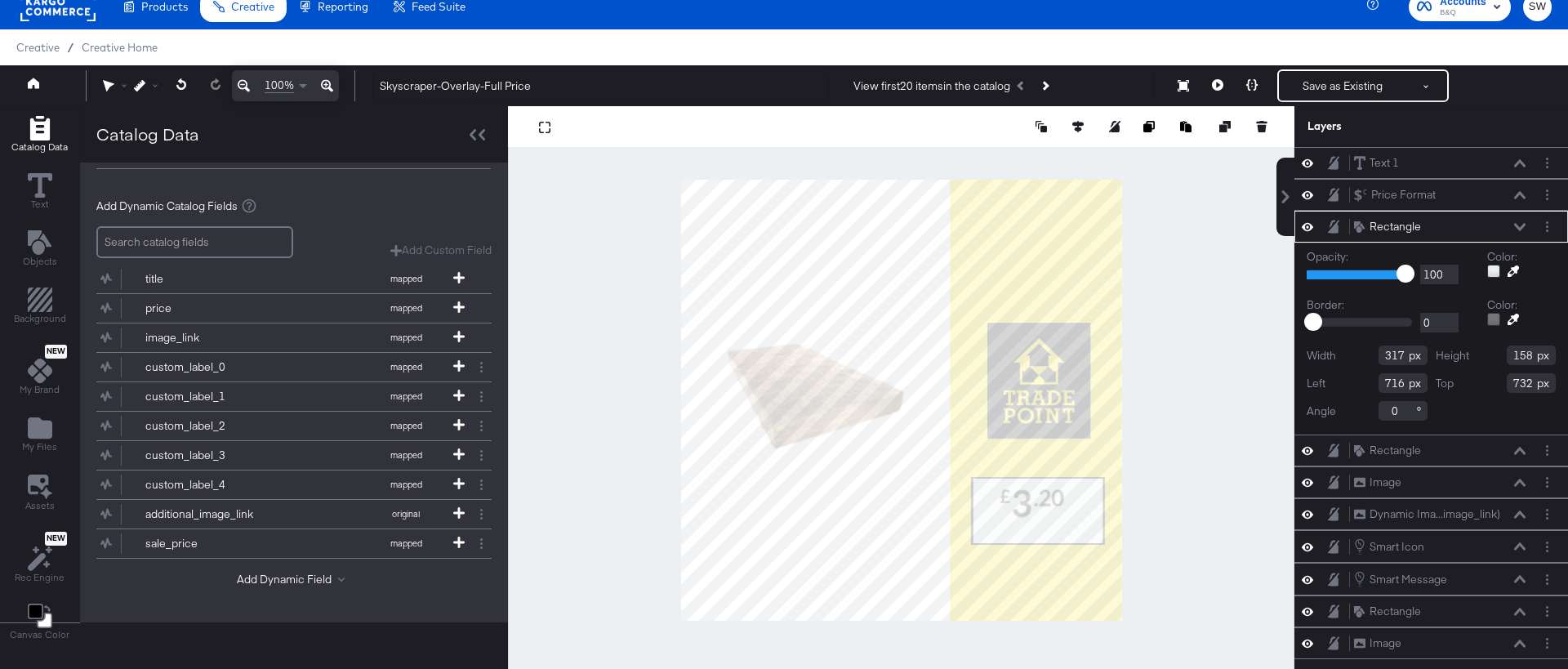
type input "354"
type input "806"
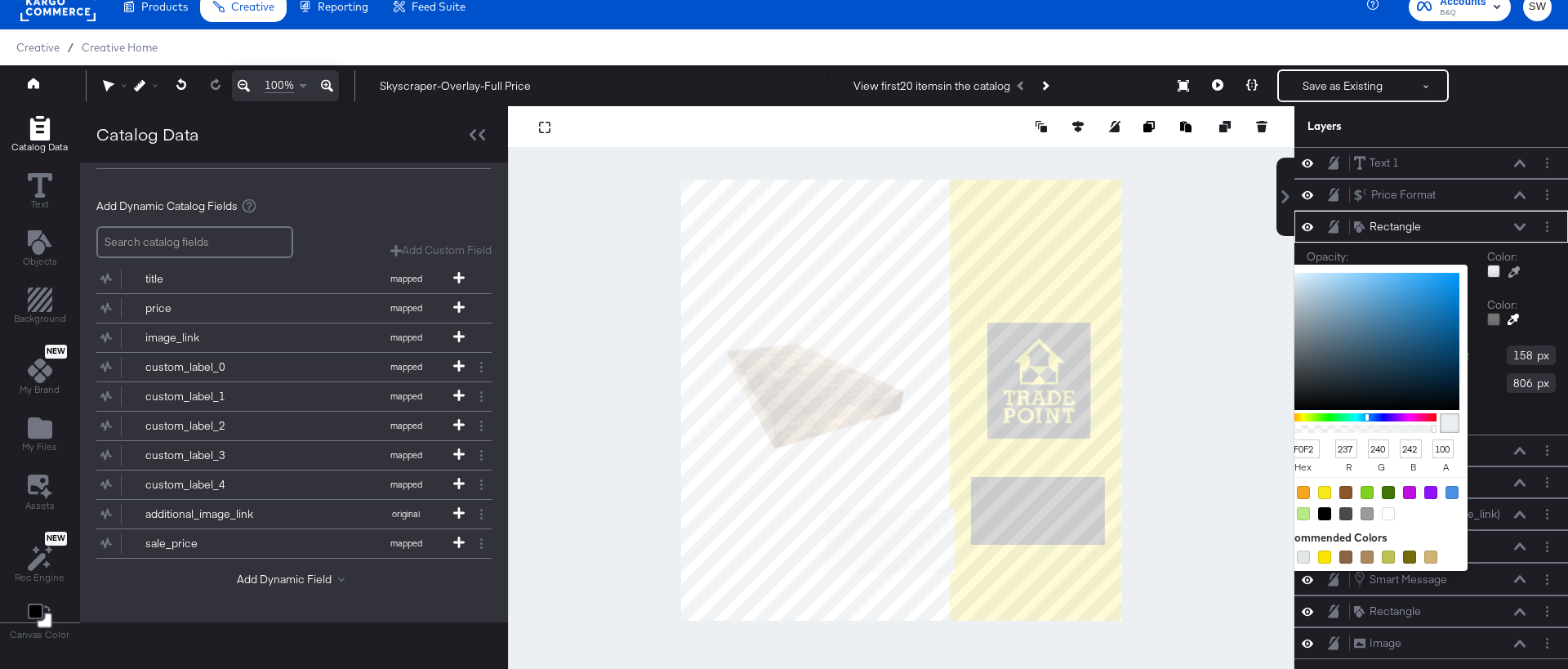
click at [1495, 270] on div at bounding box center [1493, 270] width 13 height 13
click at [1289, 452] on input "EDF0F2" at bounding box center [1297, 448] width 44 height 18
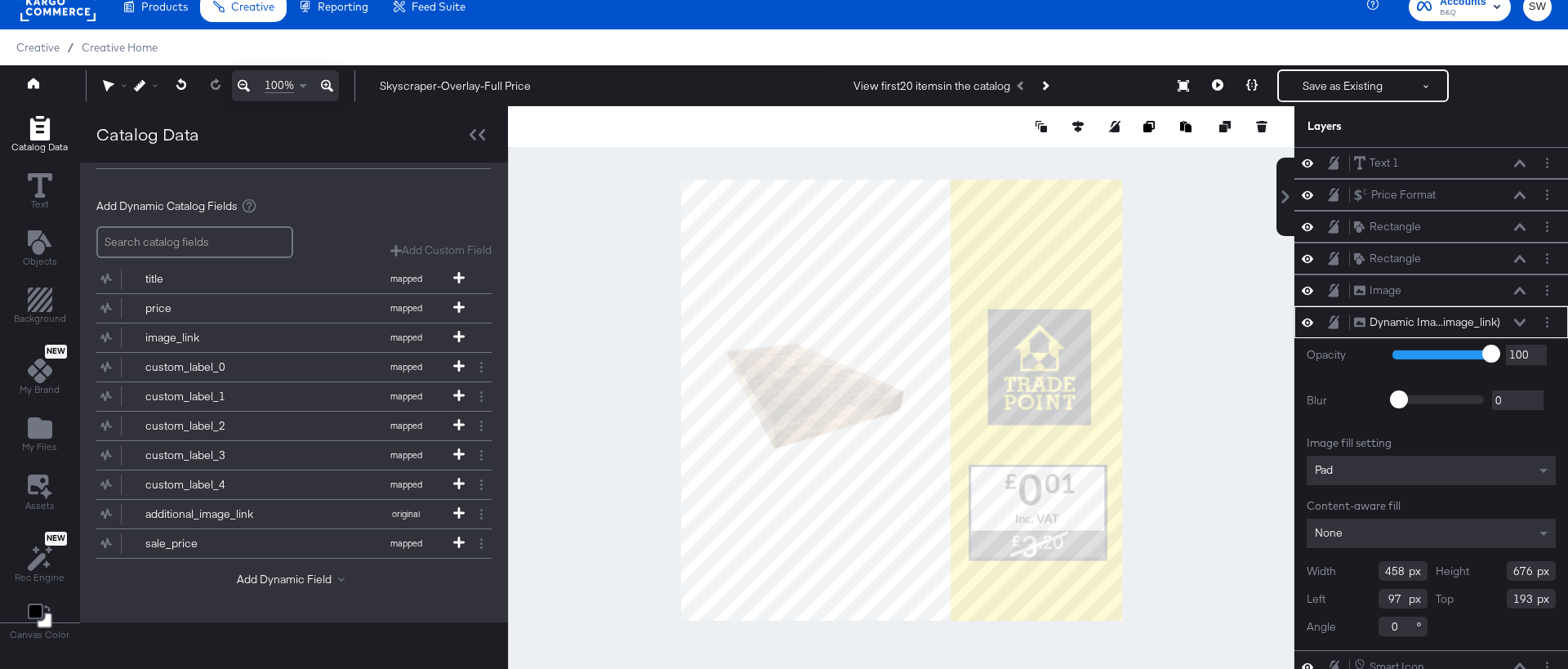
type input "0"
type input "-19"
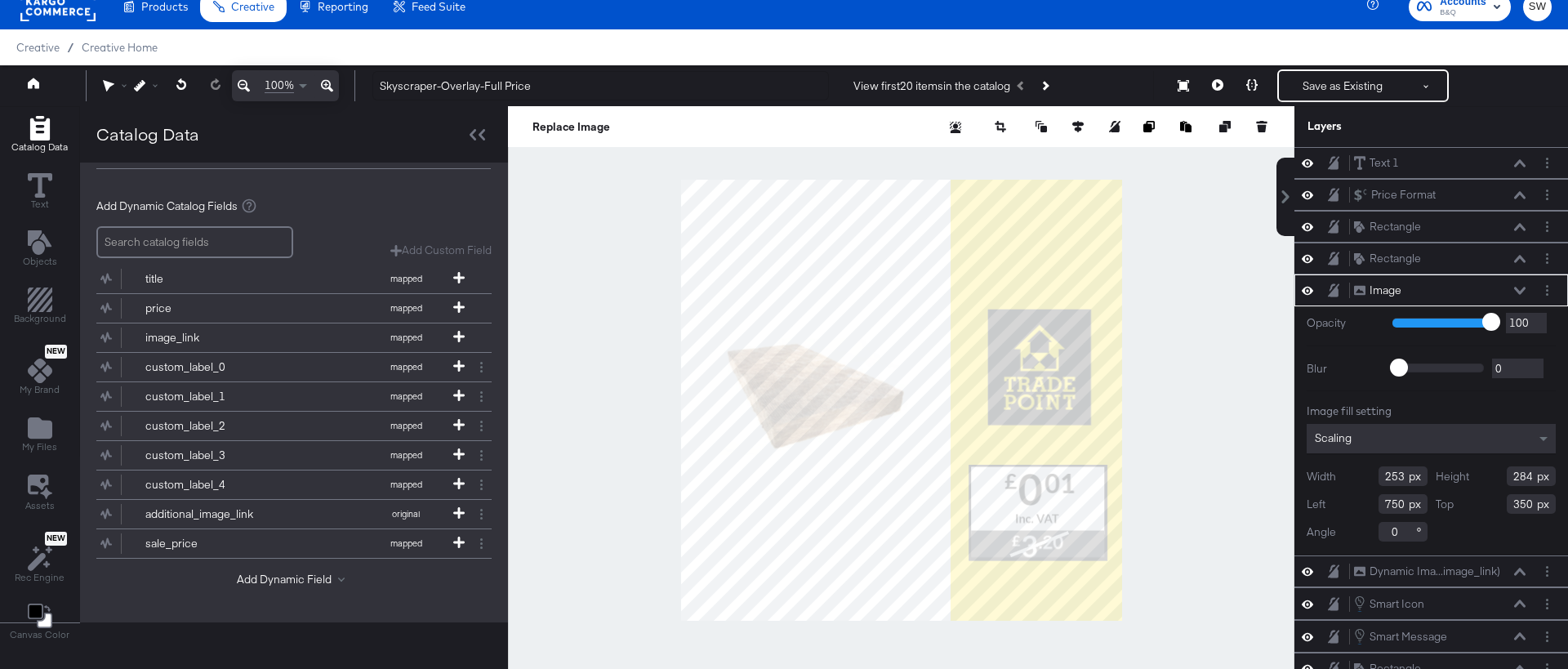
type input "146"
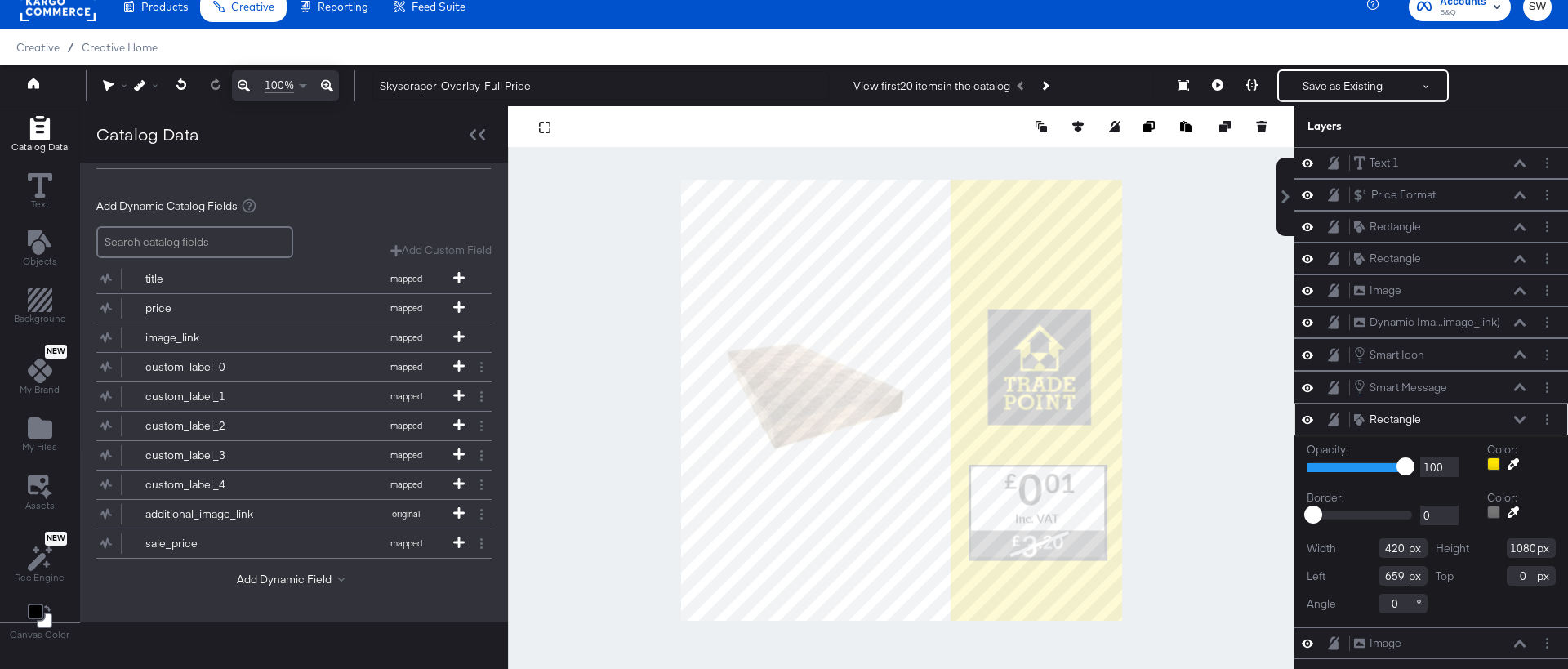
type input "303"
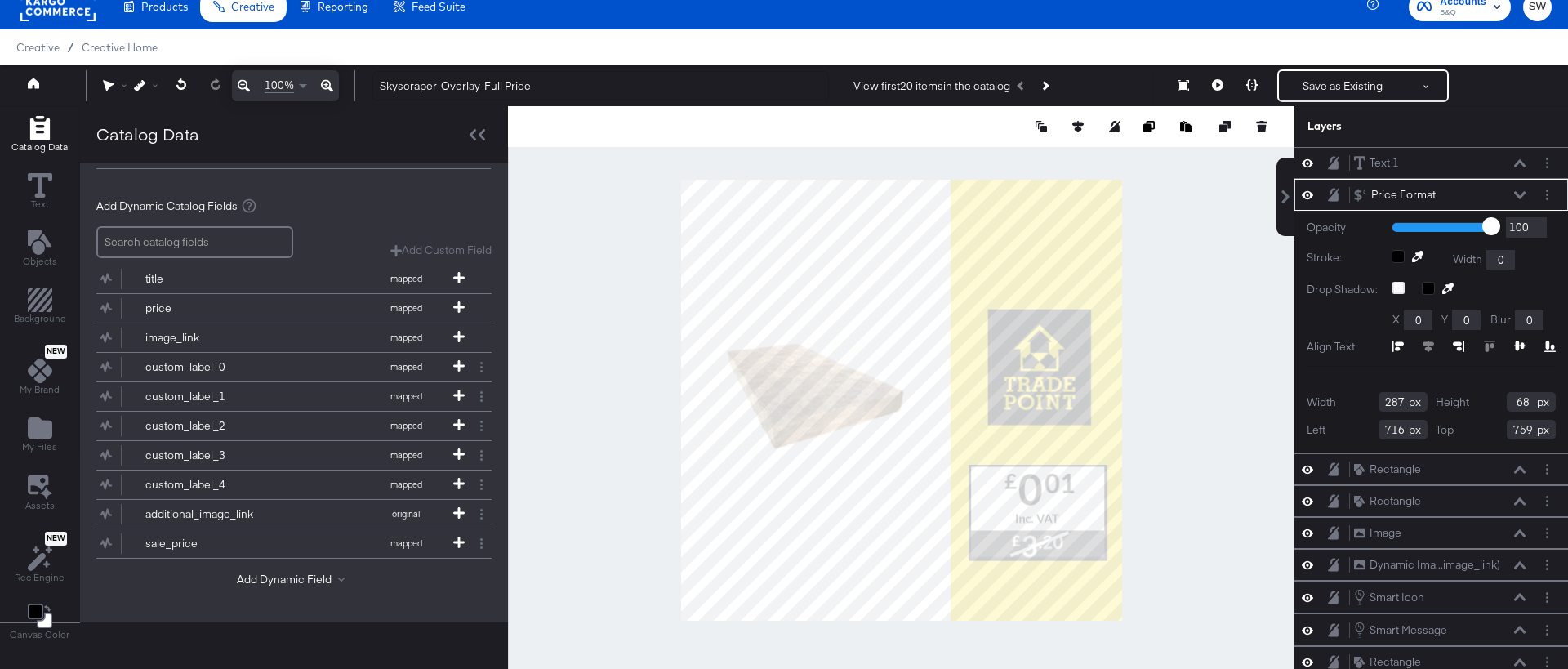
type input "706"
type input "660"
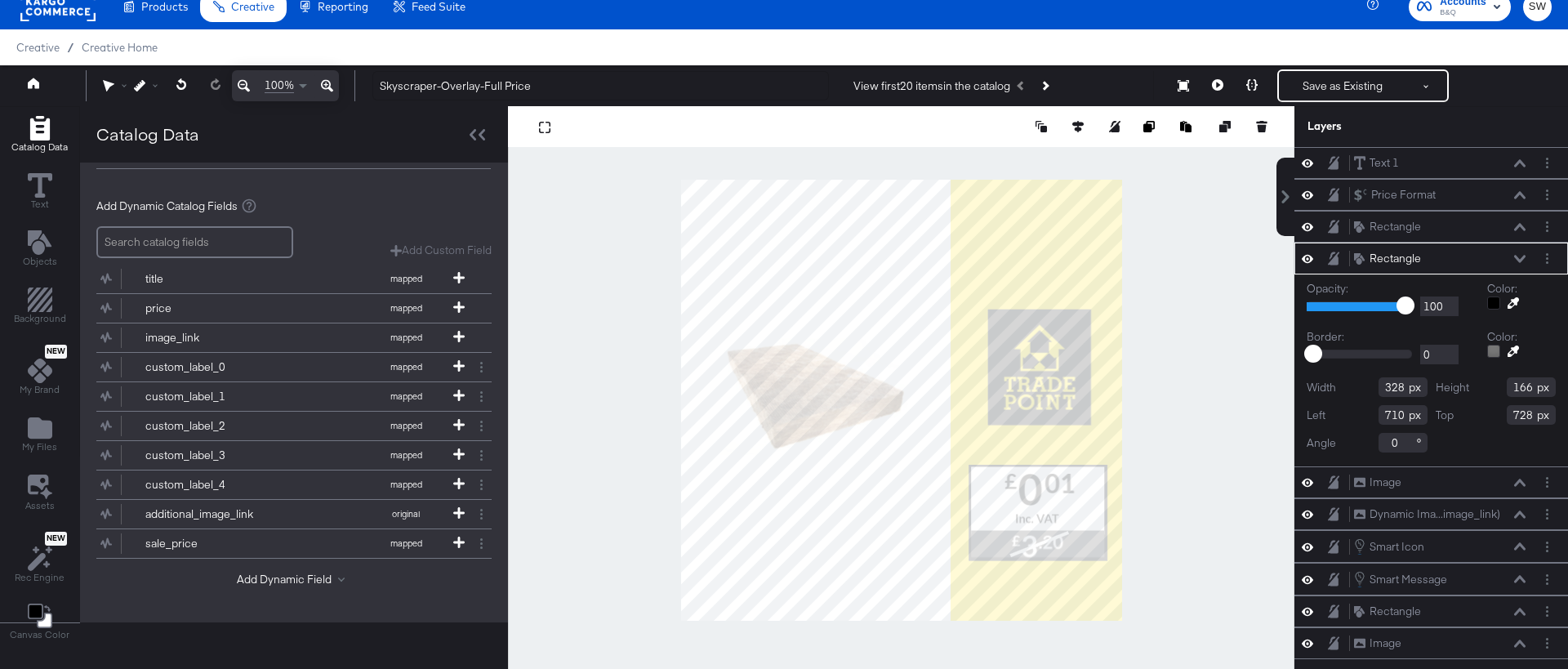
type input "625"
type input "498"
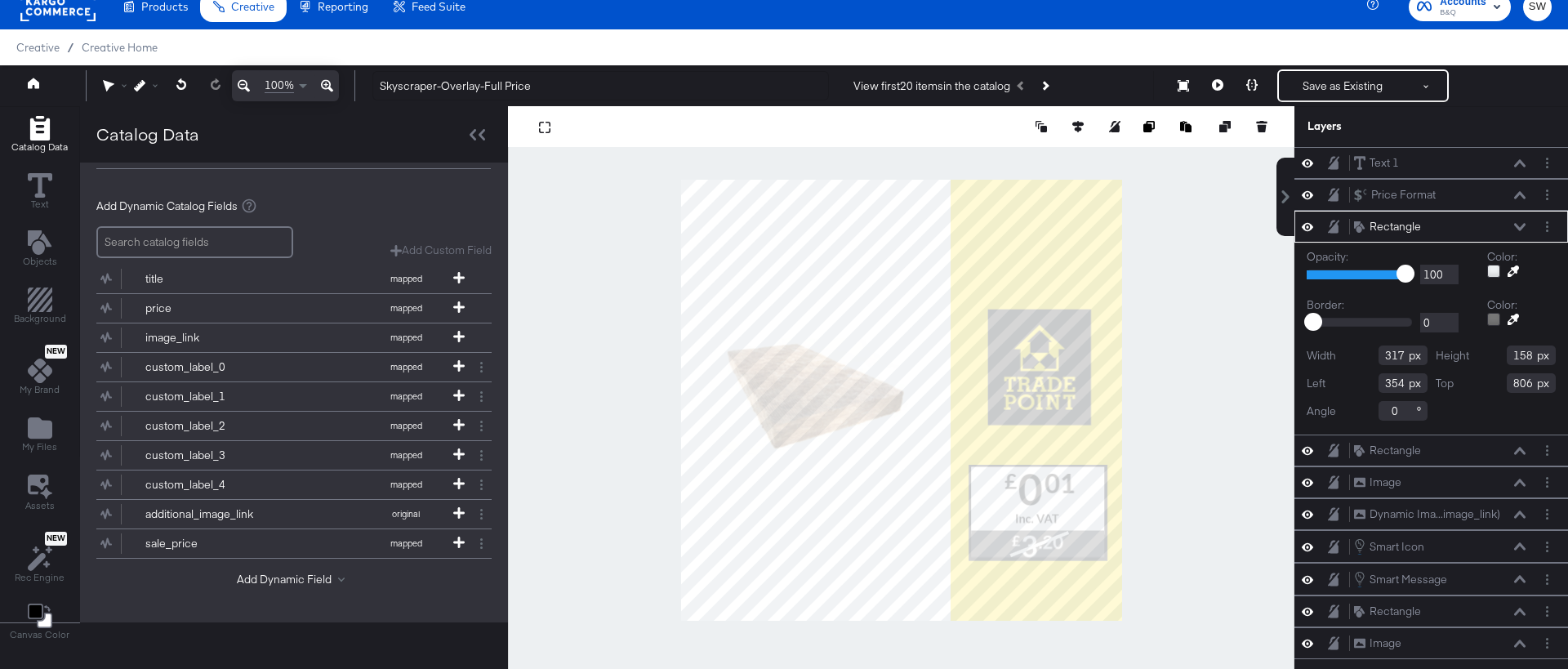
type input "492"
type input "760"
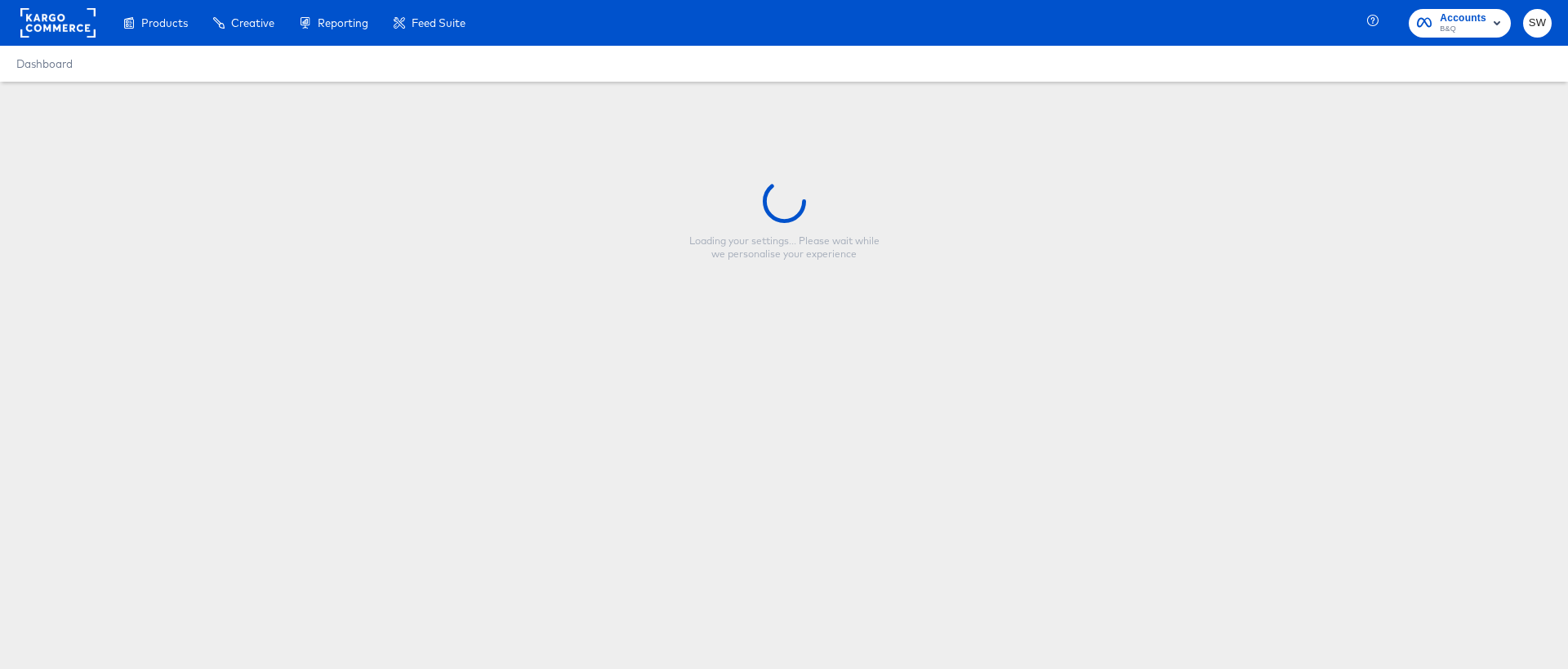
type input "Skyscraper-Overlay-Full Price"
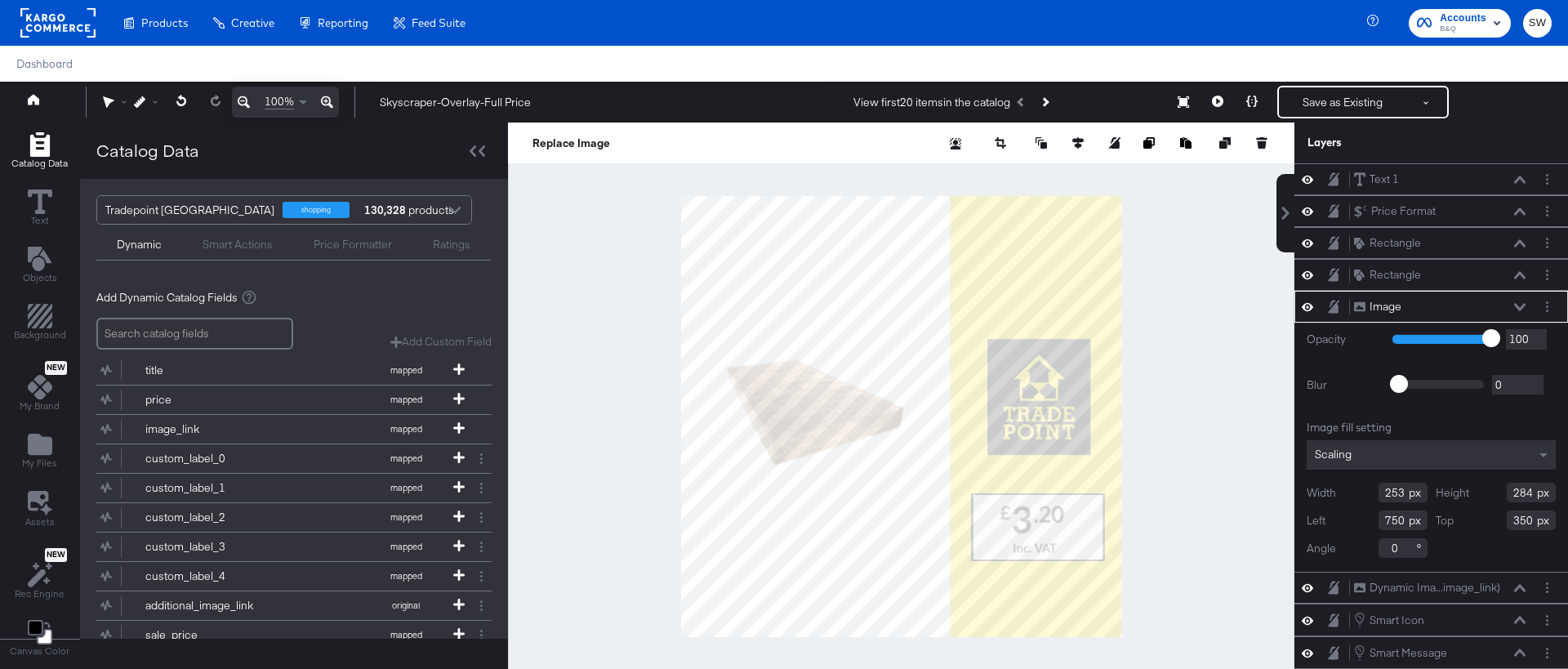
click at [629, 510] on div at bounding box center [901, 416] width 786 height 588
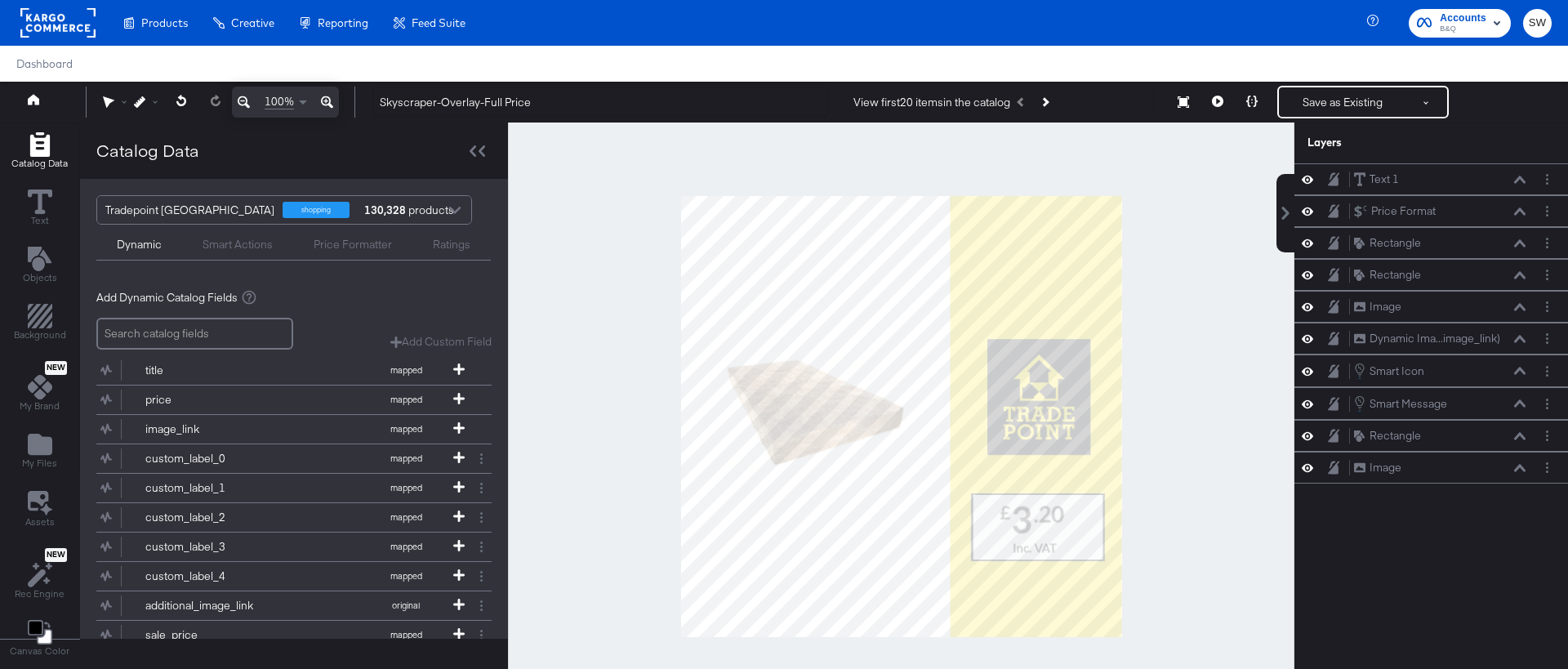
click at [331, 253] on div "Dynamic Smart Actions Price Formatter Ratings" at bounding box center [294, 242] width 395 height 36
click at [350, 233] on div "Price Formatter" at bounding box center [353, 242] width 120 height 19
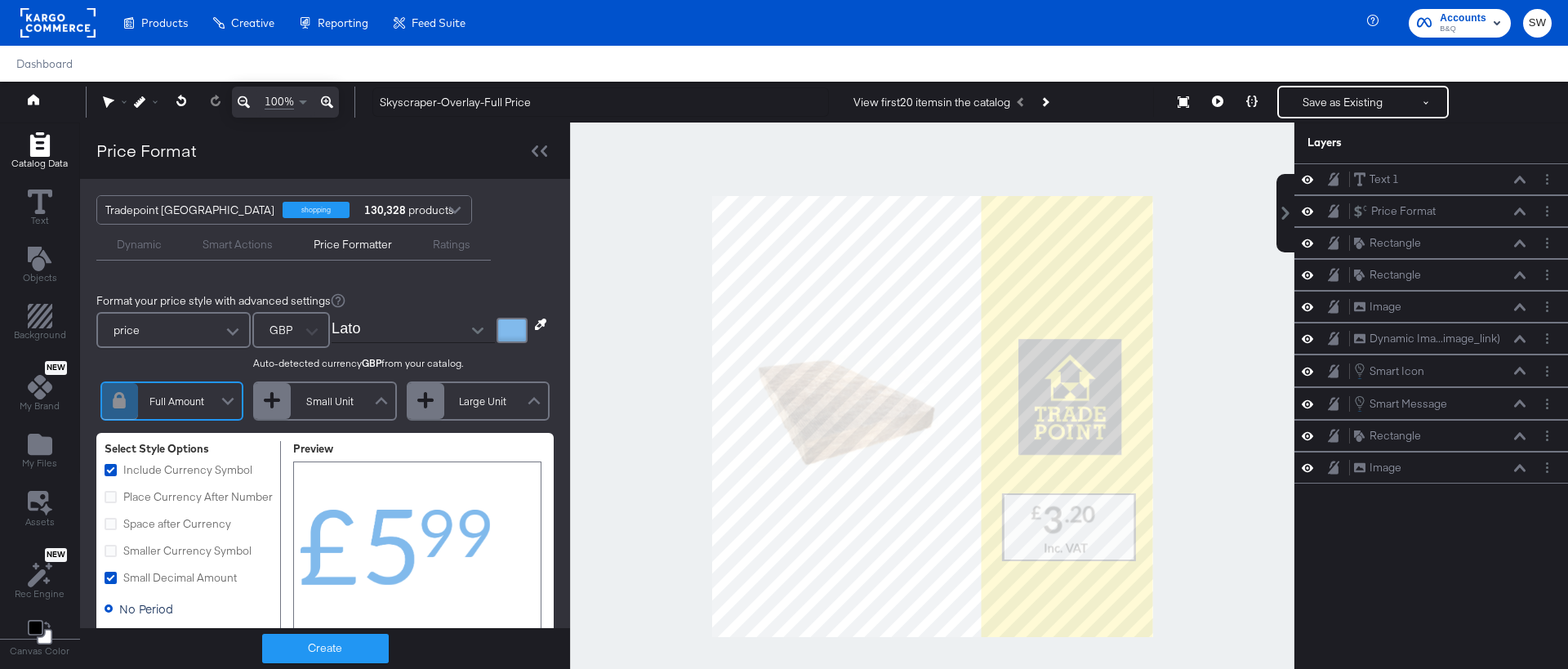
click at [524, 340] on div at bounding box center [512, 331] width 31 height 25
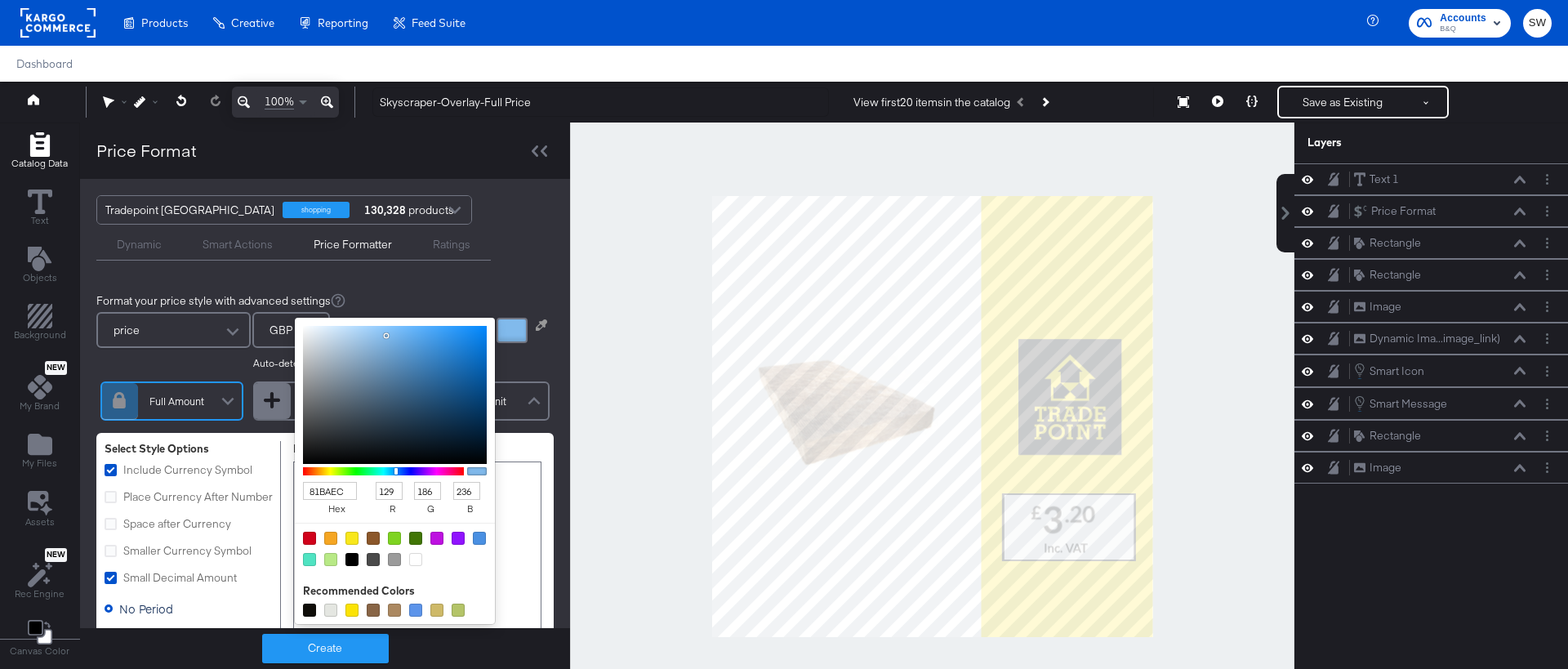
click at [563, 465] on div "Format your price style with advanced settings price GBP Auto-detected currency…" at bounding box center [325, 647] width 490 height 739
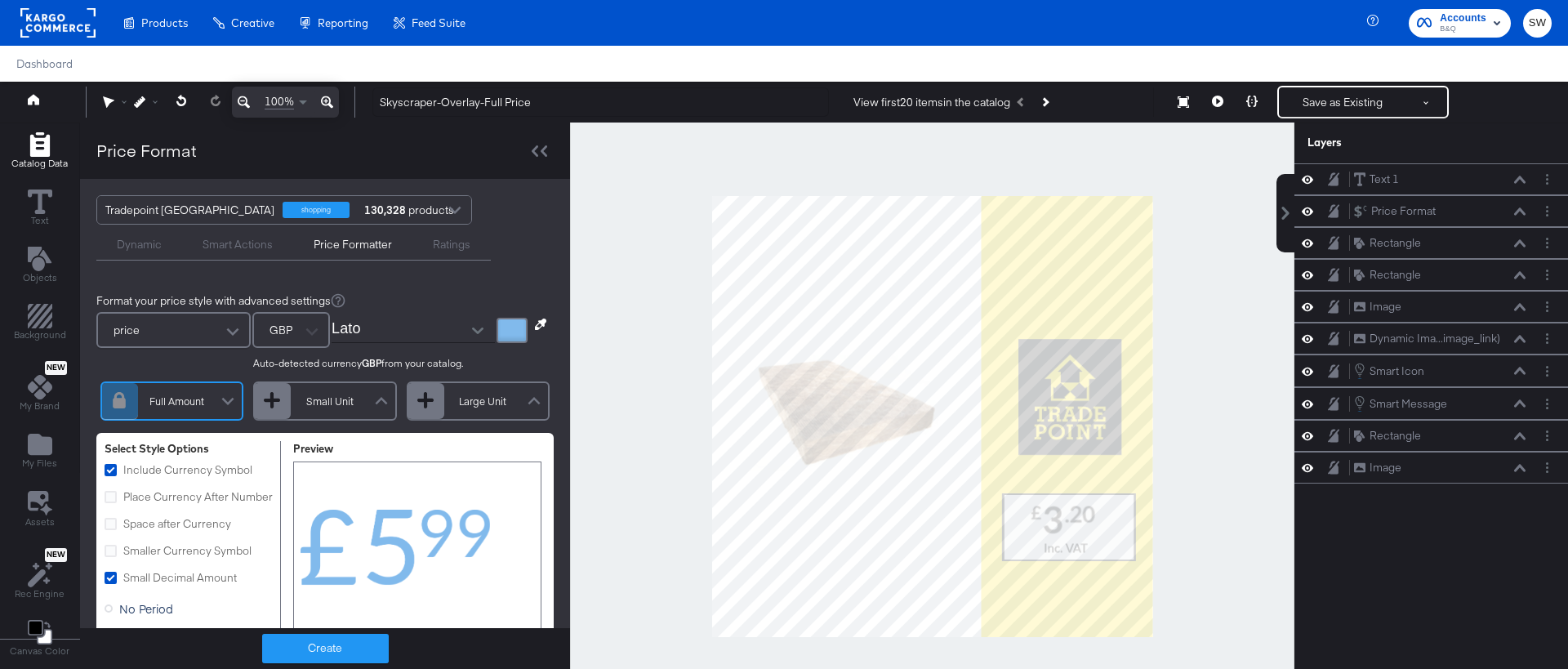
click at [450, 250] on div "Ratings" at bounding box center [451, 245] width 38 height 16
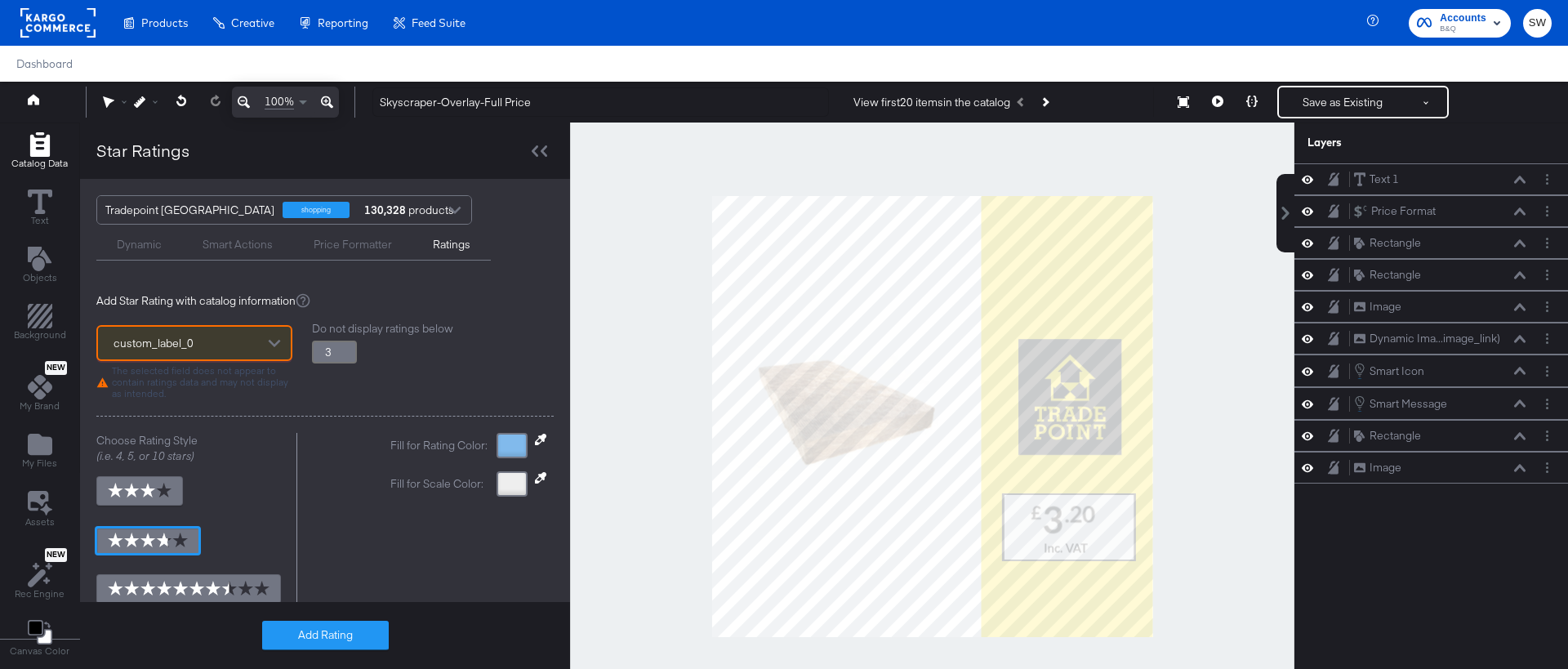
click at [152, 243] on div "Dynamic" at bounding box center [139, 245] width 45 height 16
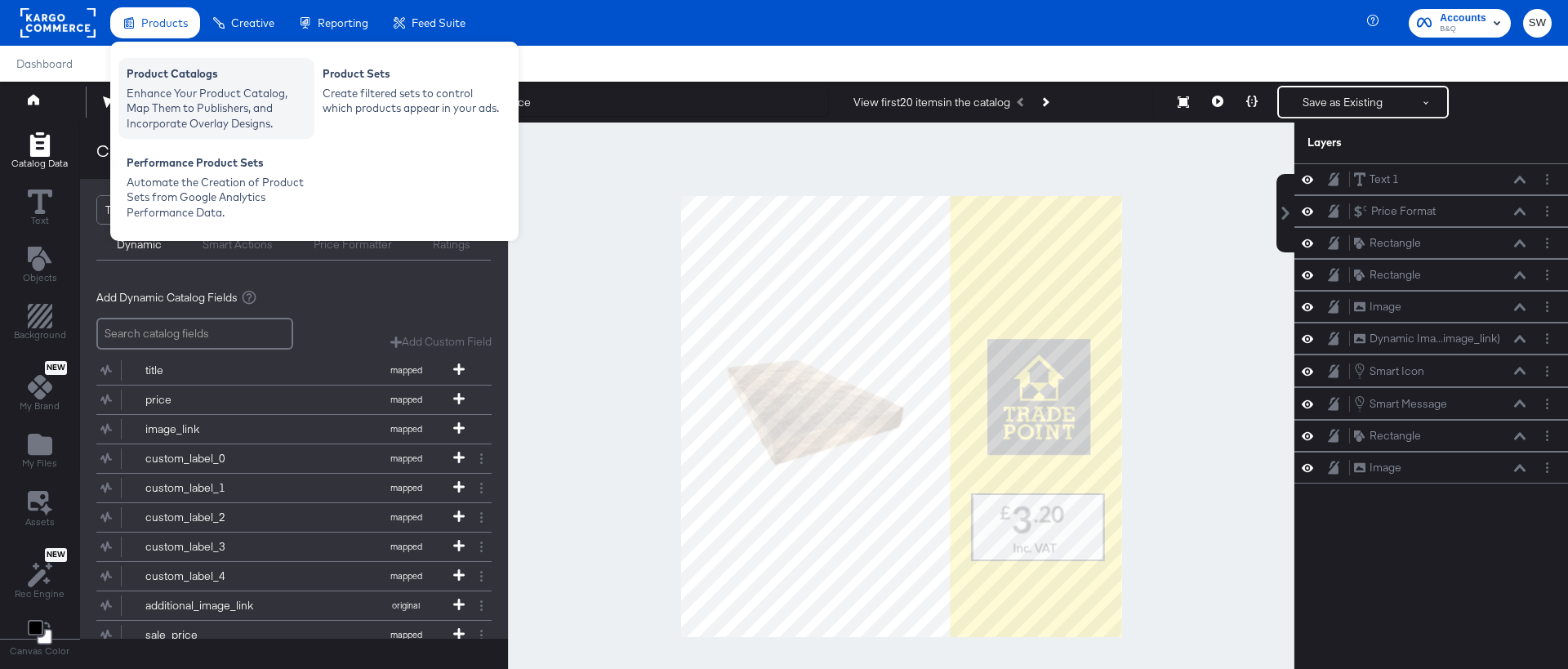
click at [178, 109] on div "Enhance Your Product Catalog, Map Them to Publishers, and Incorporate Overlay D…" at bounding box center [216, 108] width 180 height 46
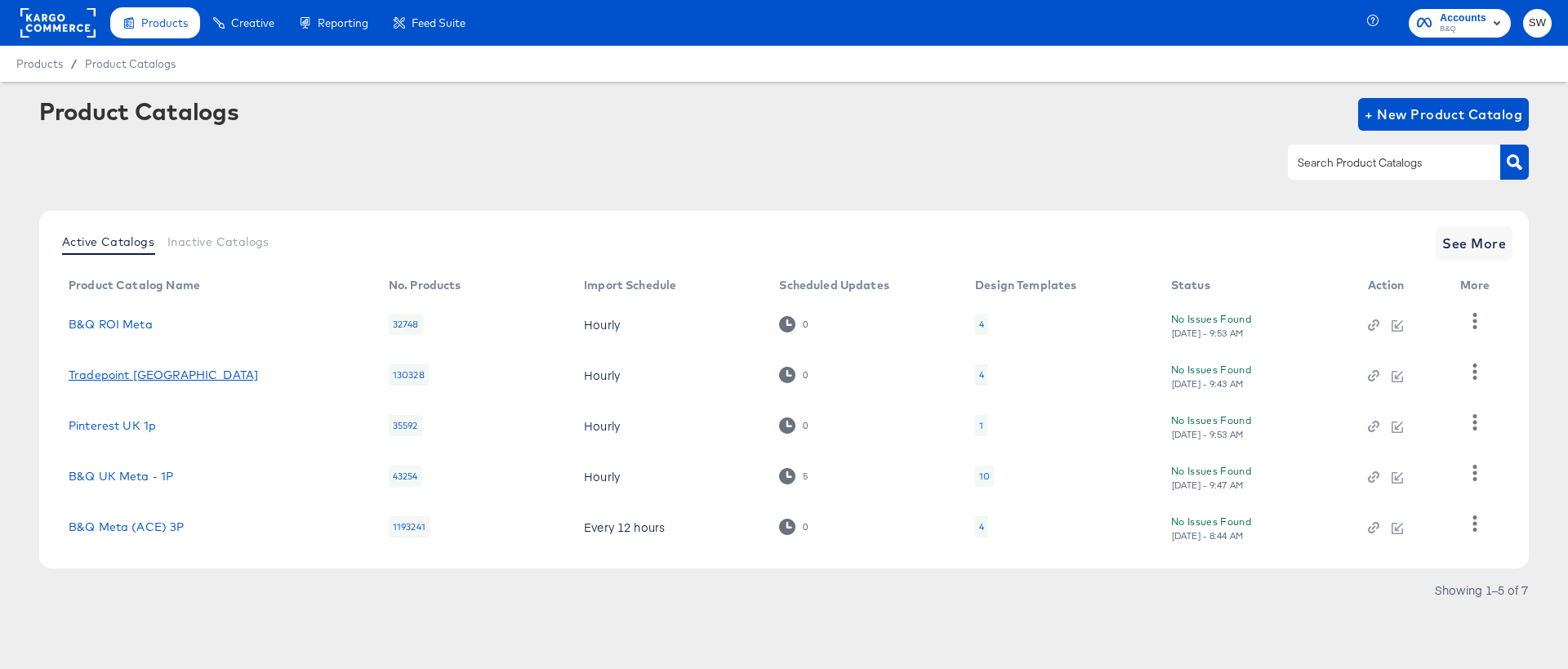
click at [109, 369] on link "Tradepoint [GEOGRAPHIC_DATA]" at bounding box center [163, 374] width 190 height 13
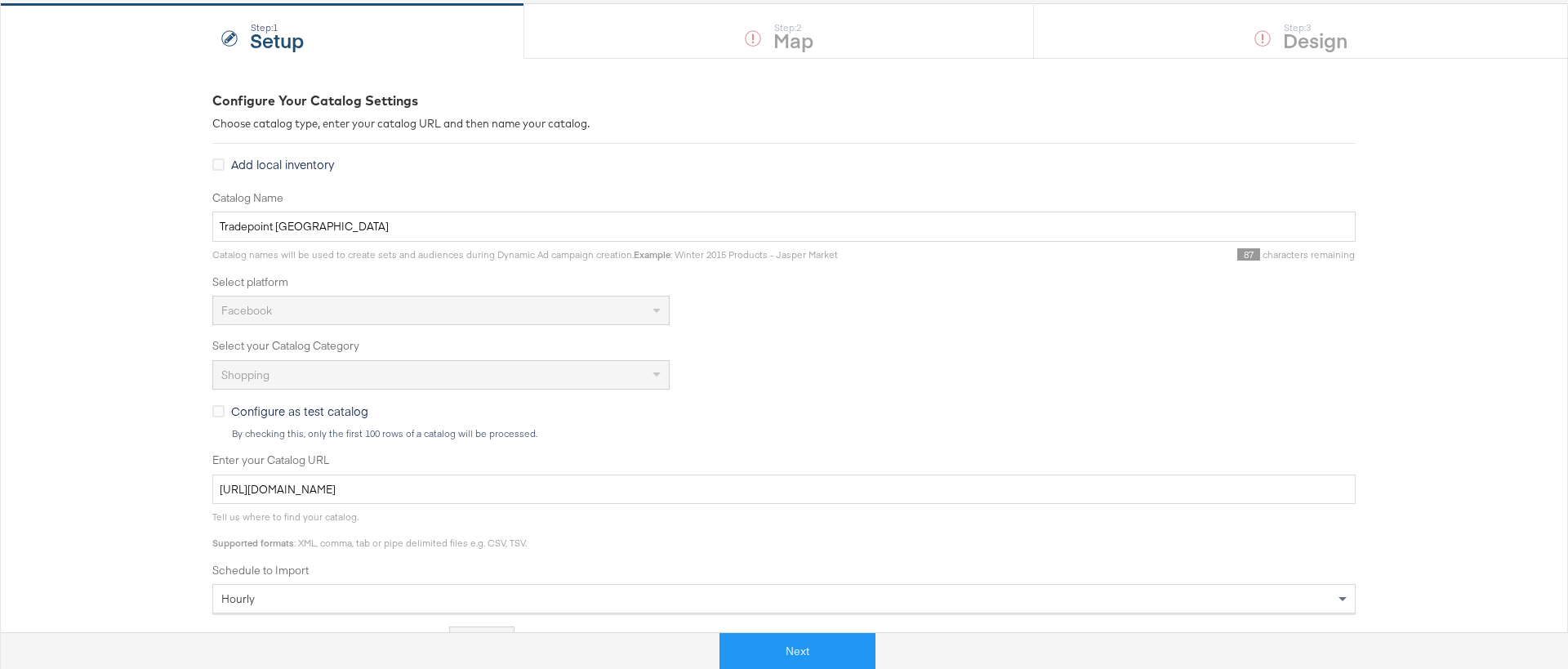
scroll to position [194, 0]
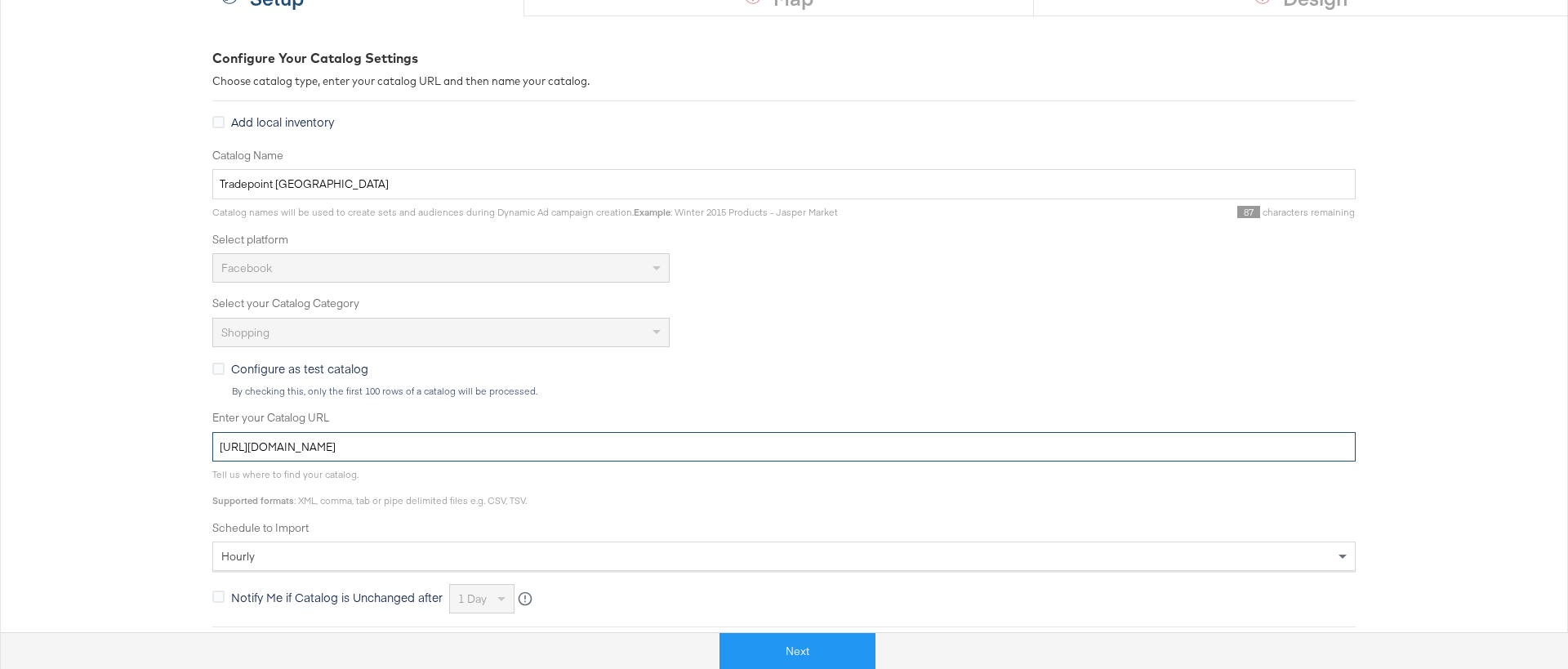
click at [312, 452] on input "https://ace.stitcherads.com/exports/1280/universal/none/export.tsv.gz" at bounding box center [784, 446] width 1143 height 30
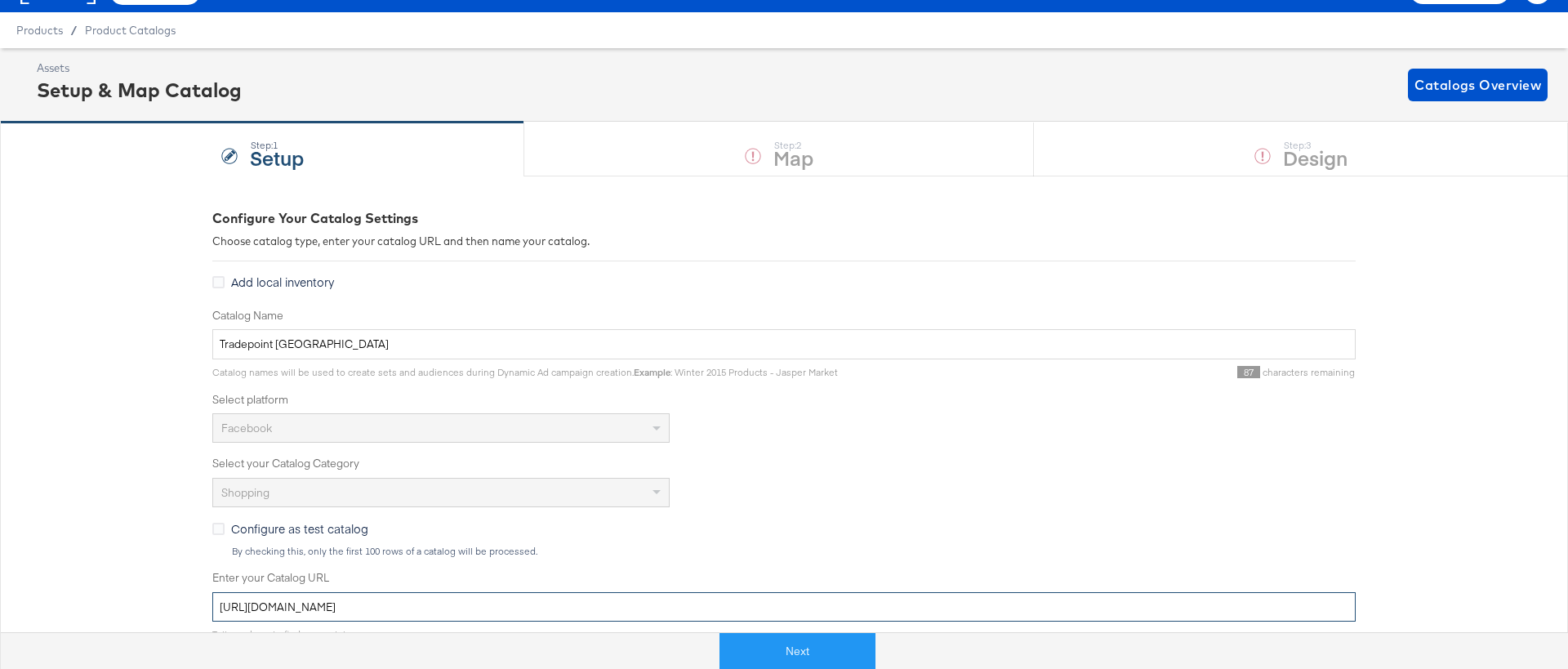
scroll to position [0, 0]
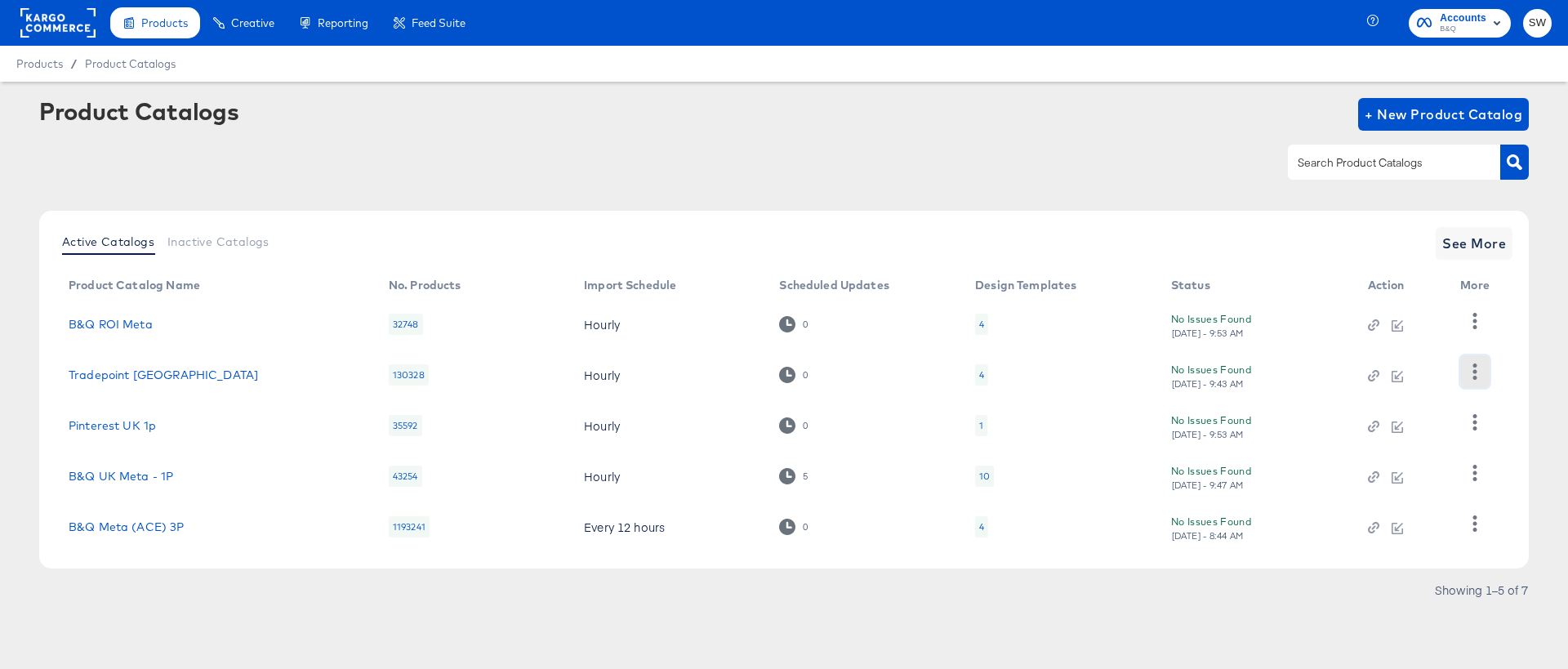
click at [1471, 368] on icon "button" at bounding box center [1475, 371] width 16 height 16
click at [1429, 427] on div "HUD Checks (Internal)" at bounding box center [1408, 431] width 163 height 26
click at [643, 157] on div at bounding box center [784, 162] width 1490 height 37
click at [1467, 367] on icon "button" at bounding box center [1475, 371] width 16 height 16
click at [1444, 427] on div "HUD Checks (Internal)" at bounding box center [1408, 431] width 163 height 26
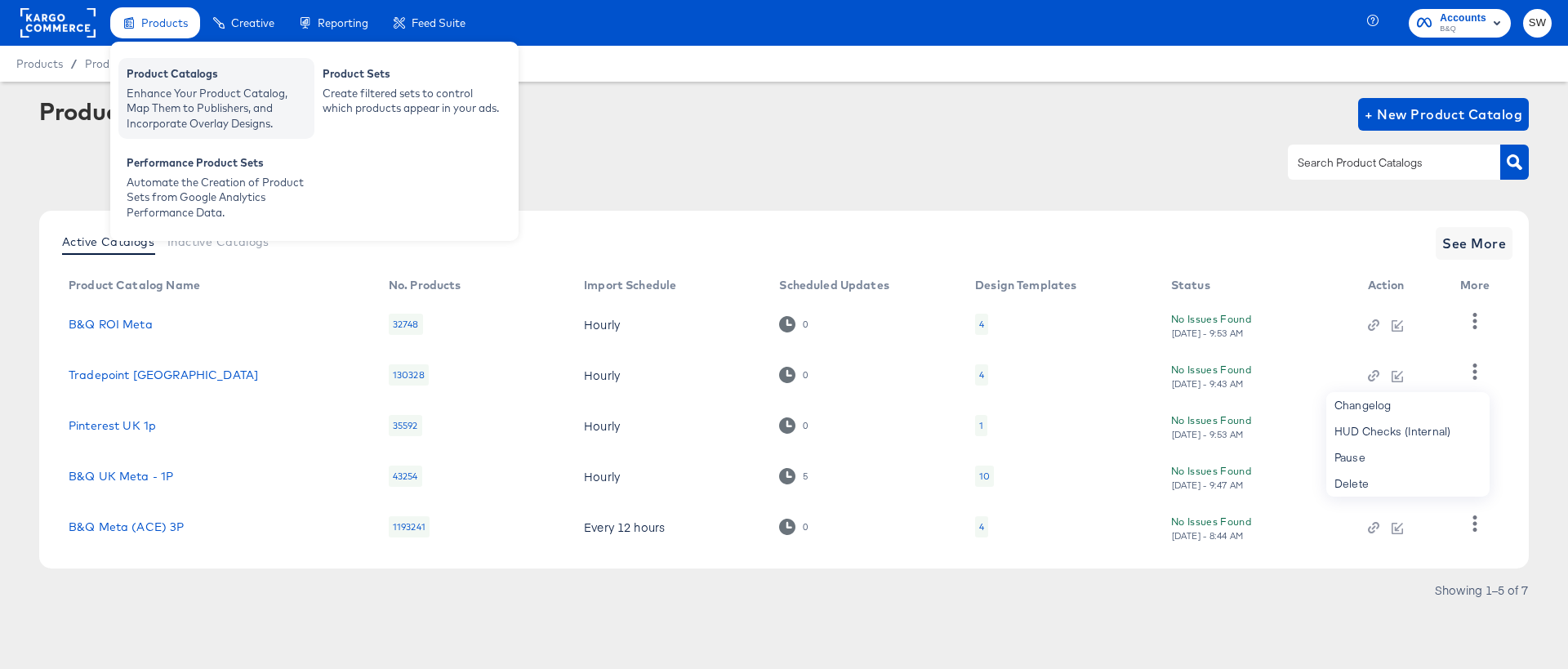
click at [156, 109] on div "Enhance Your Product Catalog, Map Them to Publishers, and Incorporate Overlay D…" at bounding box center [216, 108] width 180 height 46
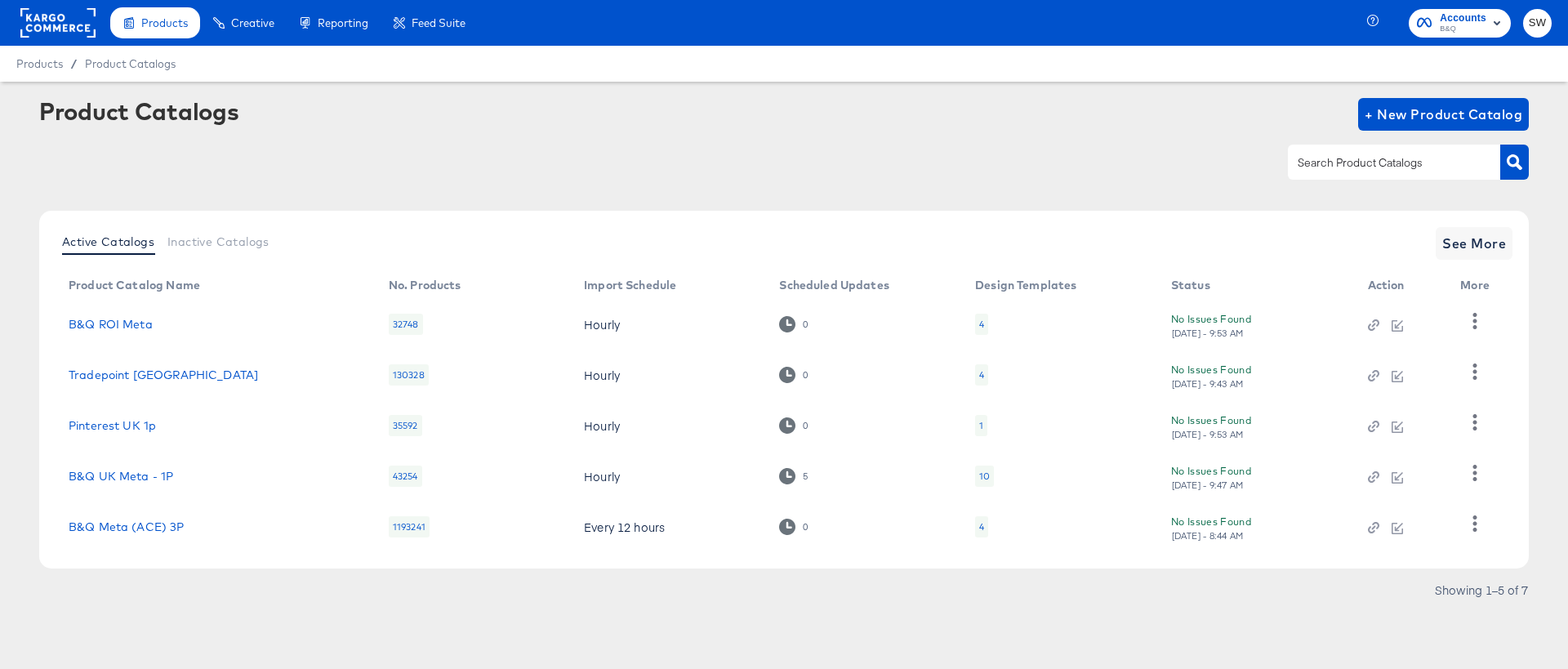
click at [156, 109] on div "Product Catalogs" at bounding box center [138, 111] width 199 height 26
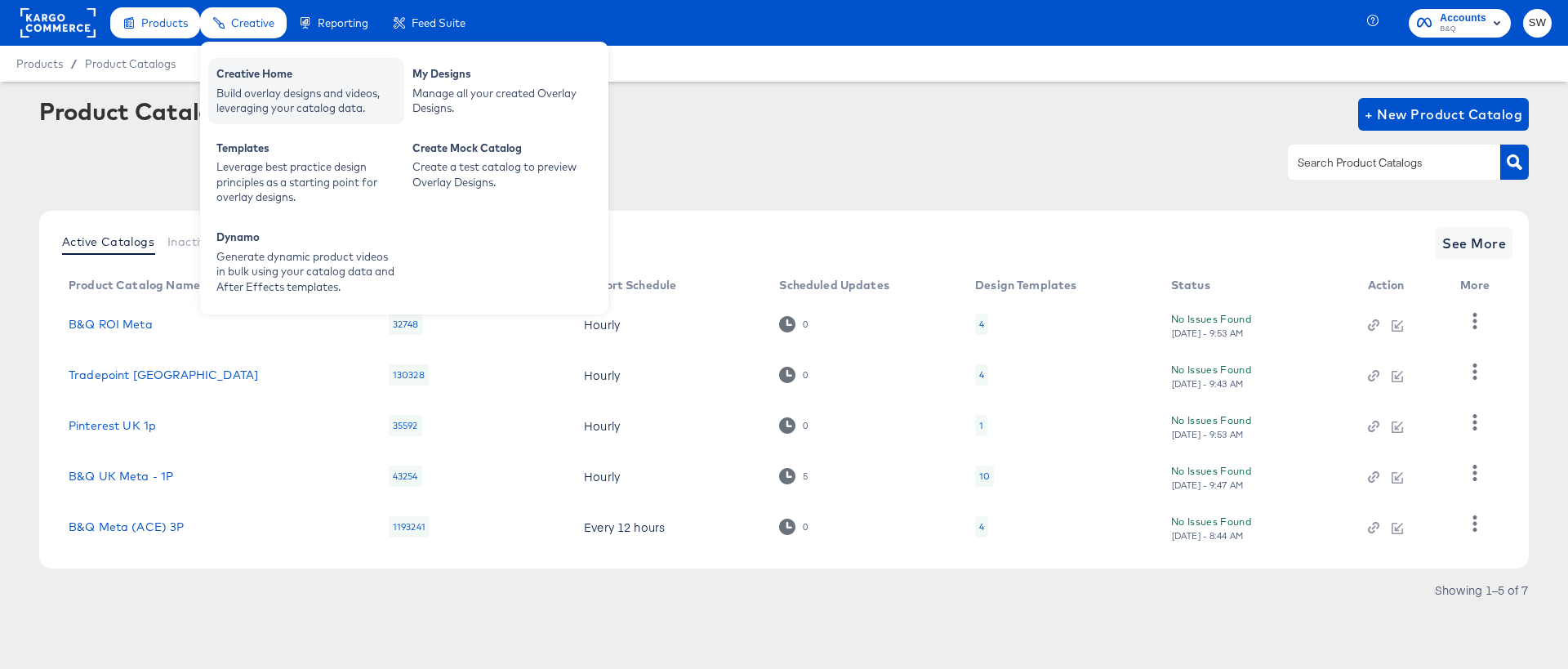
click at [253, 69] on div "Creative Home" at bounding box center [306, 76] width 180 height 19
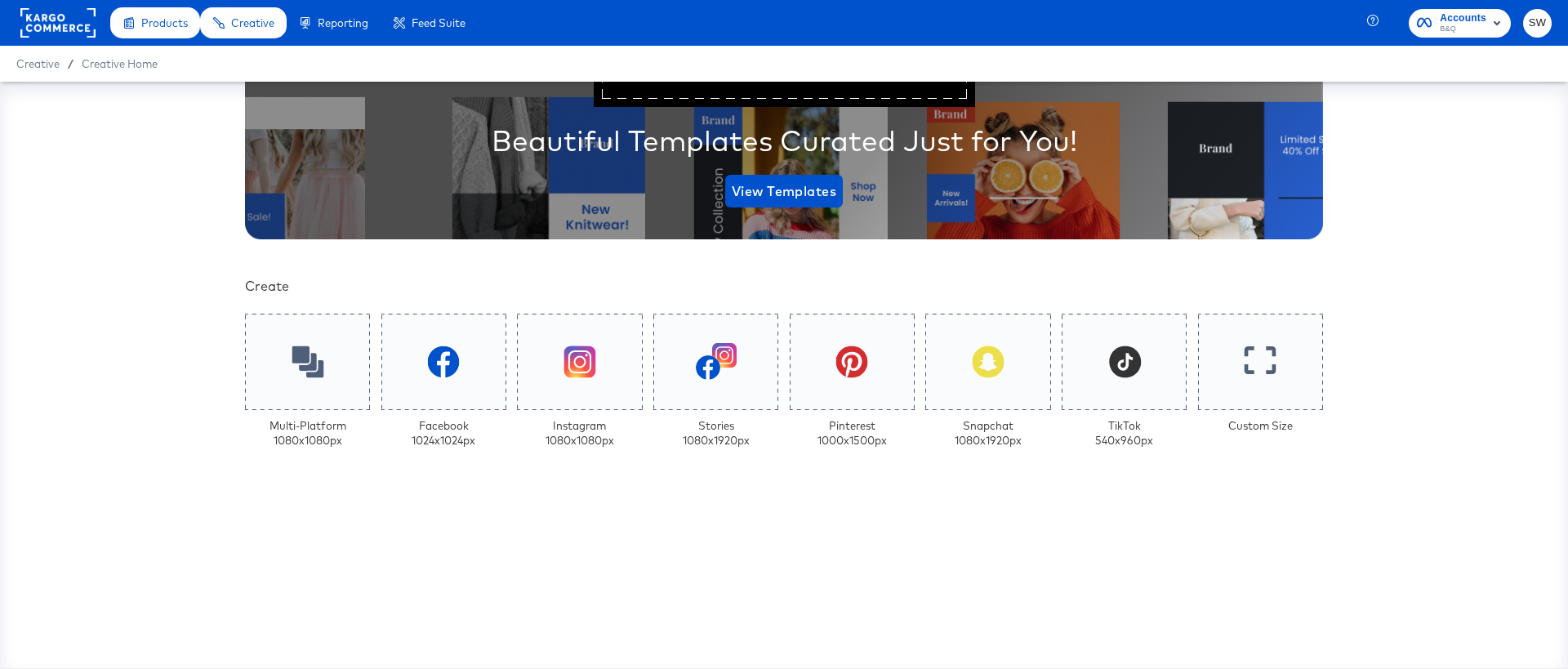
scroll to position [211, 0]
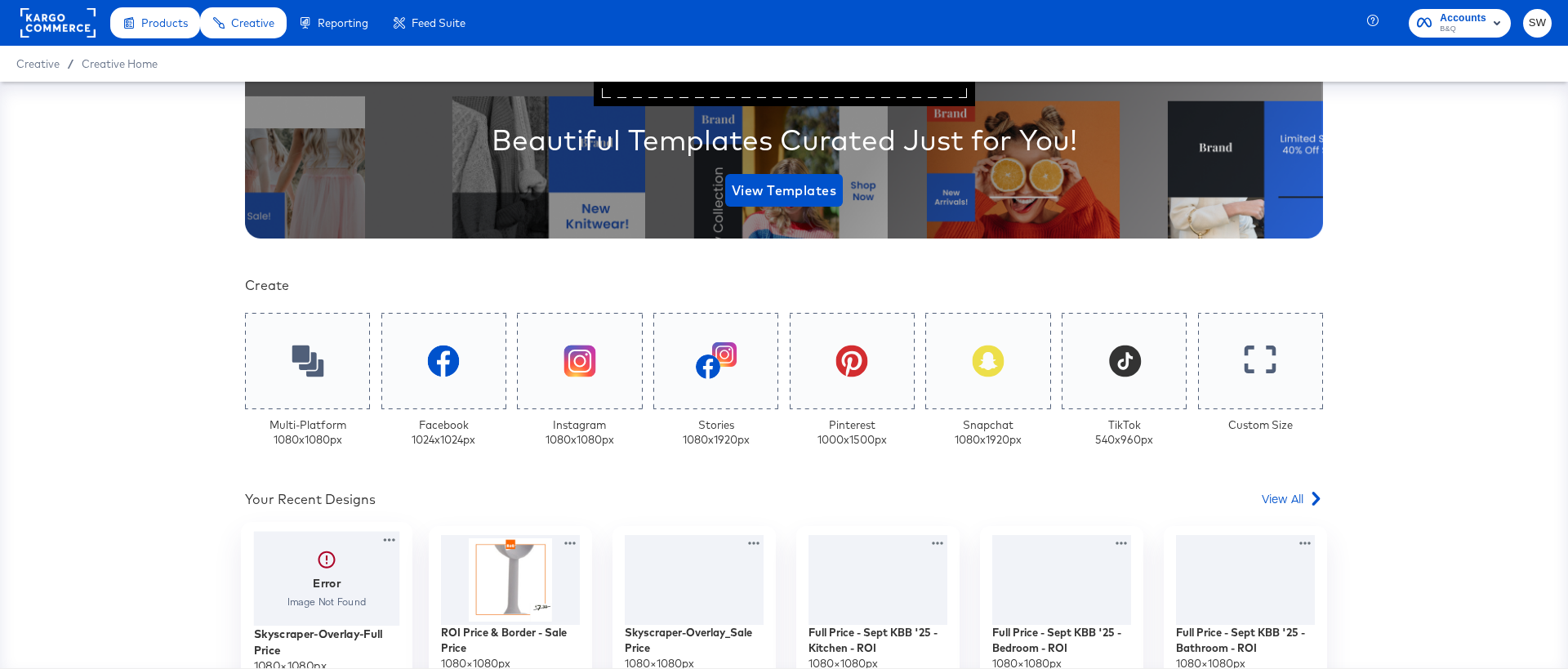
click at [333, 577] on div at bounding box center [327, 579] width 146 height 94
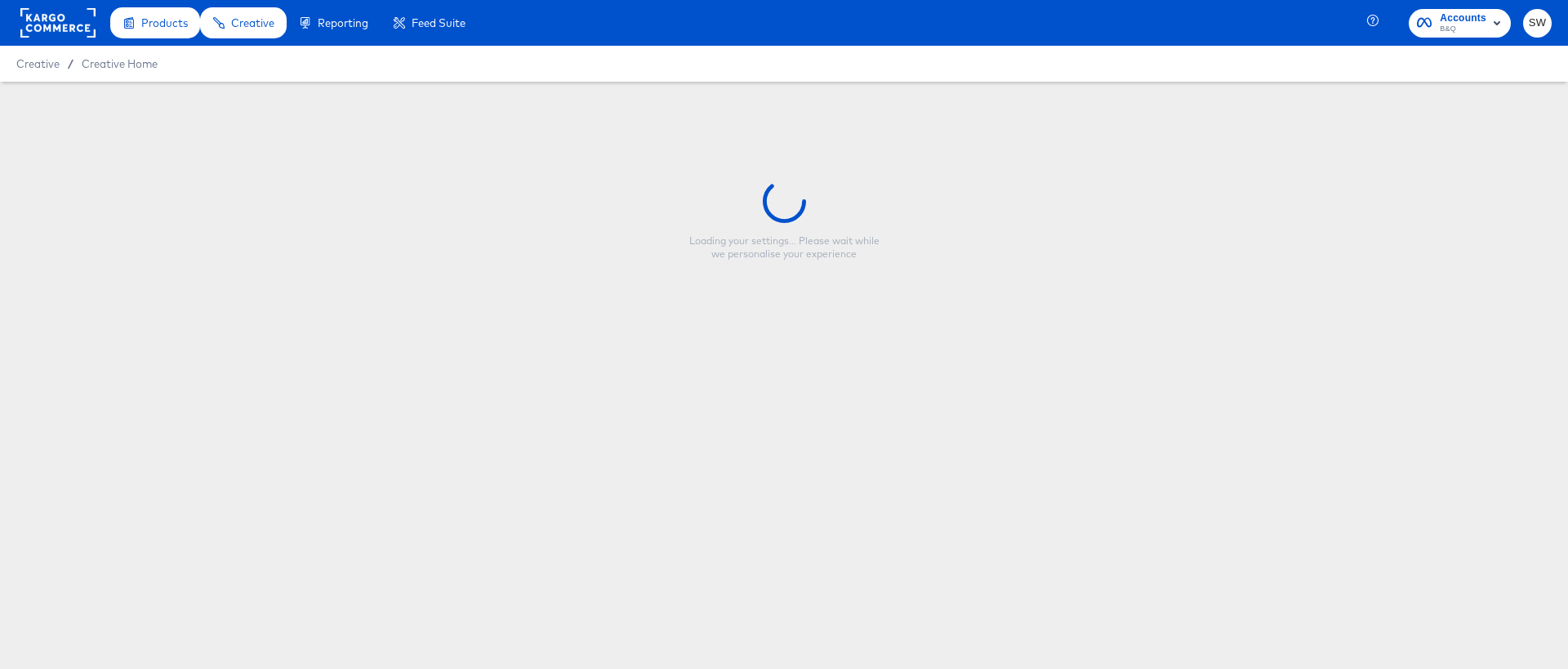
type input "Skyscraper-Overlay-Full Price"
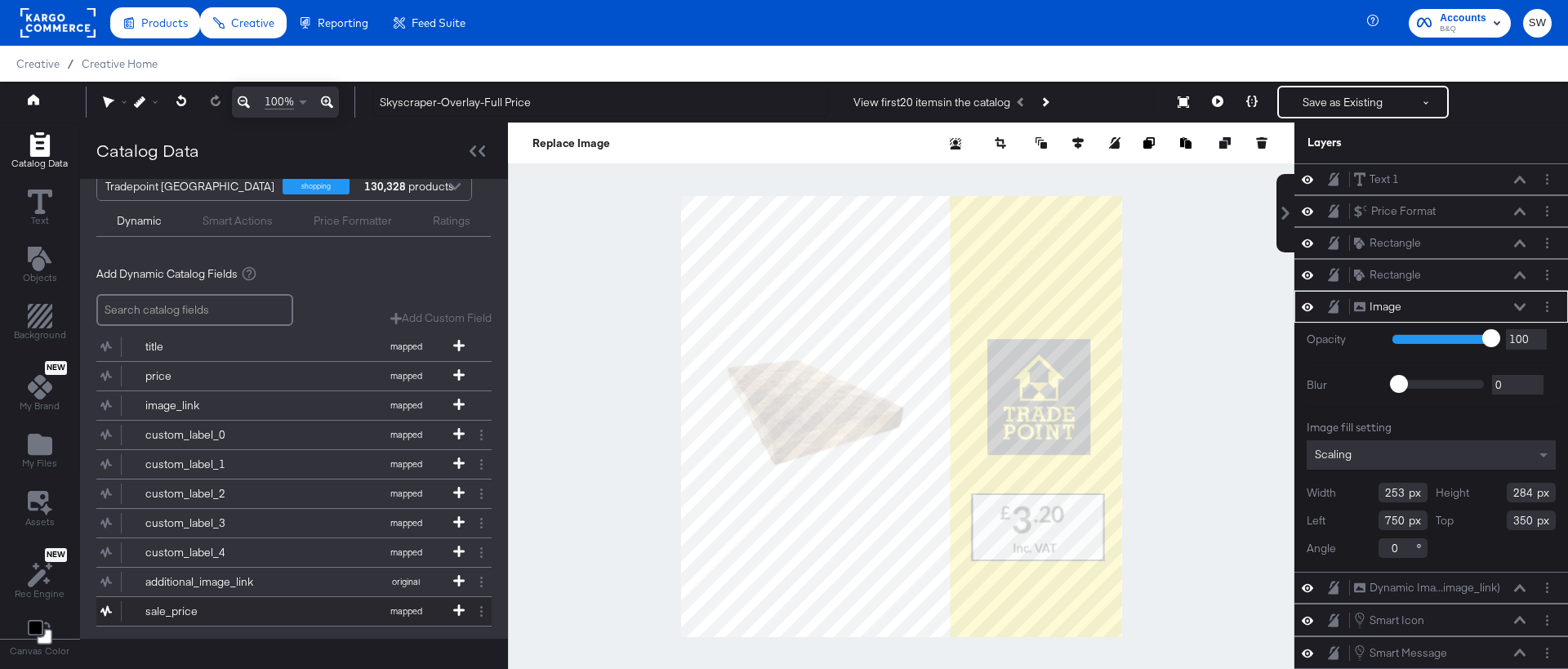
scroll to position [75, 0]
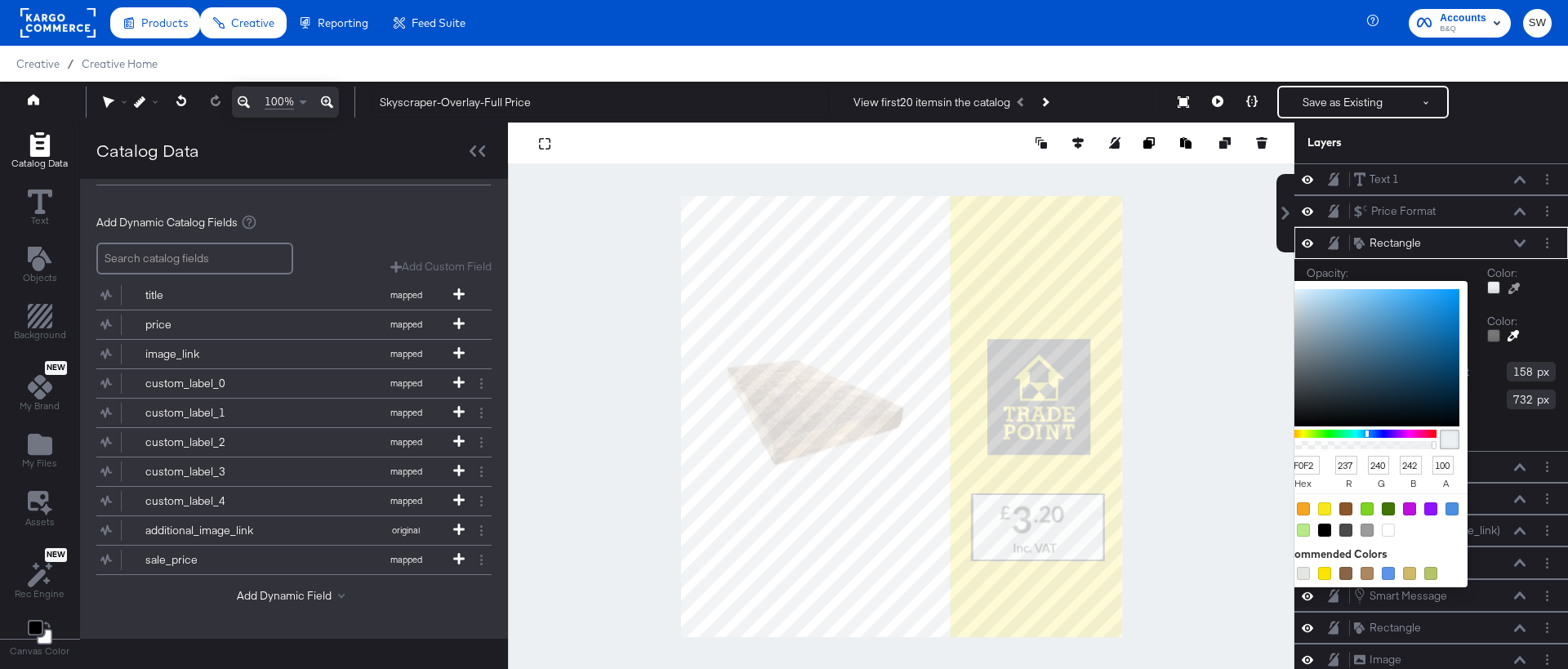
click at [1490, 287] on div at bounding box center [1493, 287] width 13 height 13
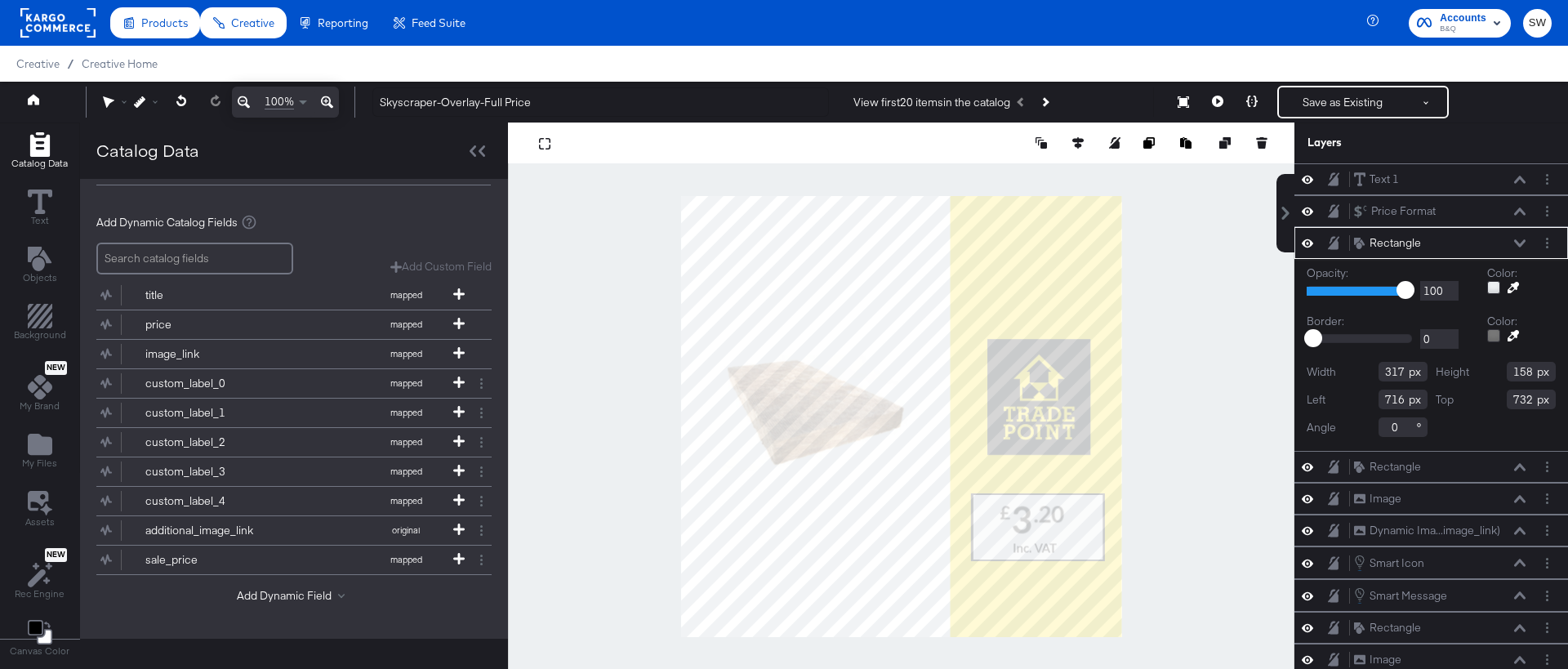
click at [655, 422] on div at bounding box center [901, 416] width 786 height 588
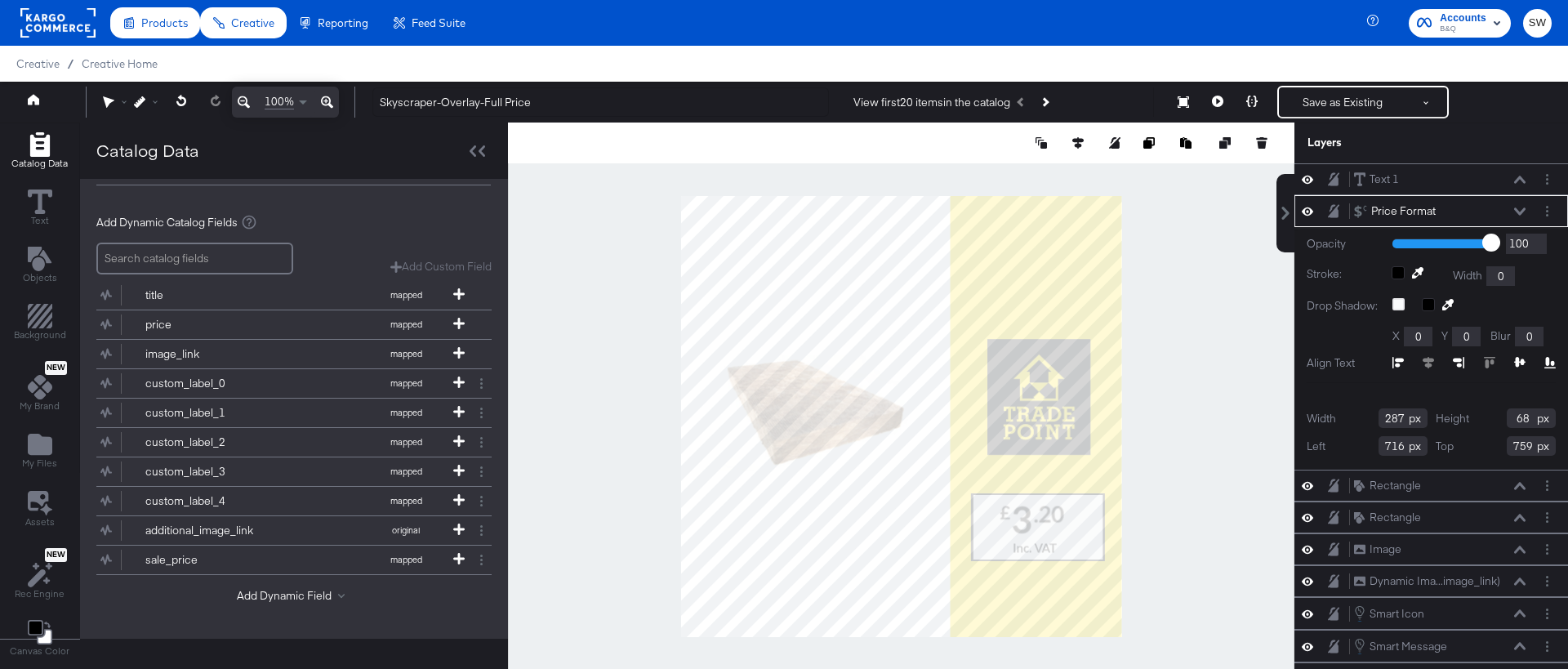
scroll to position [17, 0]
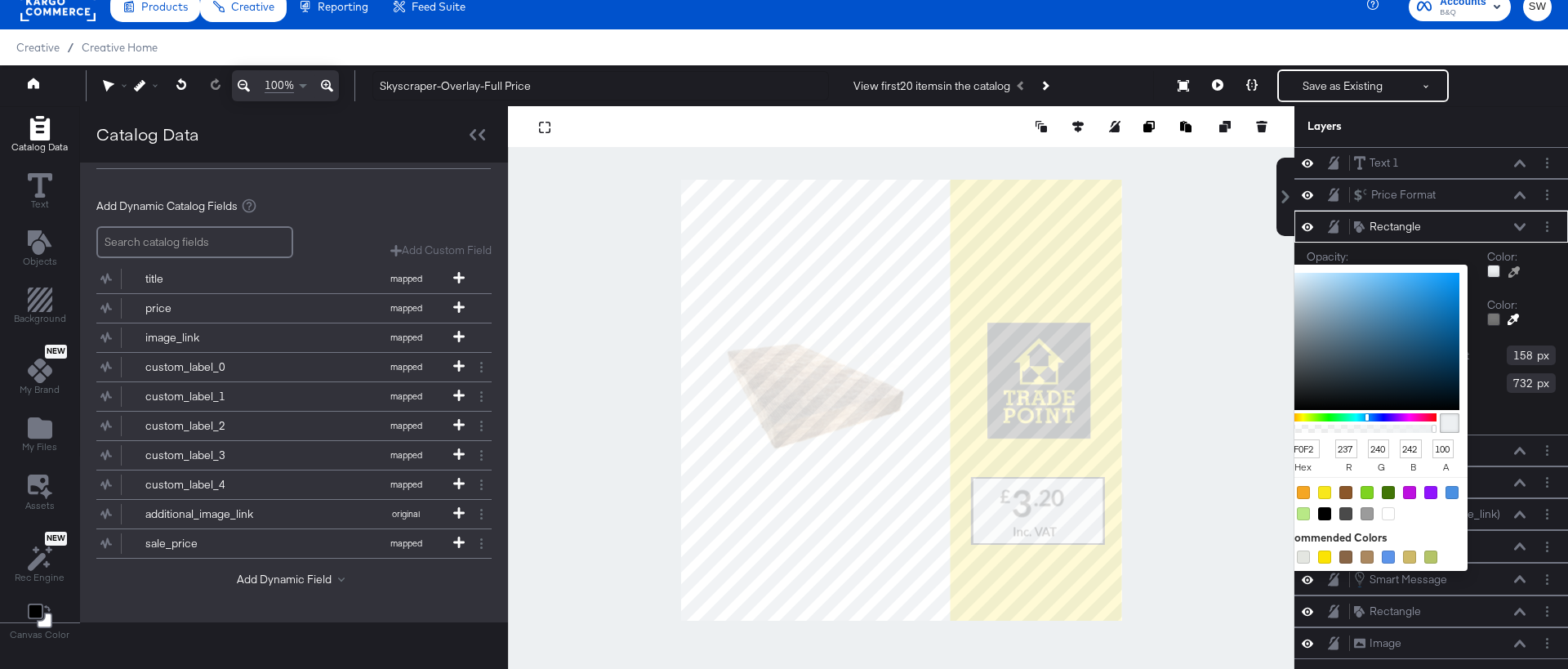
click at [1495, 270] on div at bounding box center [1493, 270] width 13 height 13
click at [1447, 423] on div at bounding box center [1449, 423] width 19 height 19
click at [1296, 445] on input "EDF0F2" at bounding box center [1297, 448] width 44 height 18
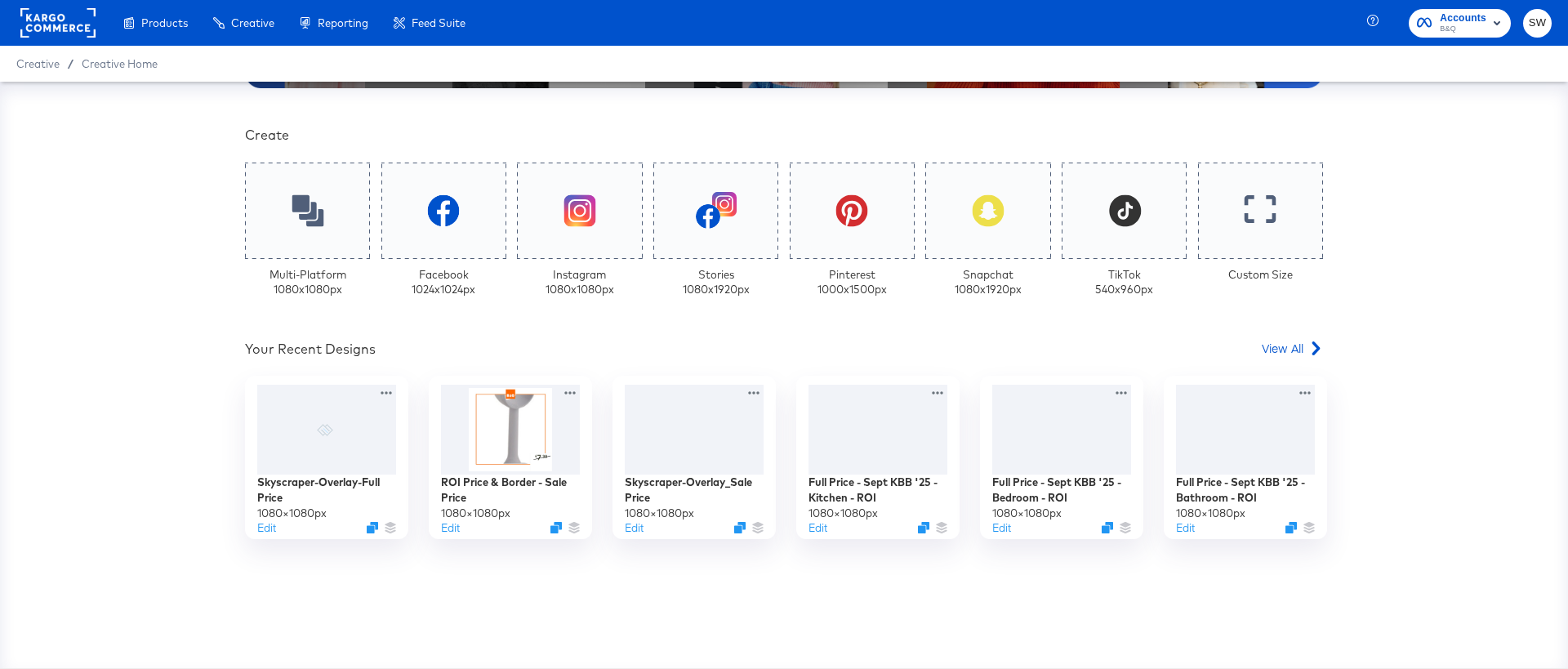
scroll to position [409, 0]
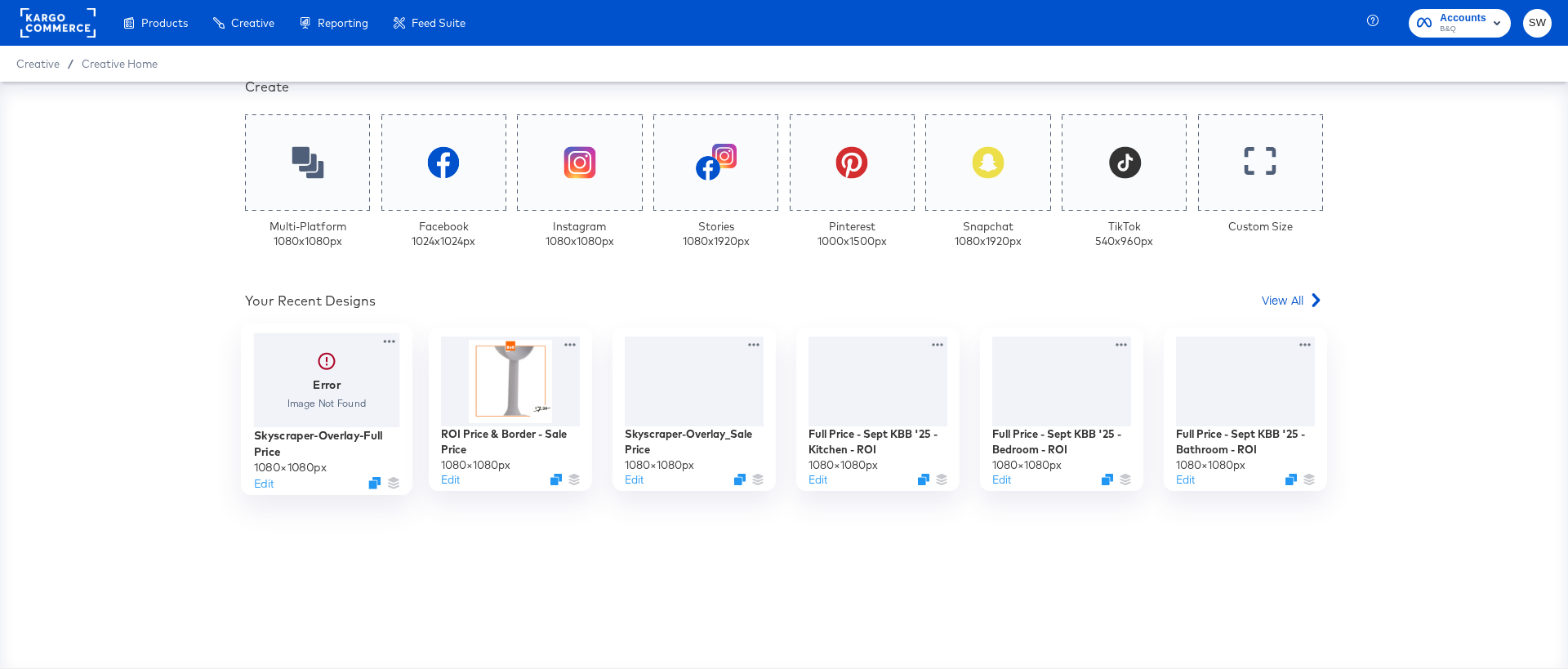
click at [314, 394] on div at bounding box center [327, 380] width 146 height 94
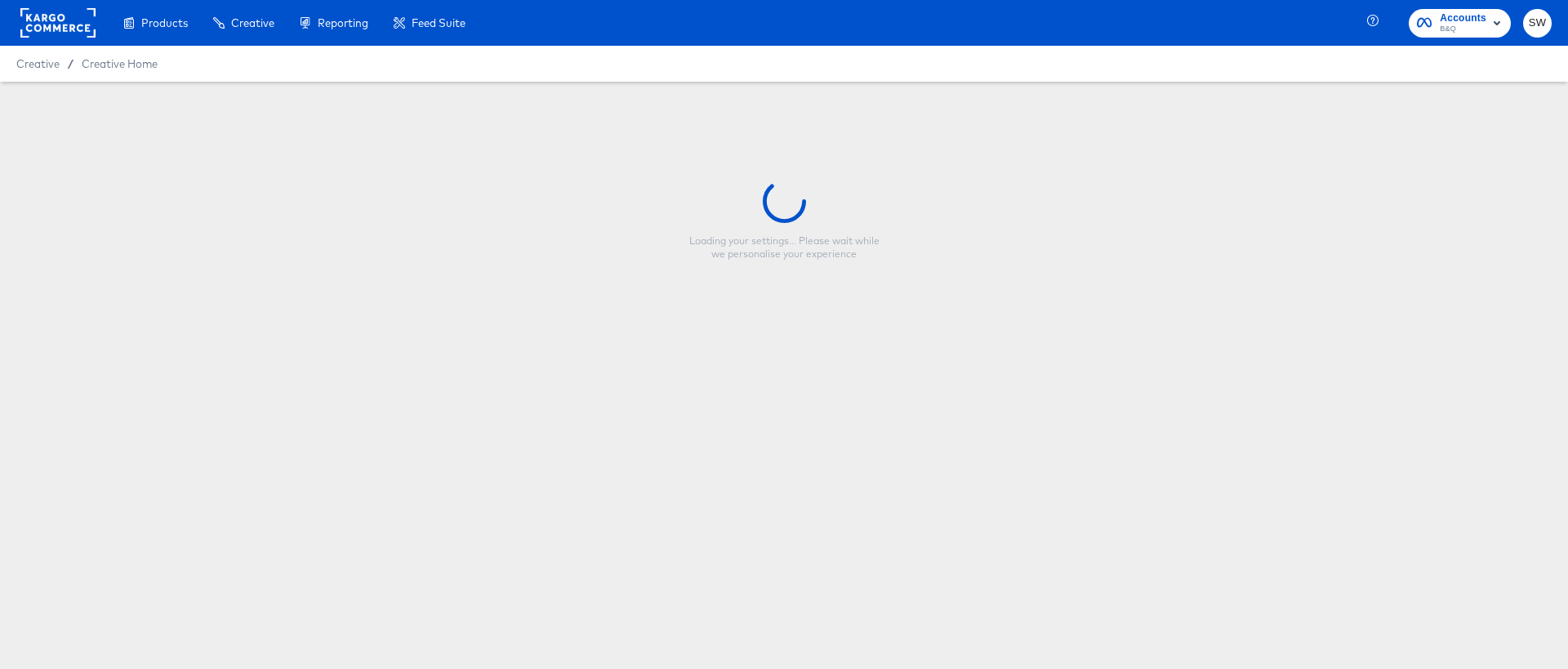
type input "Skyscraper-Overlay-Full Price"
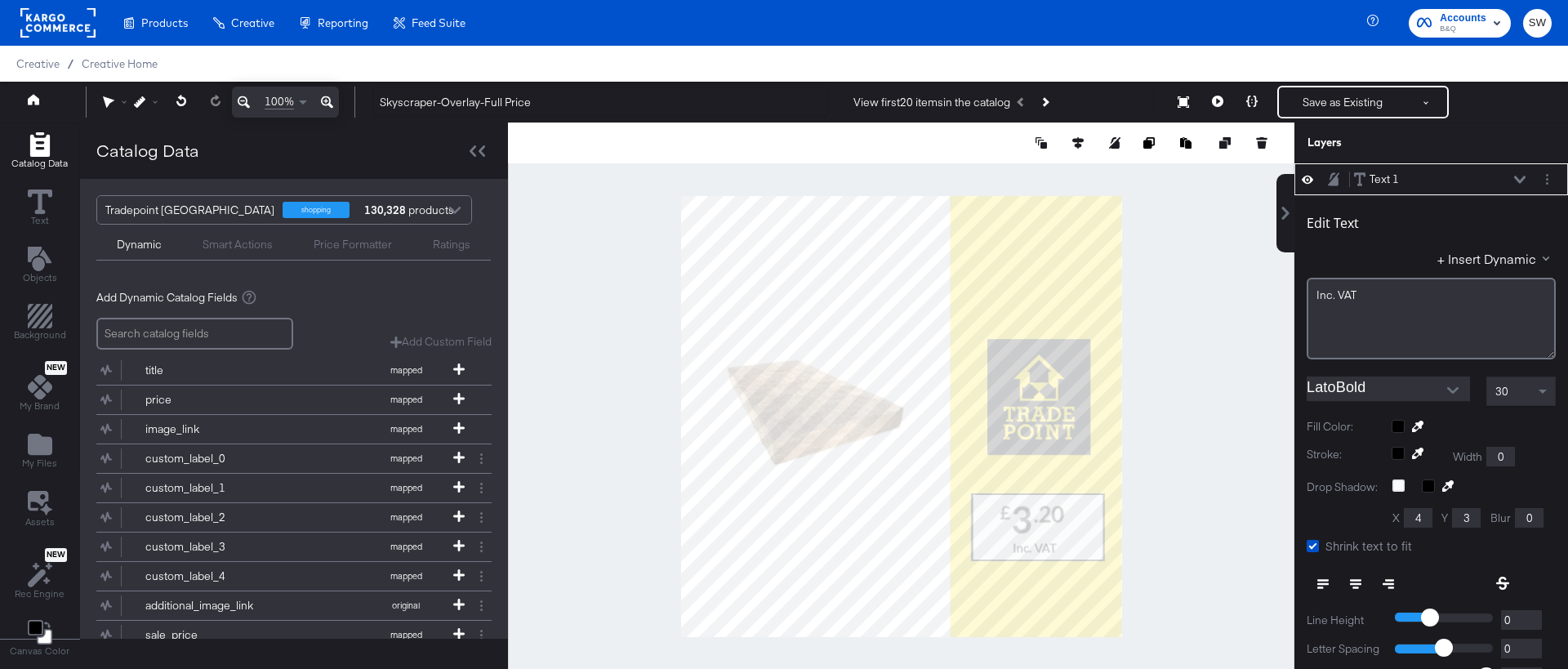
scroll to position [17, 0]
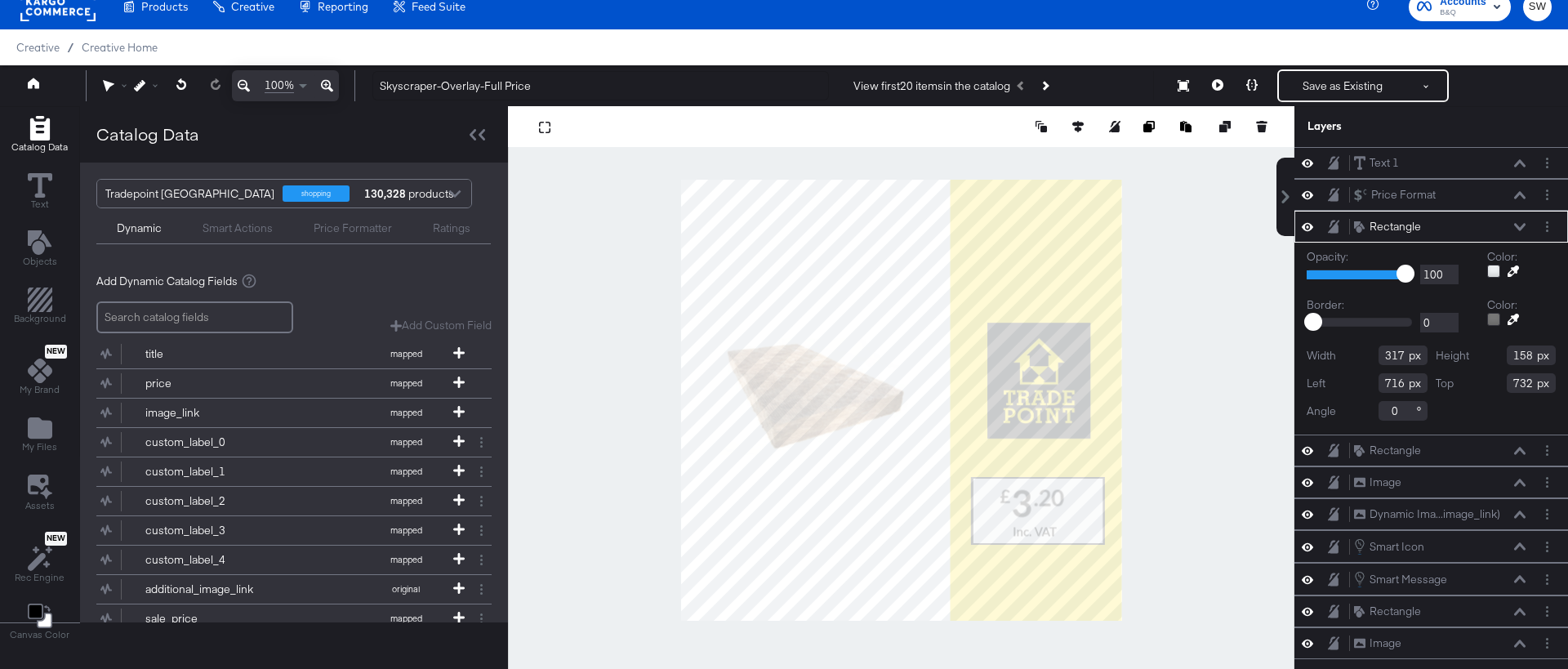
click at [1497, 321] on div at bounding box center [1493, 319] width 13 height 13
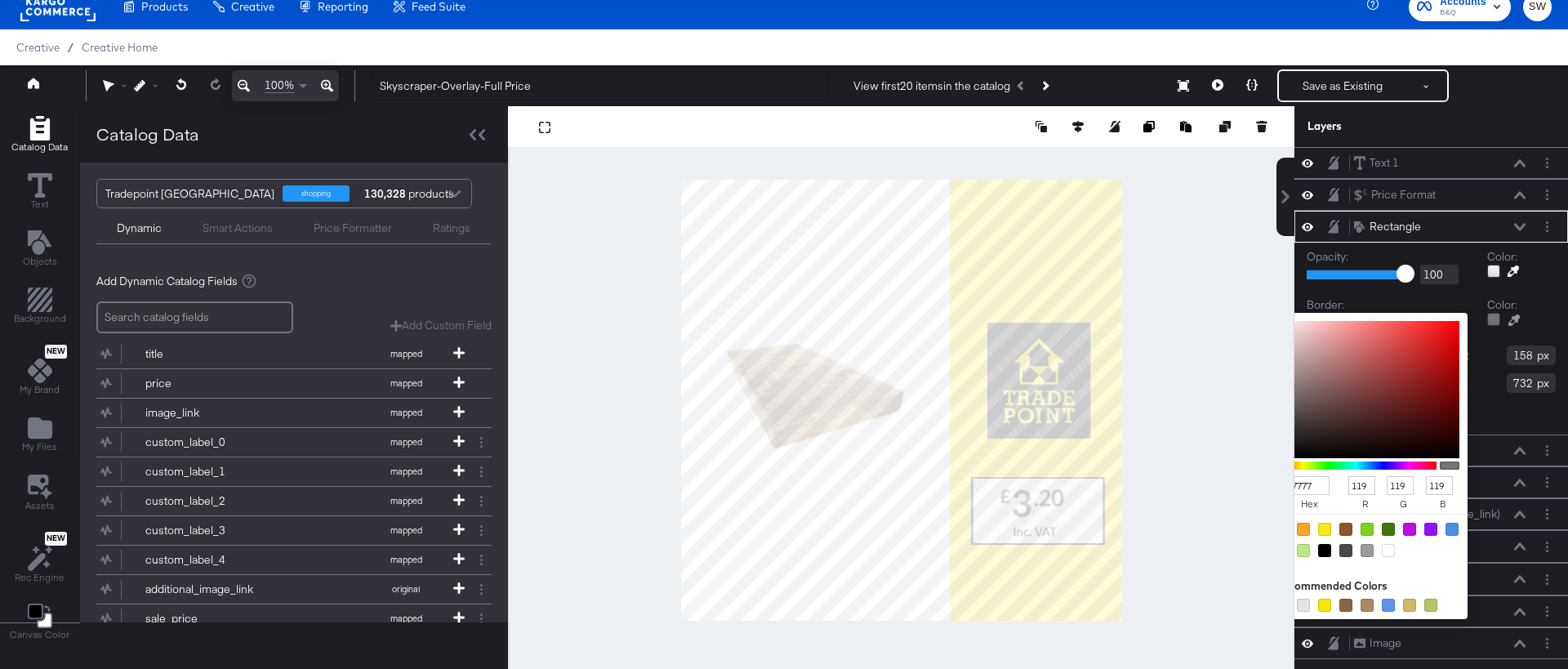
click at [1497, 321] on div at bounding box center [1493, 319] width 13 height 13
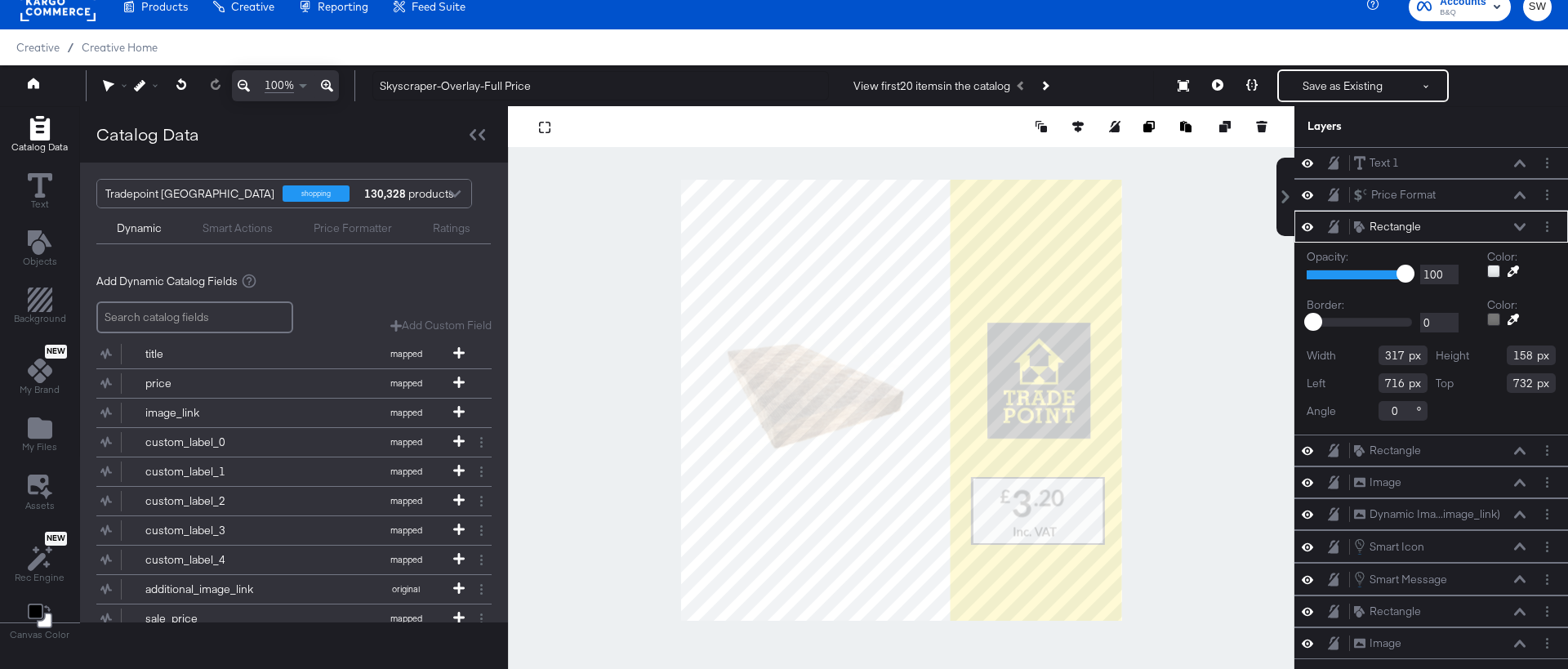
click at [1490, 275] on div at bounding box center [1493, 270] width 13 height 13
type input "728"
type input "272"
type input "166"
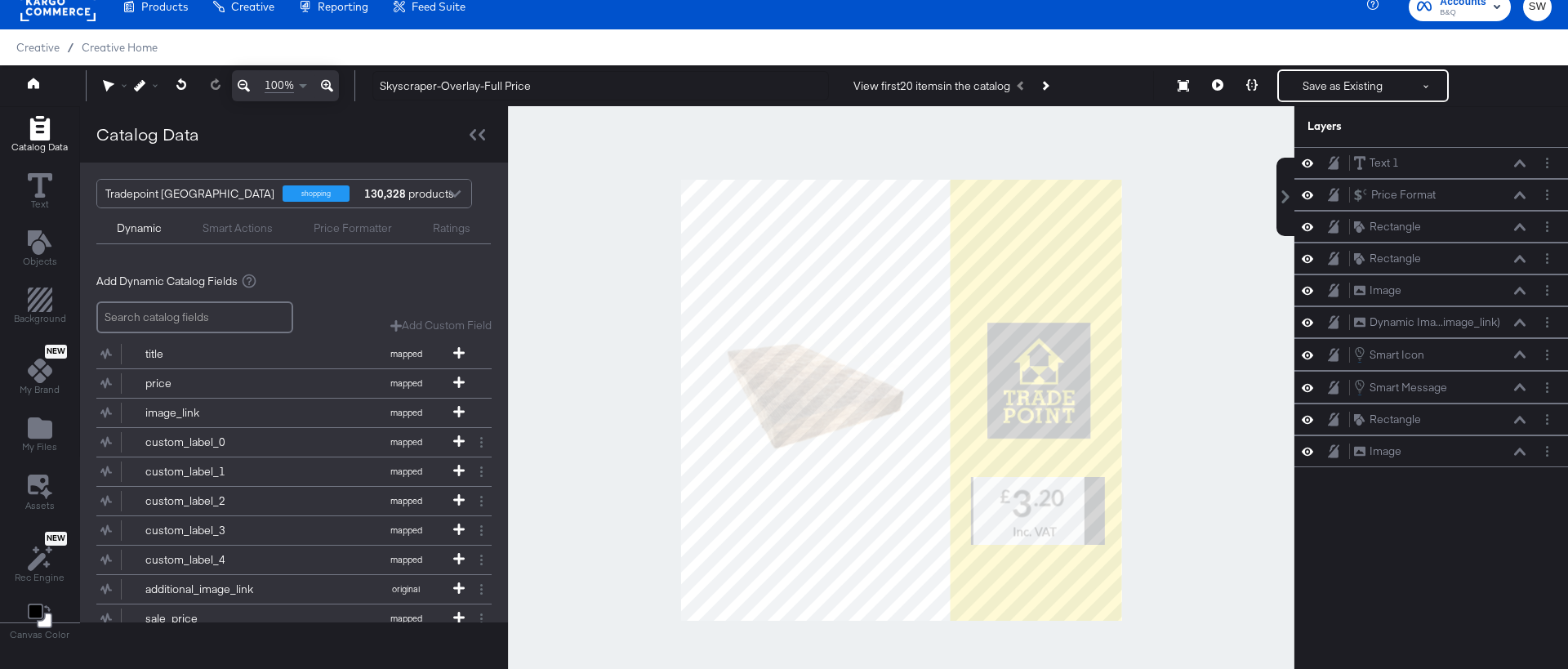
click at [1189, 503] on div at bounding box center [901, 400] width 786 height 588
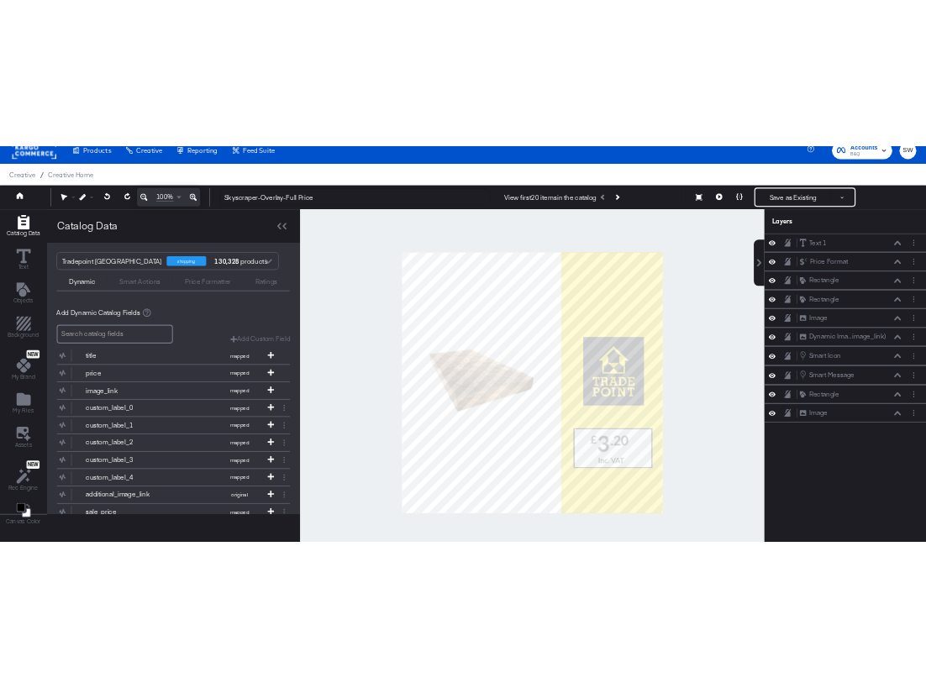
scroll to position [15, 0]
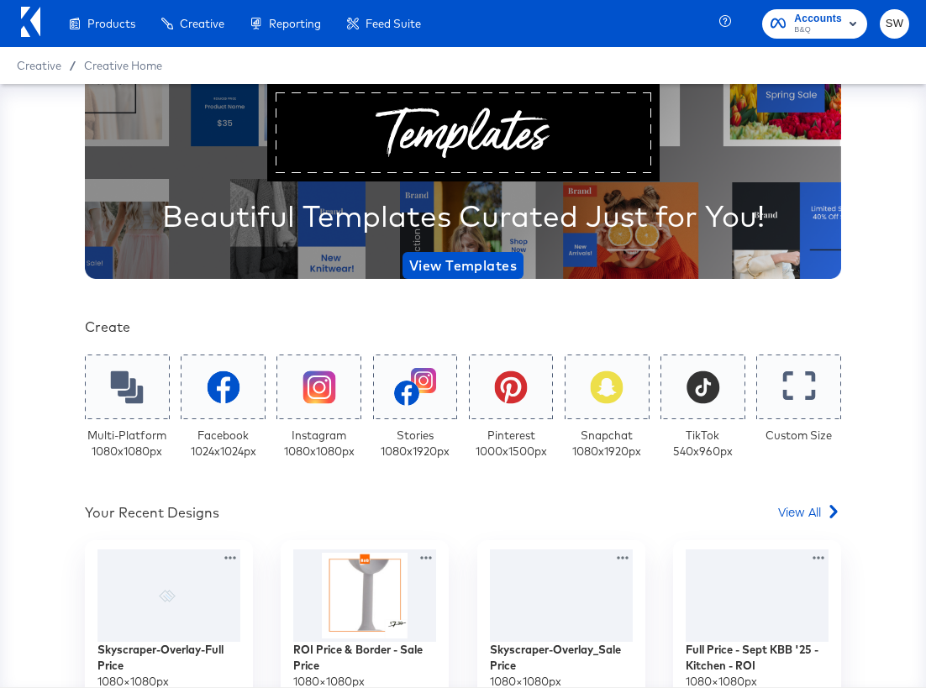
scroll to position [90, 0]
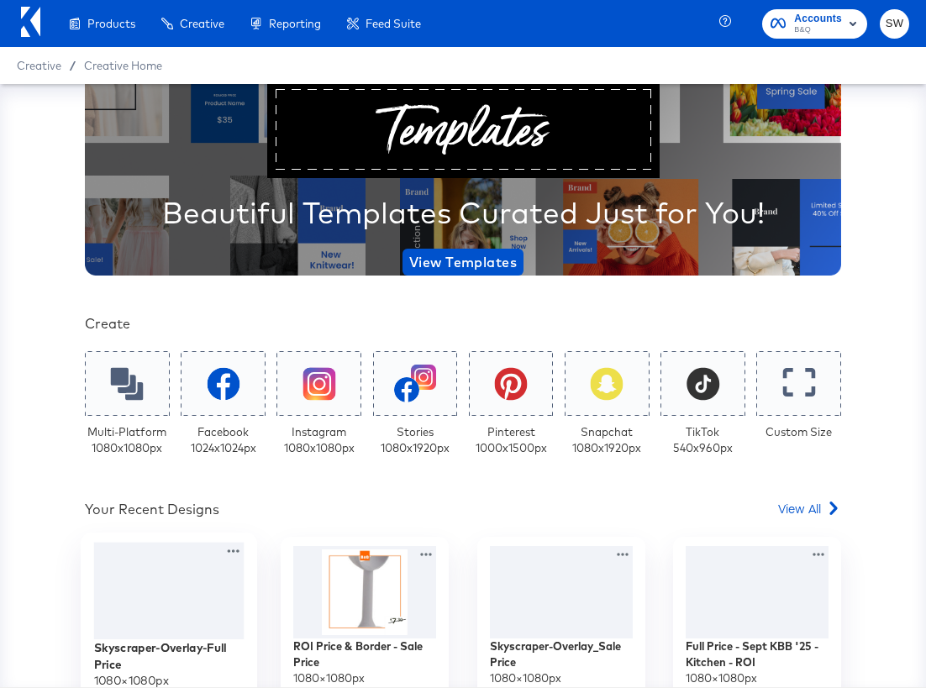
click at [143, 604] on div at bounding box center [169, 591] width 150 height 97
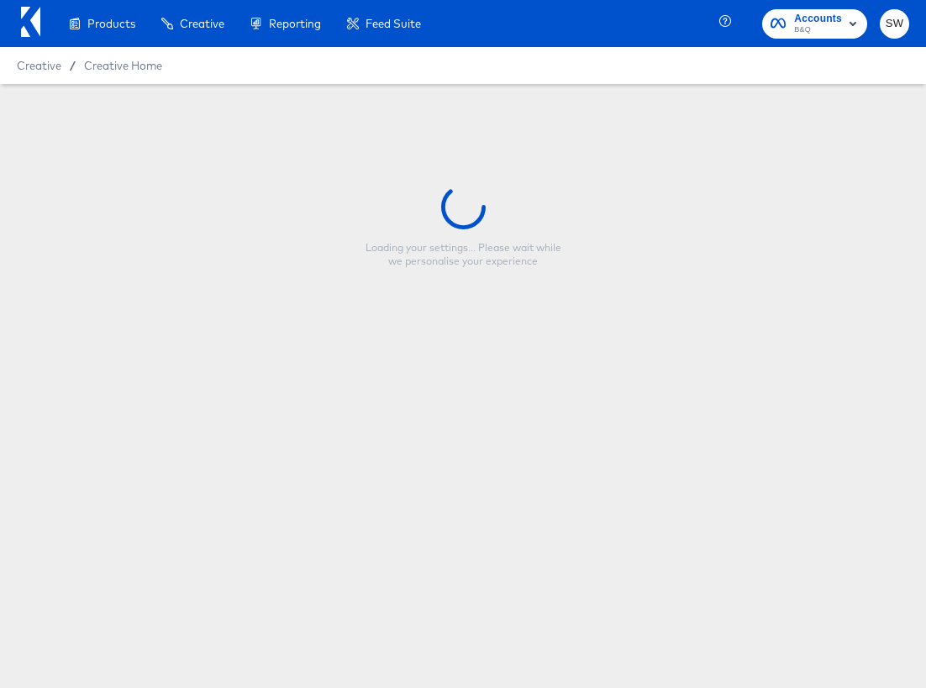
type input "Skyscraper-Overlay-Full Price"
